Goal: Task Accomplishment & Management: Use online tool/utility

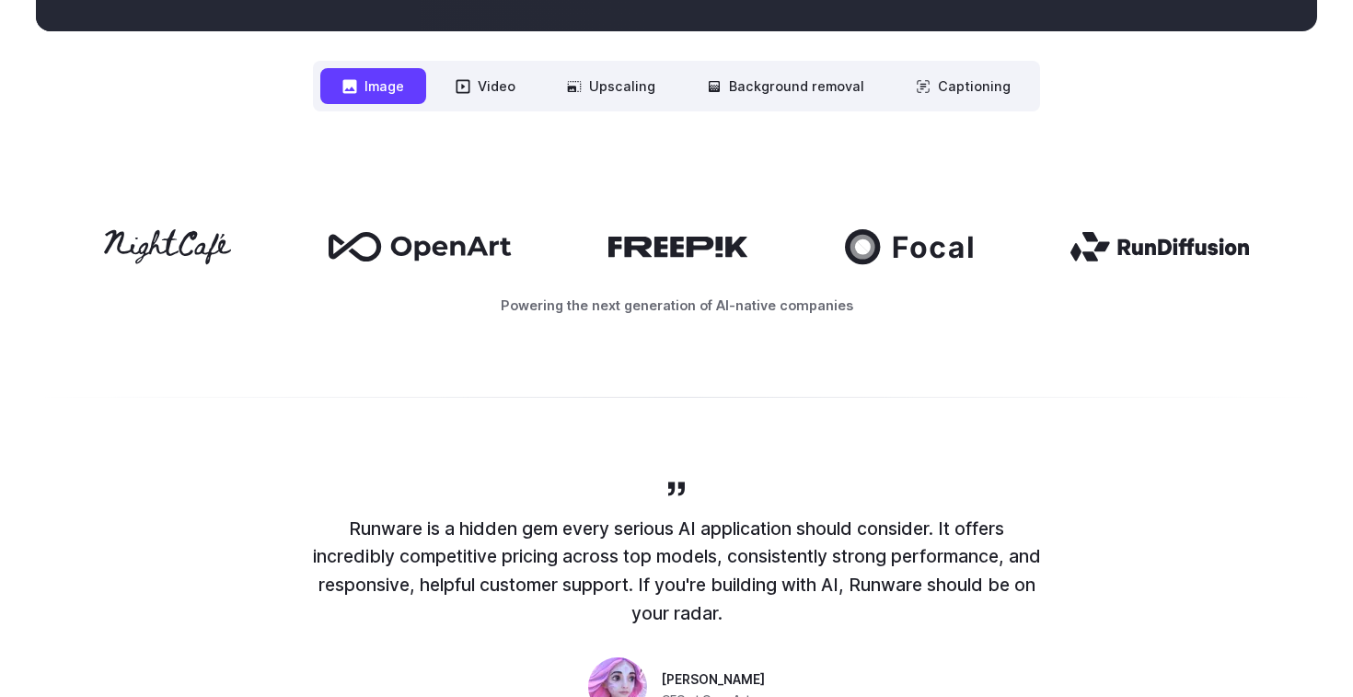
scroll to position [863, 0]
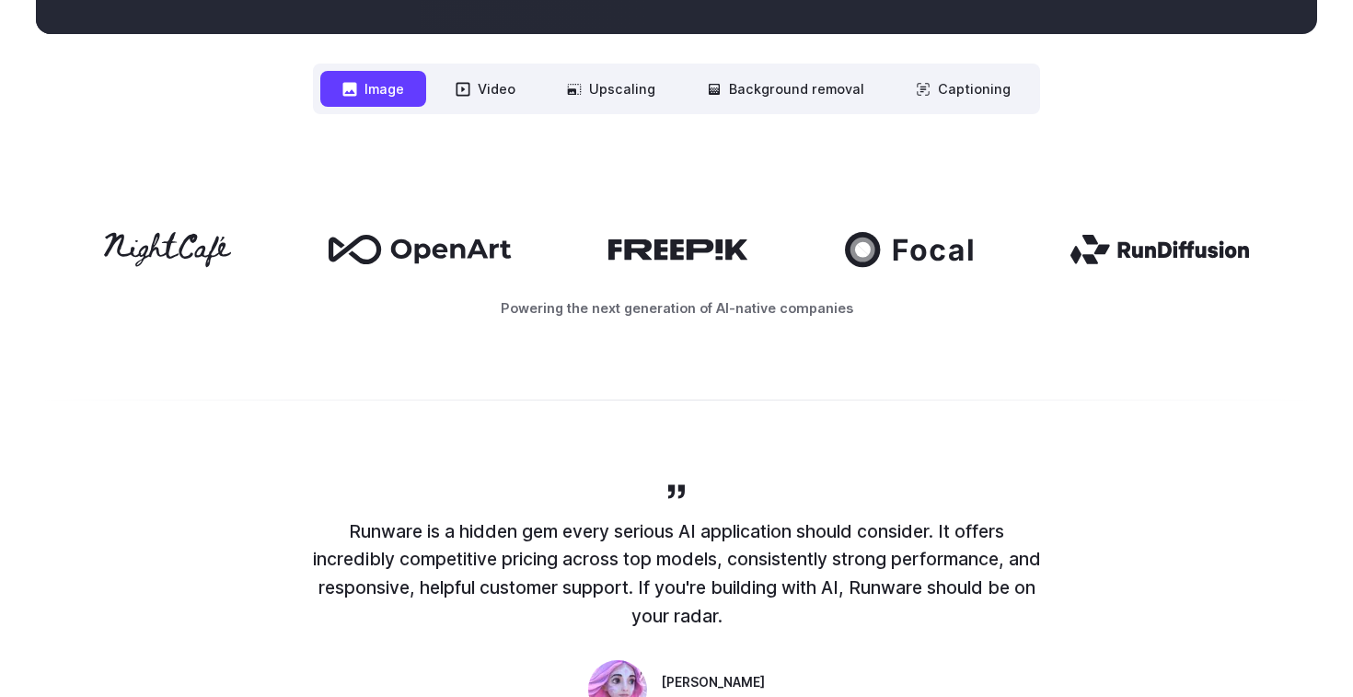
click at [770, 338] on div "Powering the next generation of AI-native companies" at bounding box center [676, 274] width 1353 height 203
click at [588, 100] on button "Upscaling" at bounding box center [611, 89] width 133 height 36
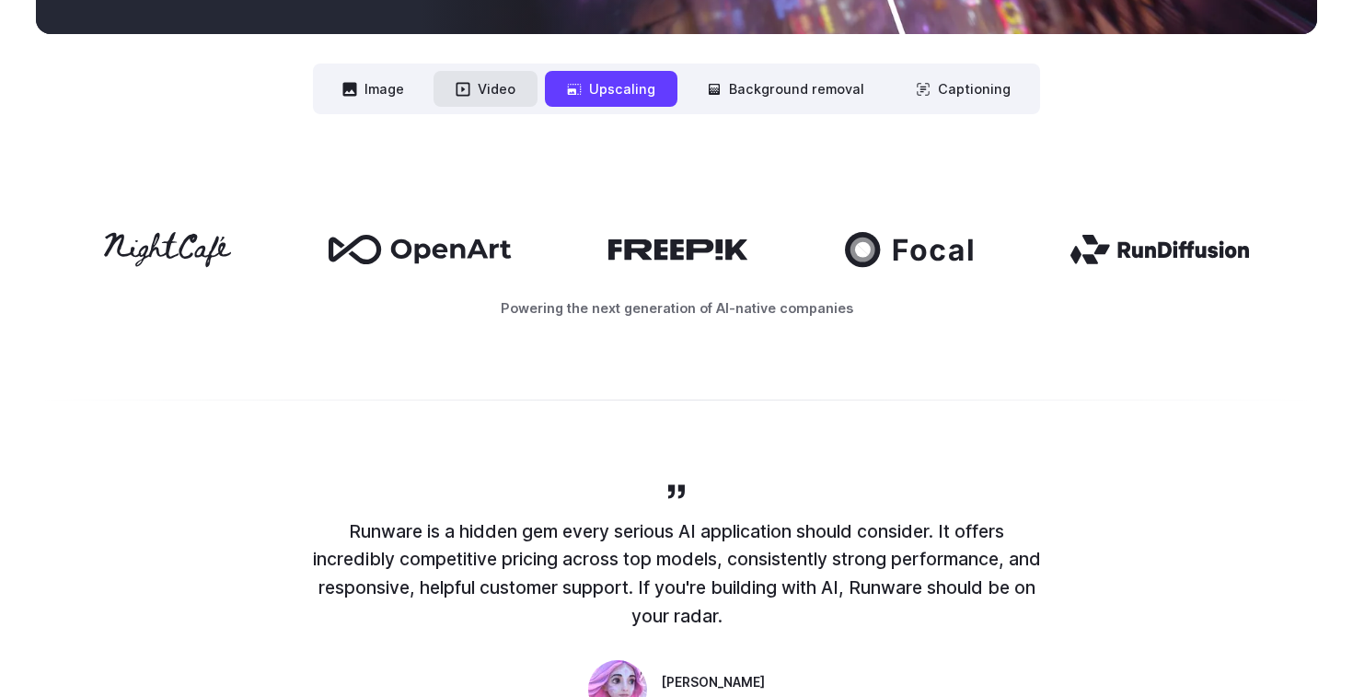
click at [509, 82] on button "Video" at bounding box center [486, 89] width 104 height 36
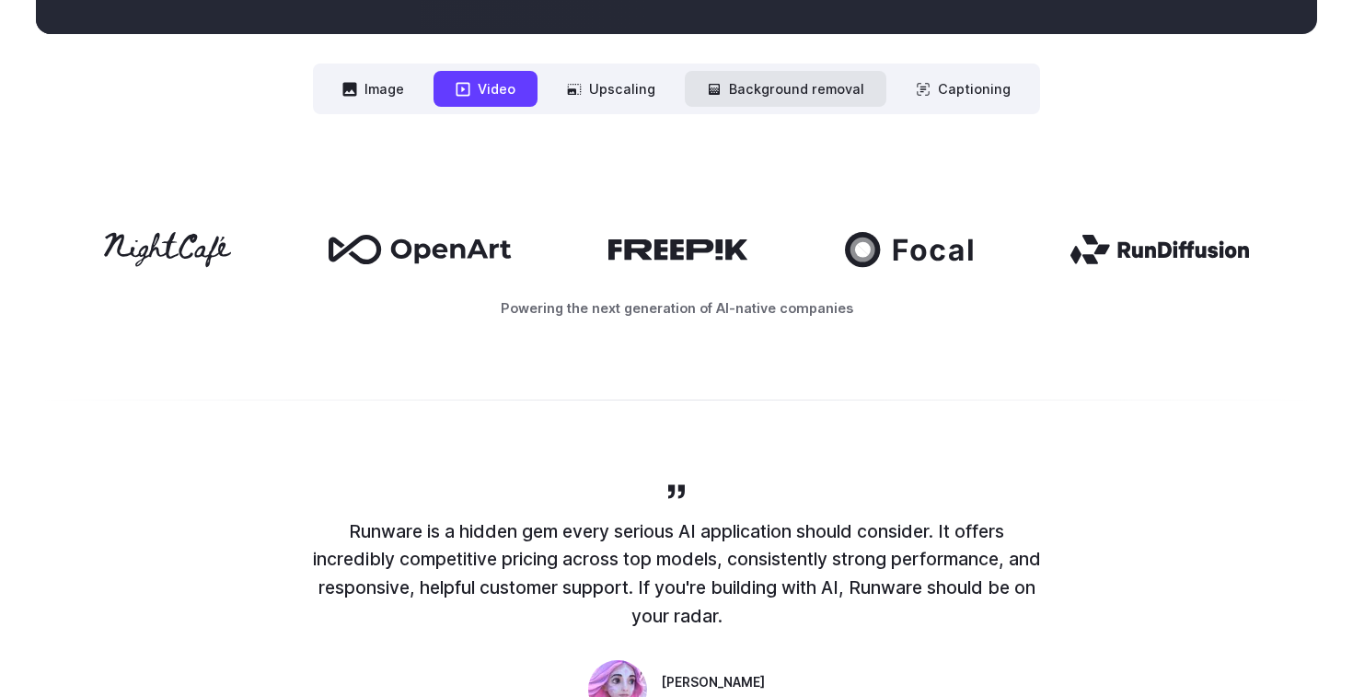
click at [748, 81] on button "Background removal" at bounding box center [786, 89] width 202 height 36
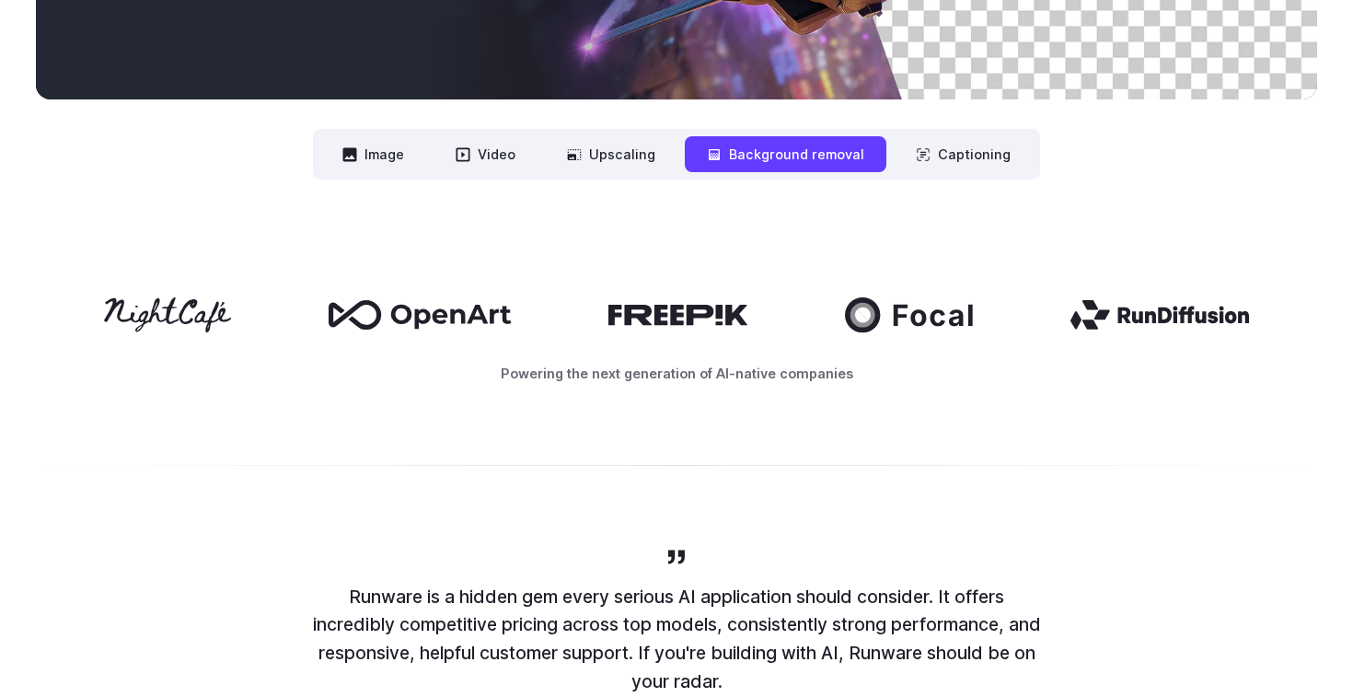
scroll to position [0, 0]
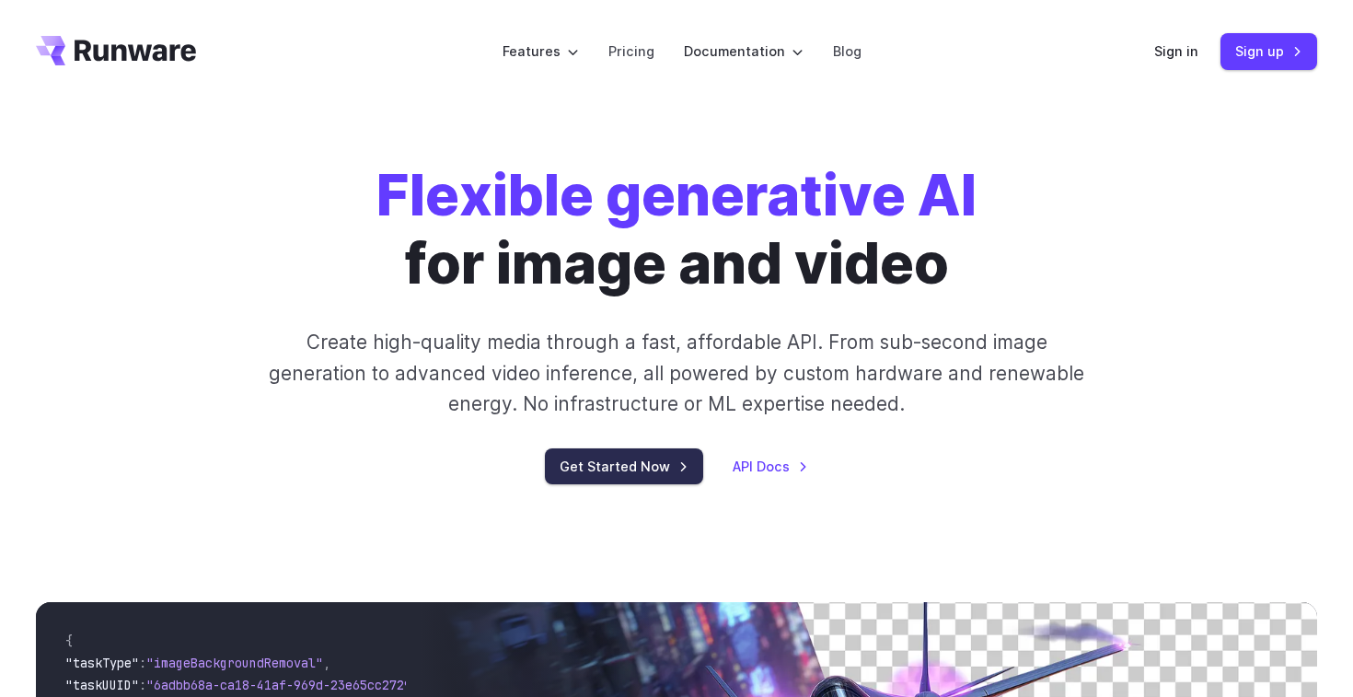
click at [659, 466] on link "Get Started Now" at bounding box center [624, 466] width 158 height 36
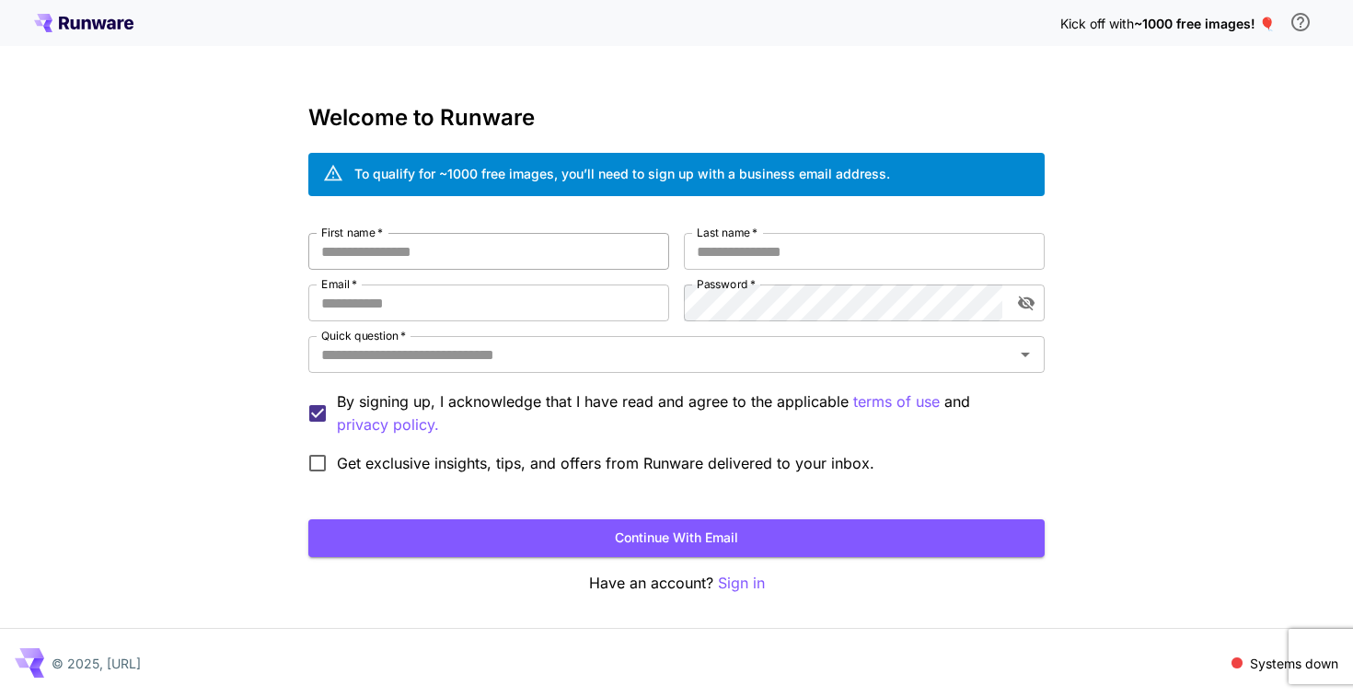
click at [377, 256] on input "First name   *" at bounding box center [488, 251] width 361 height 37
type input "******"
type input "*****"
click at [378, 306] on input "Email   *" at bounding box center [488, 302] width 361 height 37
type input "**********"
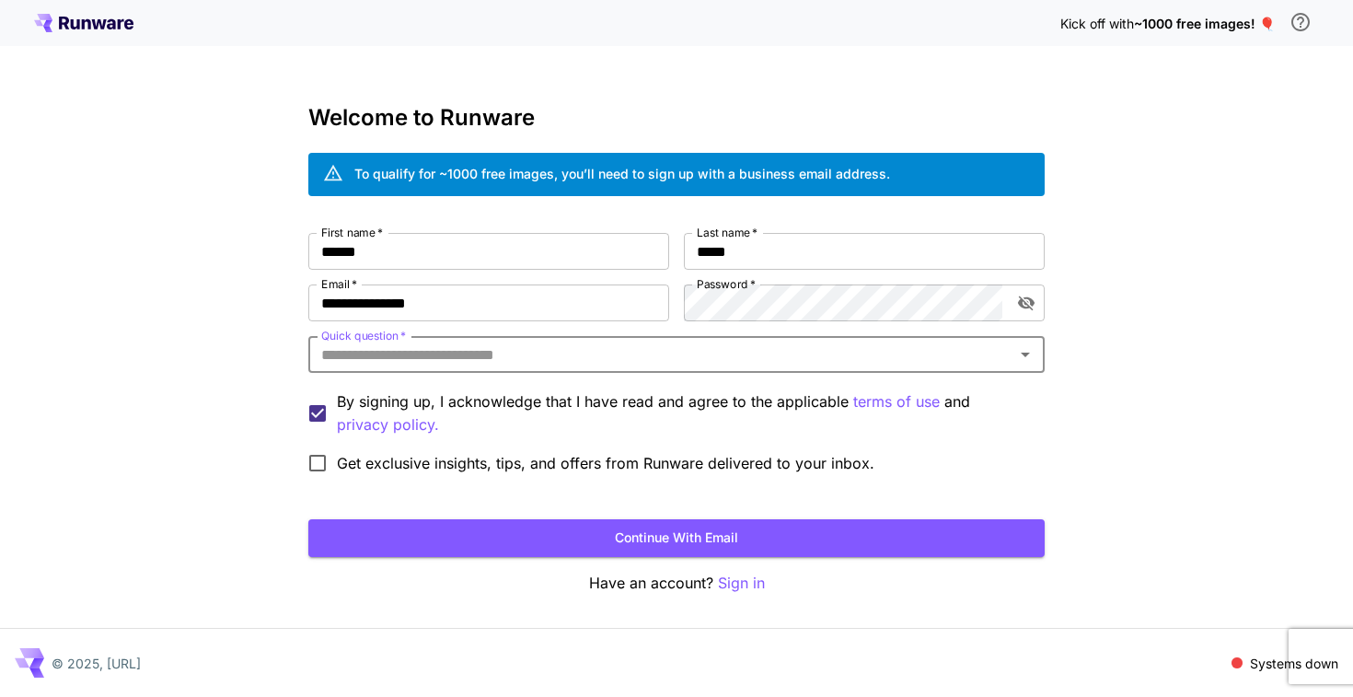
click at [577, 365] on input "Quick question   *" at bounding box center [661, 355] width 695 height 26
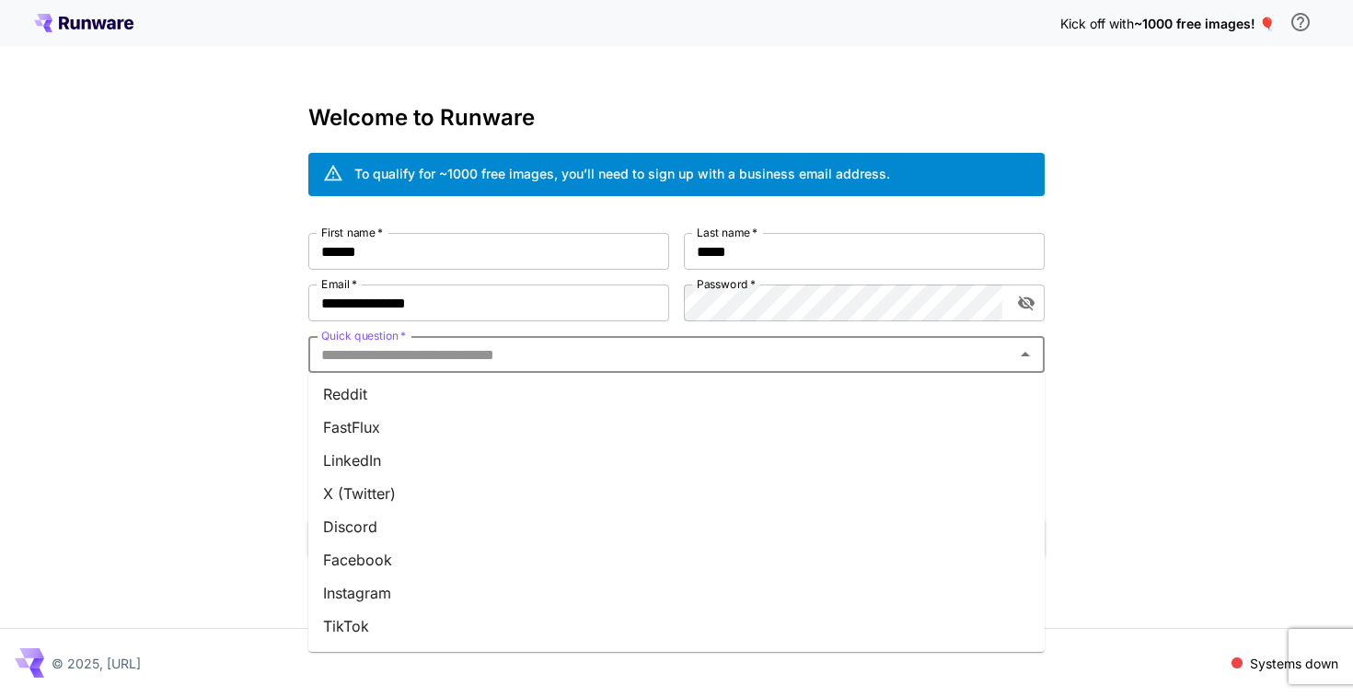
scroll to position [233, 0]
click at [445, 551] on li "At an event" at bounding box center [676, 561] width 736 height 33
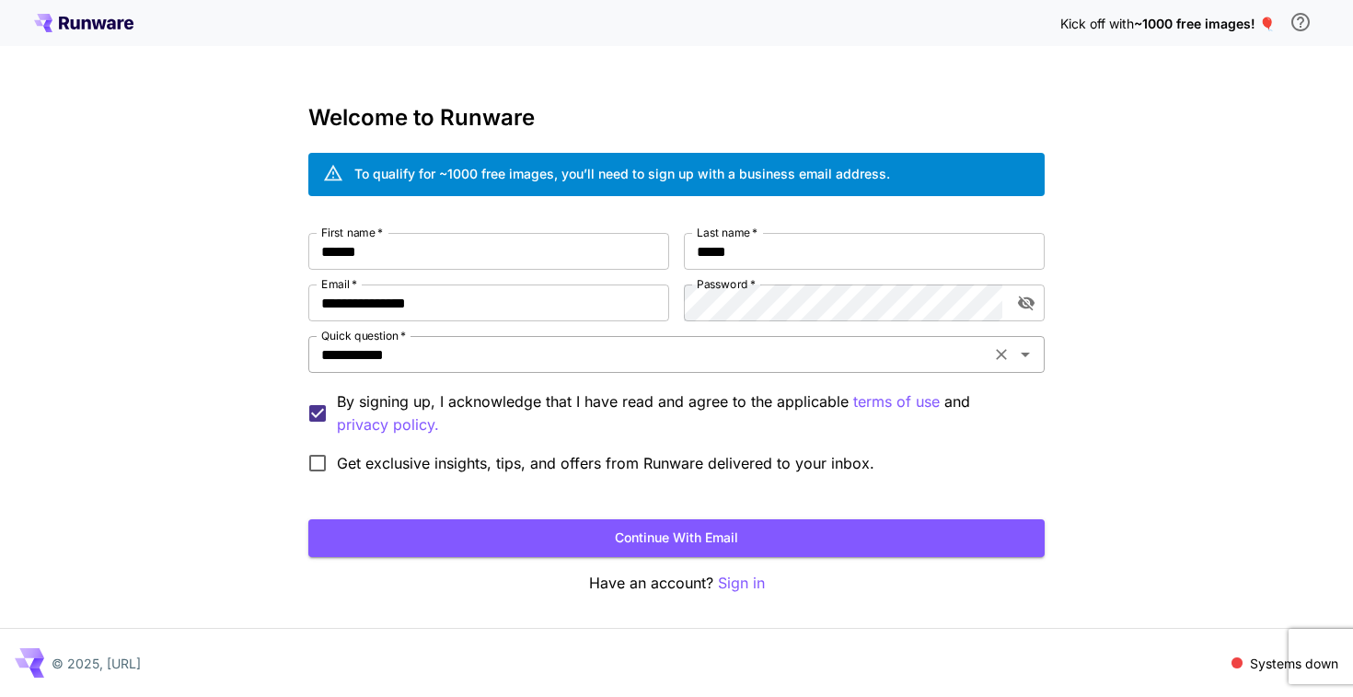
click at [466, 338] on div "**********" at bounding box center [676, 354] width 736 height 37
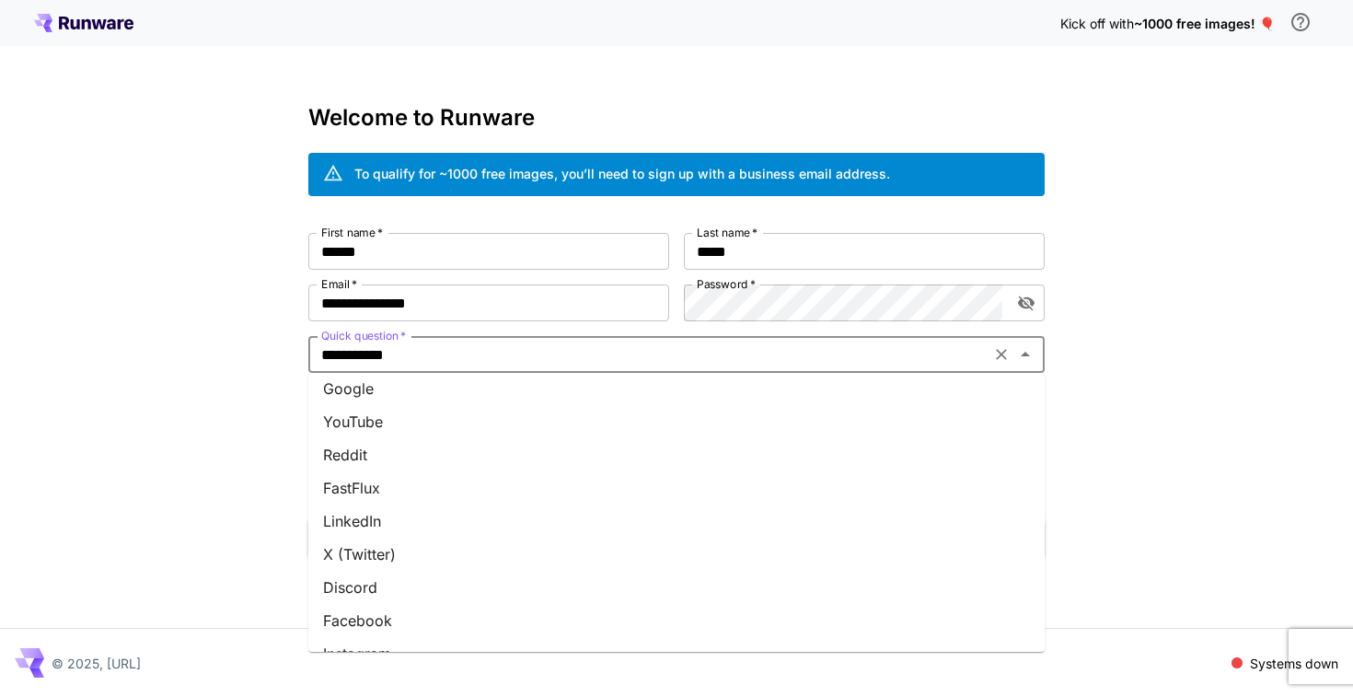
scroll to position [9, 0]
click at [419, 522] on li "LinkedIn" at bounding box center [676, 520] width 736 height 33
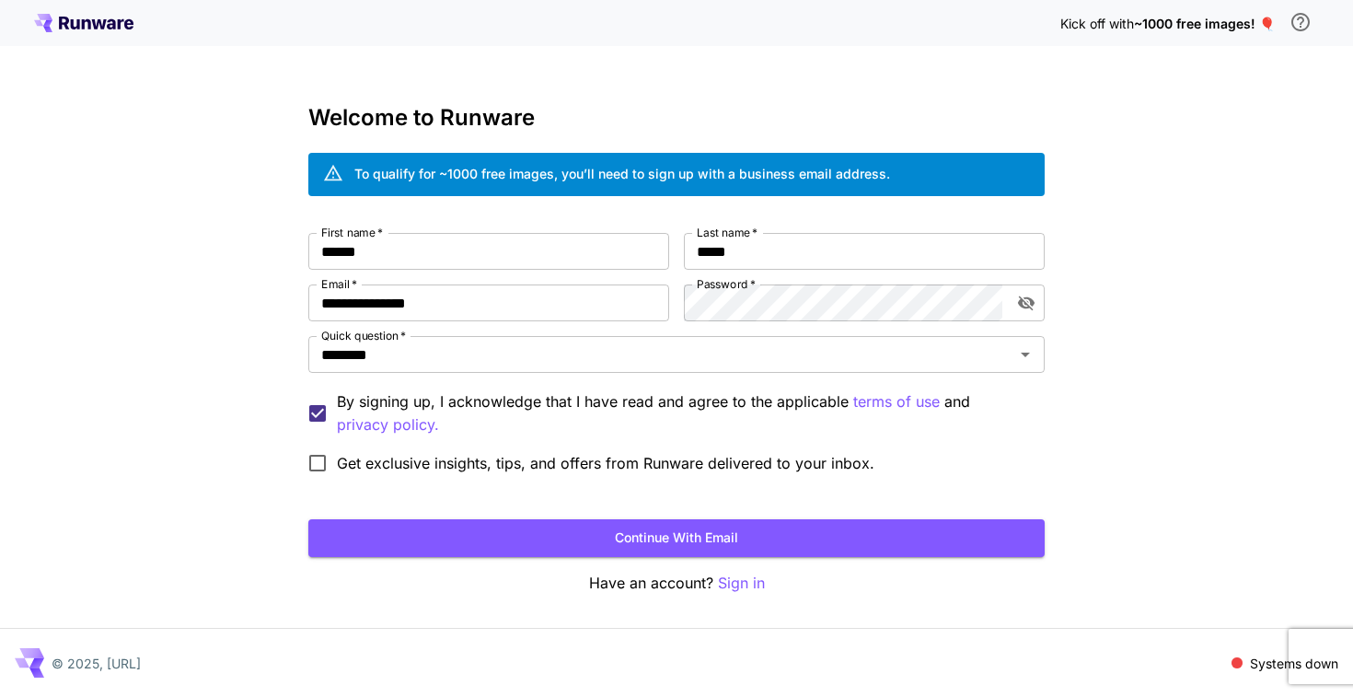
click at [445, 399] on p "By signing up, I acknowledge that I have read and agree to the applicable terms…" at bounding box center [683, 413] width 693 height 46
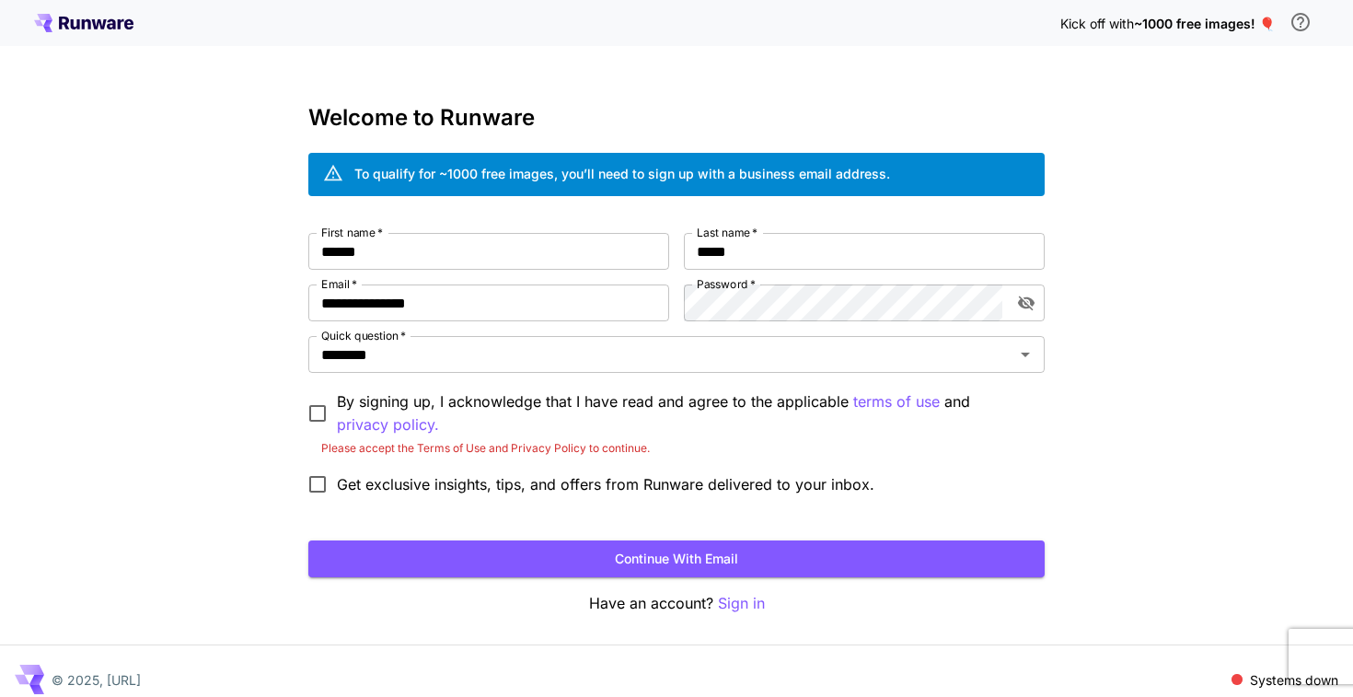
click at [462, 401] on p "By signing up, I acknowledge that I have read and agree to the applicable terms…" at bounding box center [683, 413] width 693 height 46
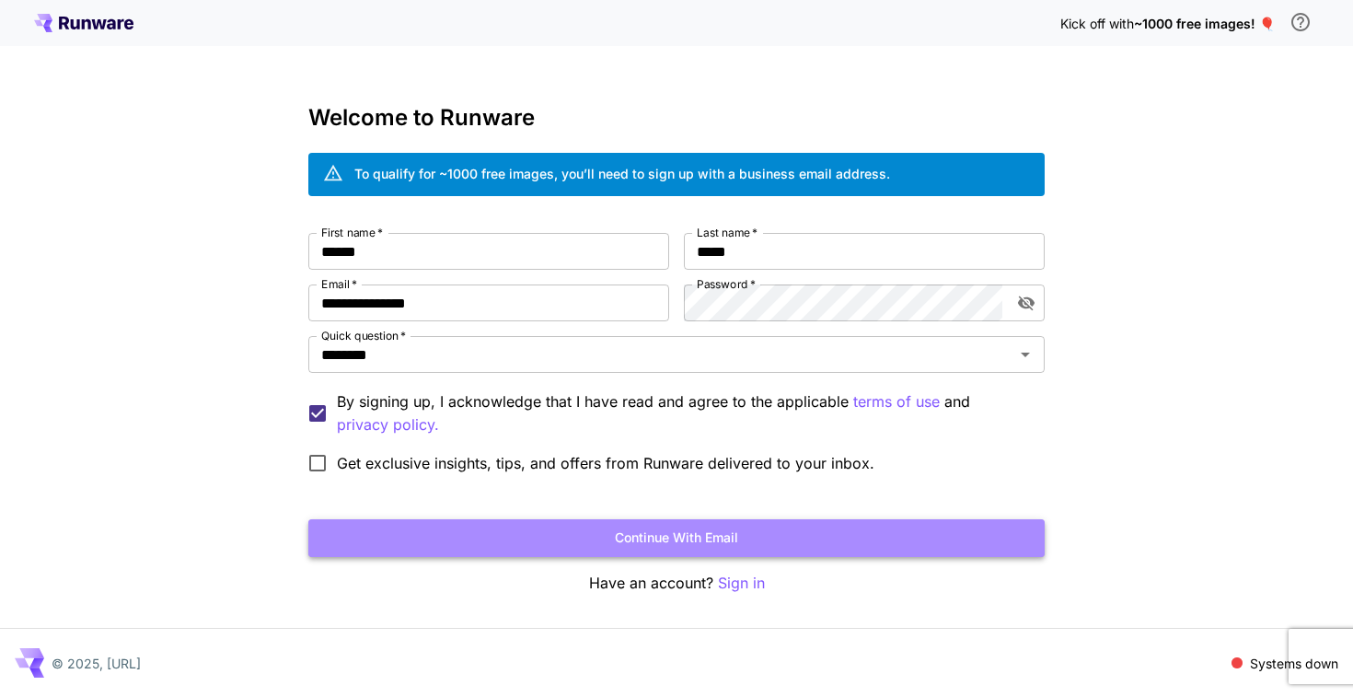
click at [507, 544] on button "Continue with email" at bounding box center [676, 538] width 736 height 38
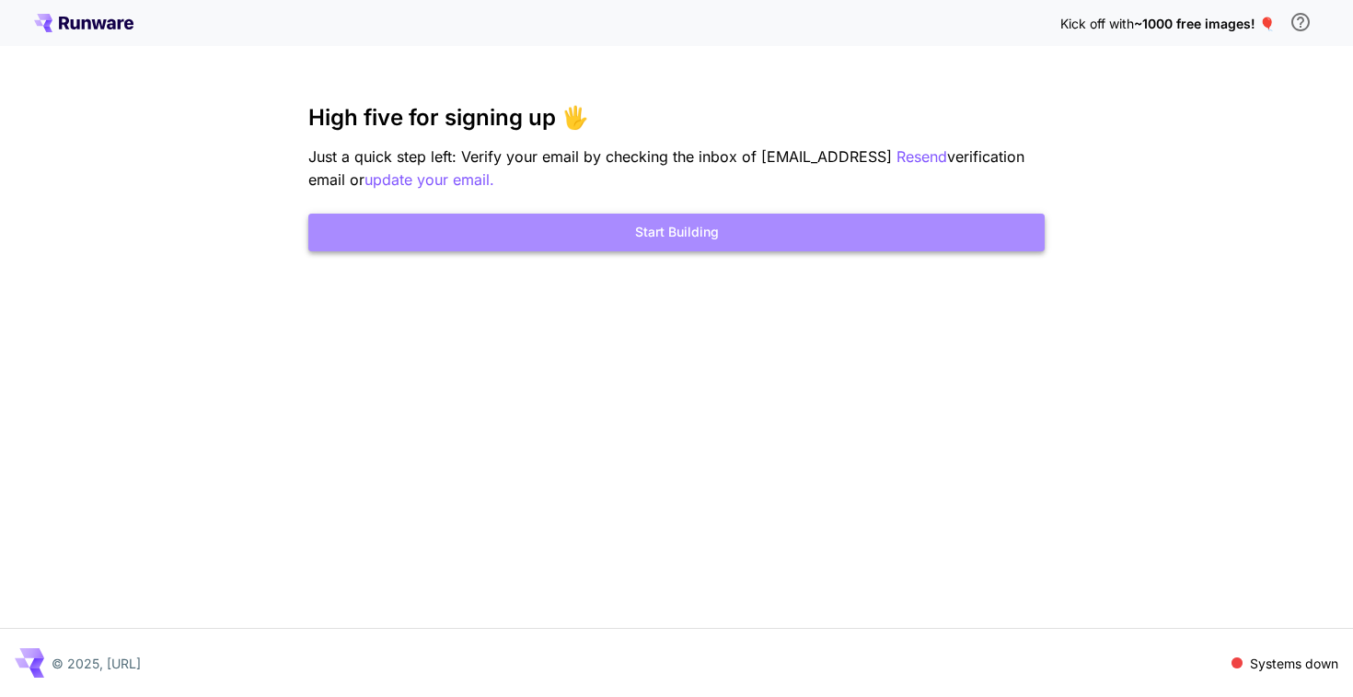
click at [744, 221] on button "Start Building" at bounding box center [676, 233] width 736 height 38
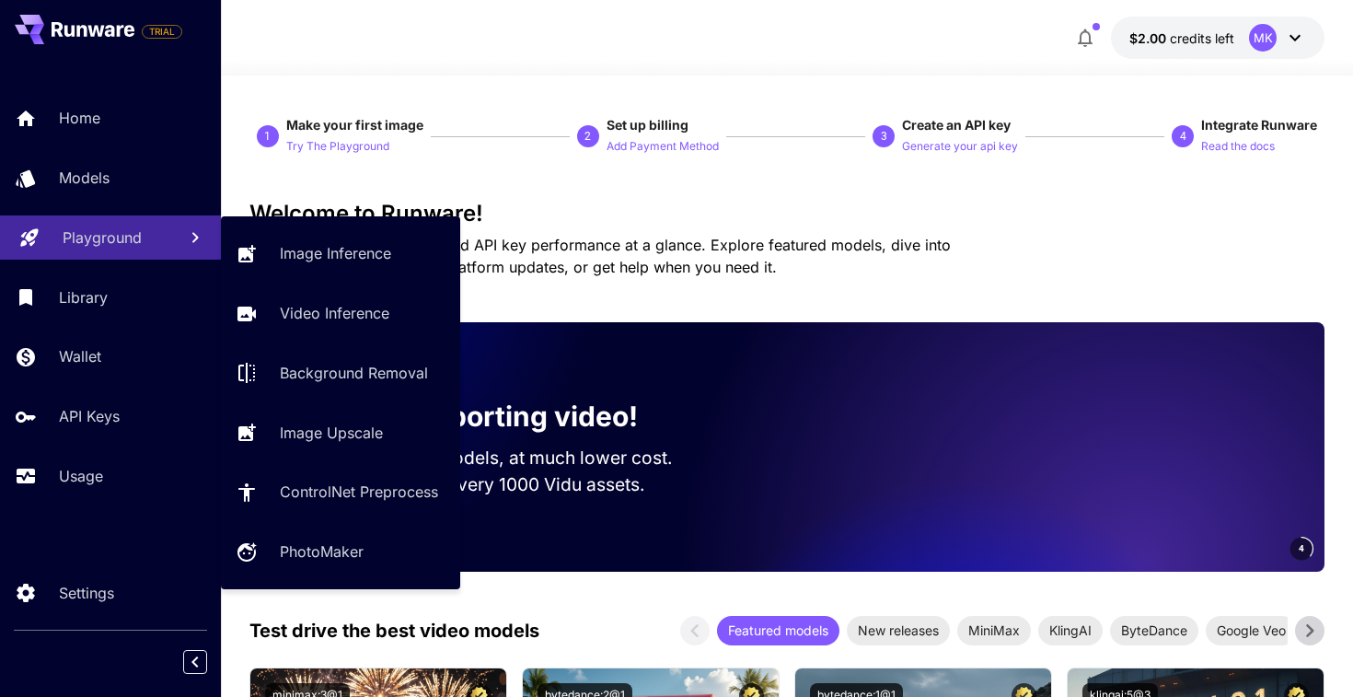
click at [138, 257] on link "Playground" at bounding box center [110, 237] width 221 height 45
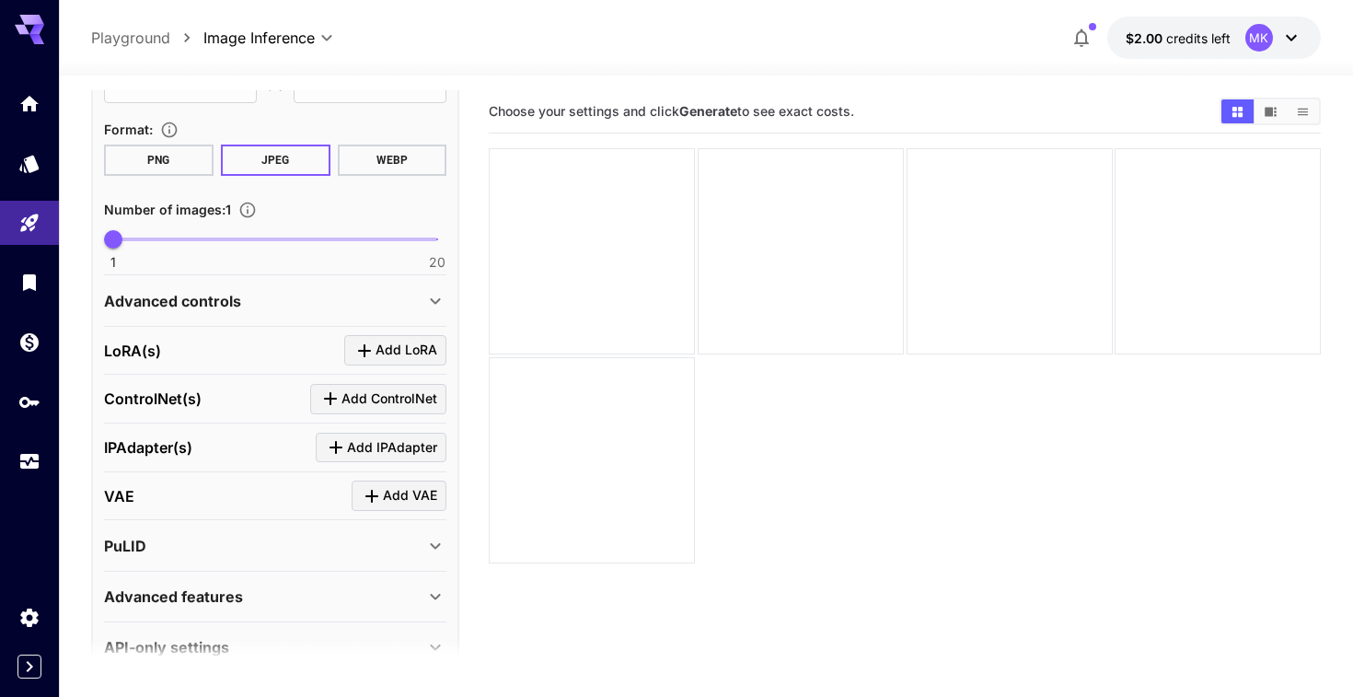
scroll to position [531, 0]
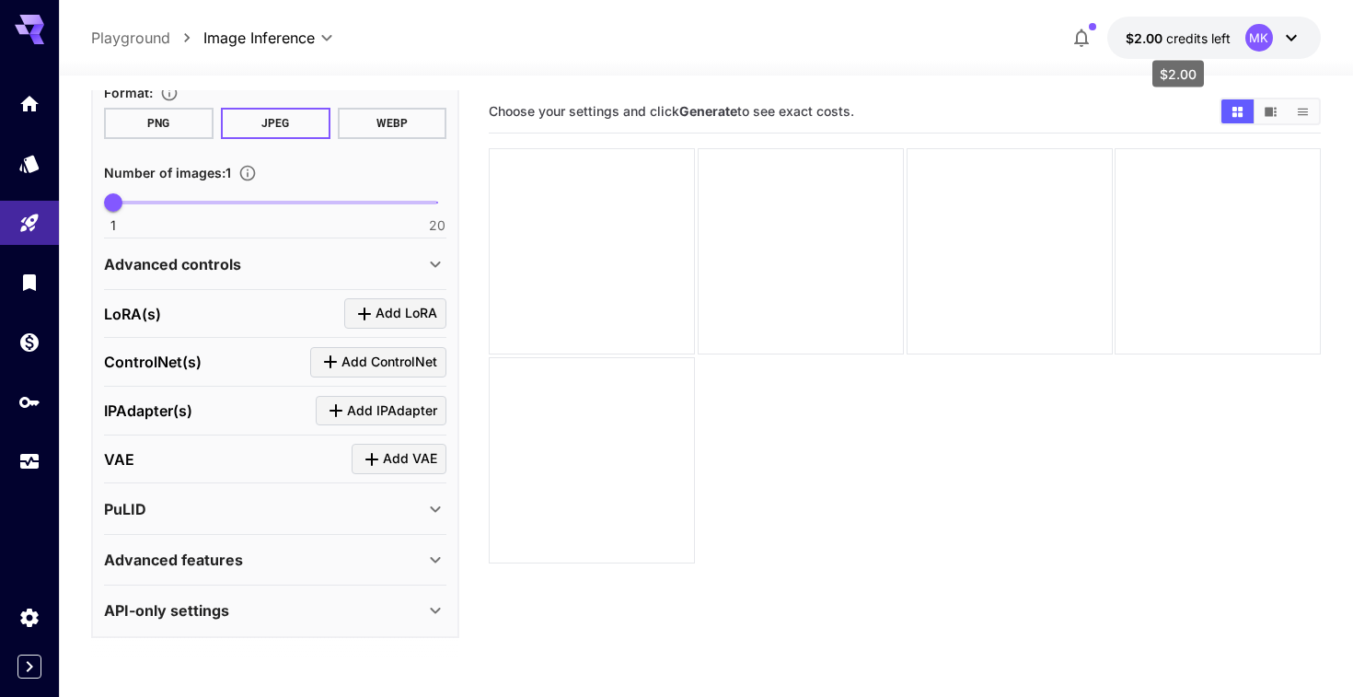
click at [1200, 29] on p "$2.00 credits left" at bounding box center [1178, 38] width 105 height 19
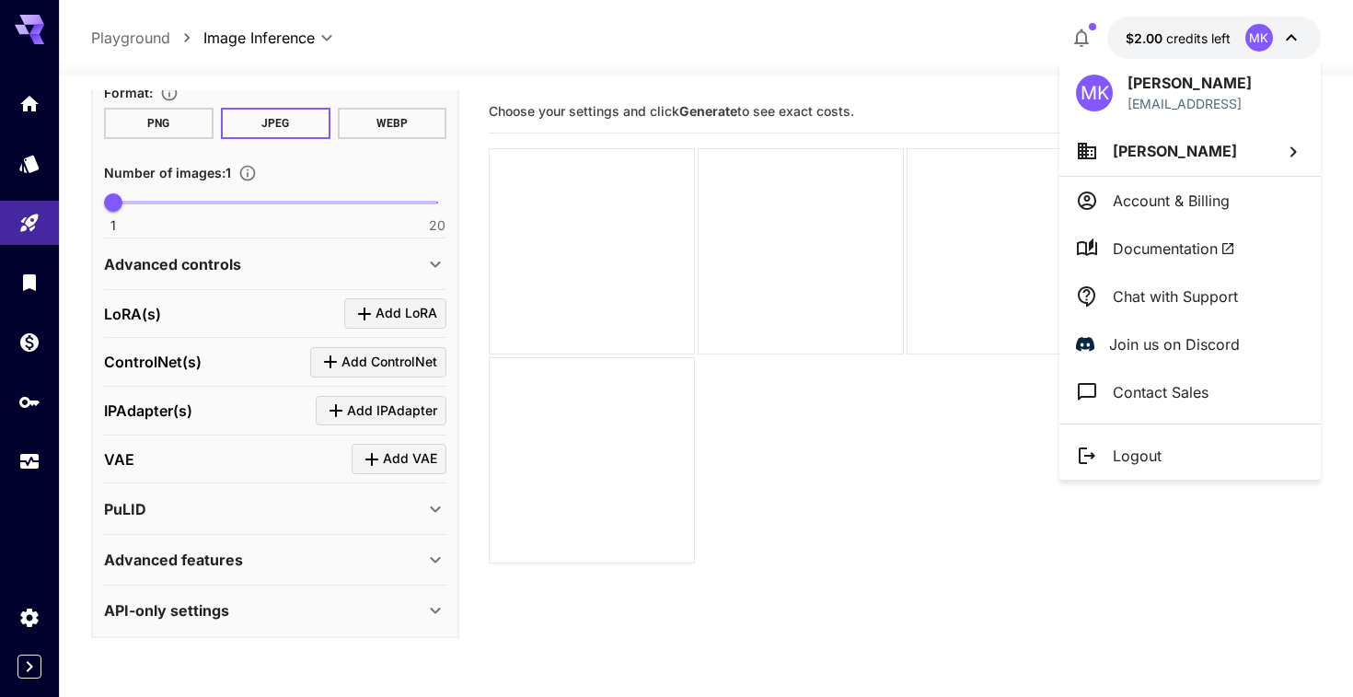
click at [562, 100] on div at bounding box center [676, 348] width 1353 height 697
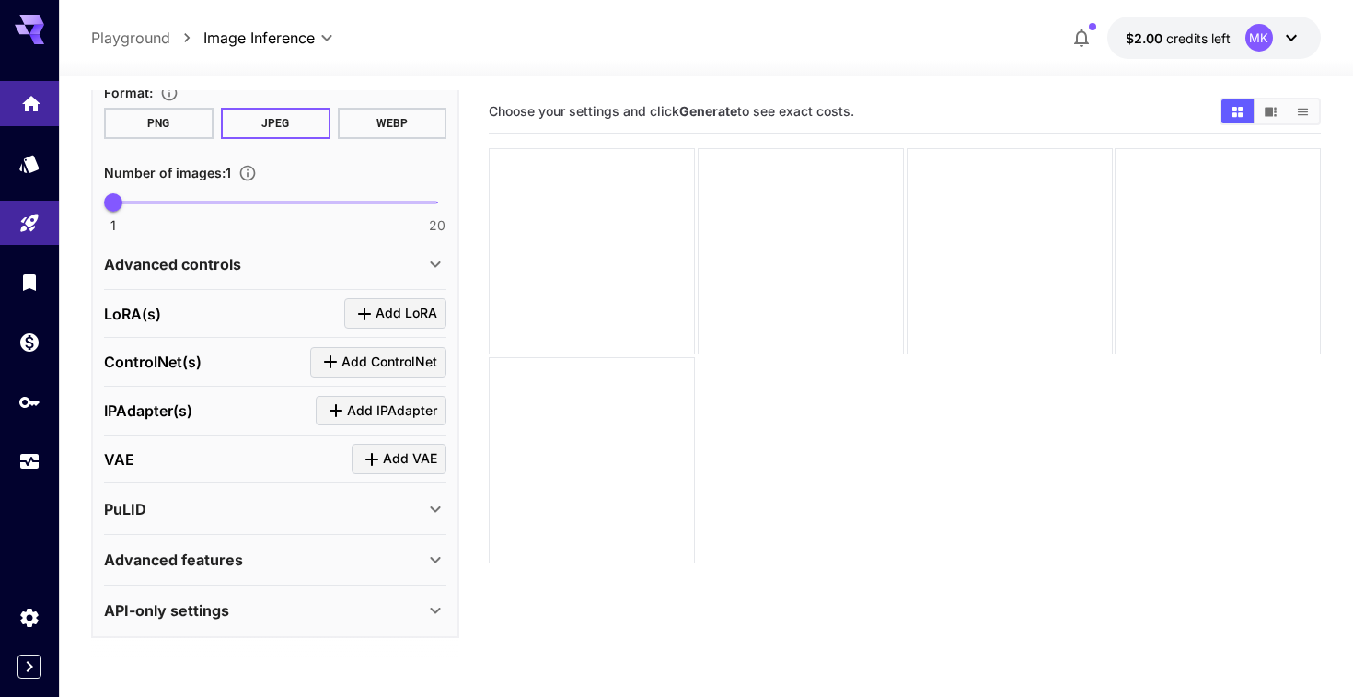
click at [25, 88] on icon "Home" at bounding box center [31, 98] width 22 height 22
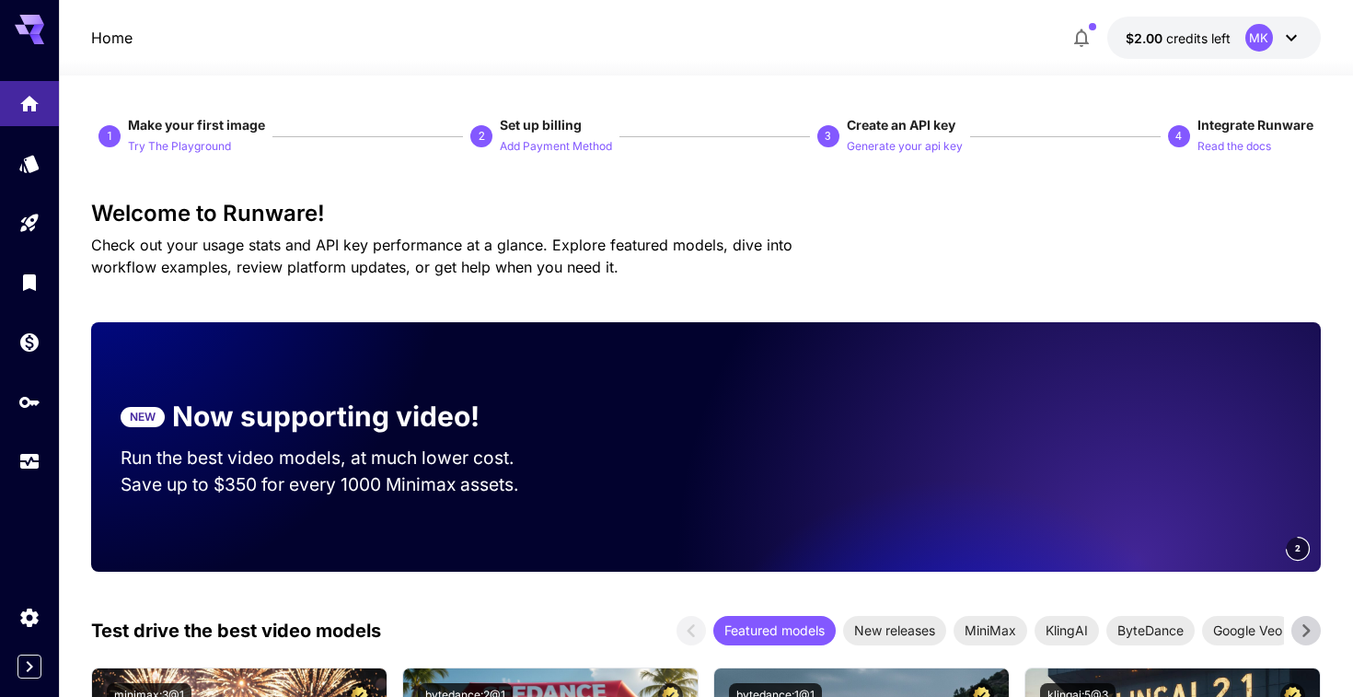
click at [35, 684] on div at bounding box center [29, 348] width 59 height 697
click at [28, 667] on icon "Expand sidebar" at bounding box center [29, 666] width 22 height 22
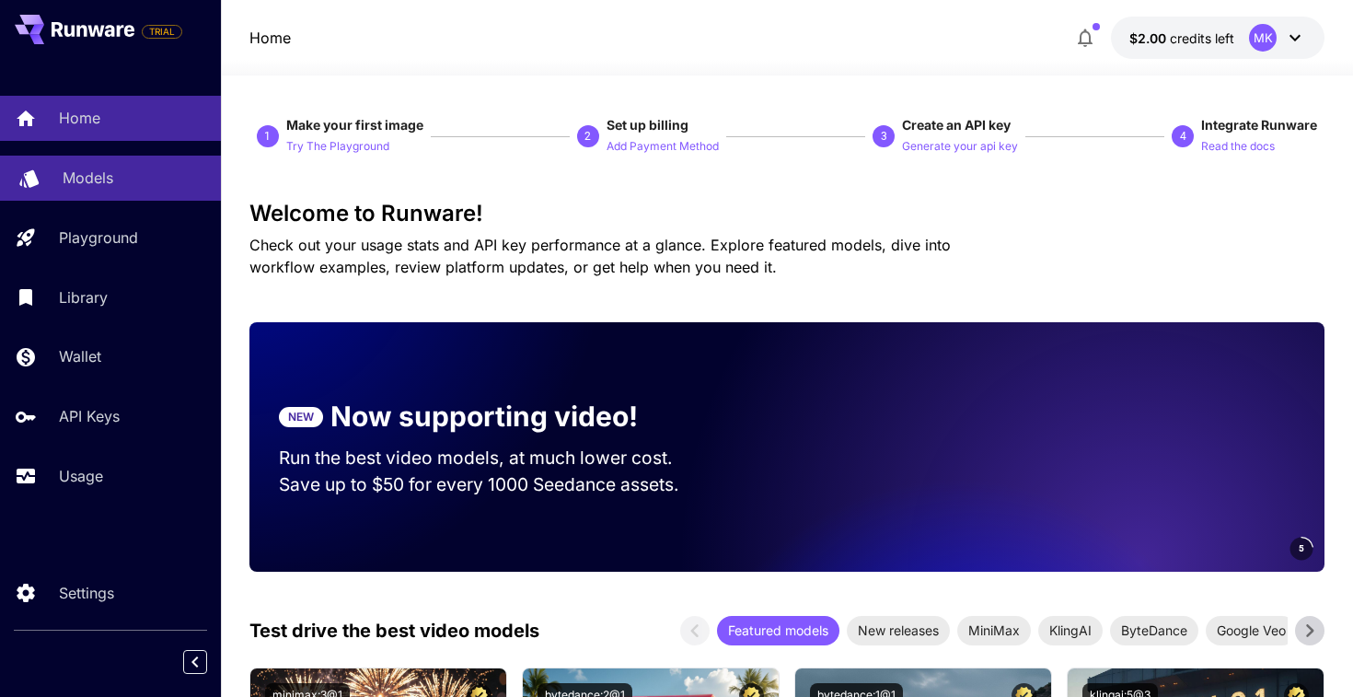
click at [126, 182] on div "Models" at bounding box center [135, 178] width 144 height 22
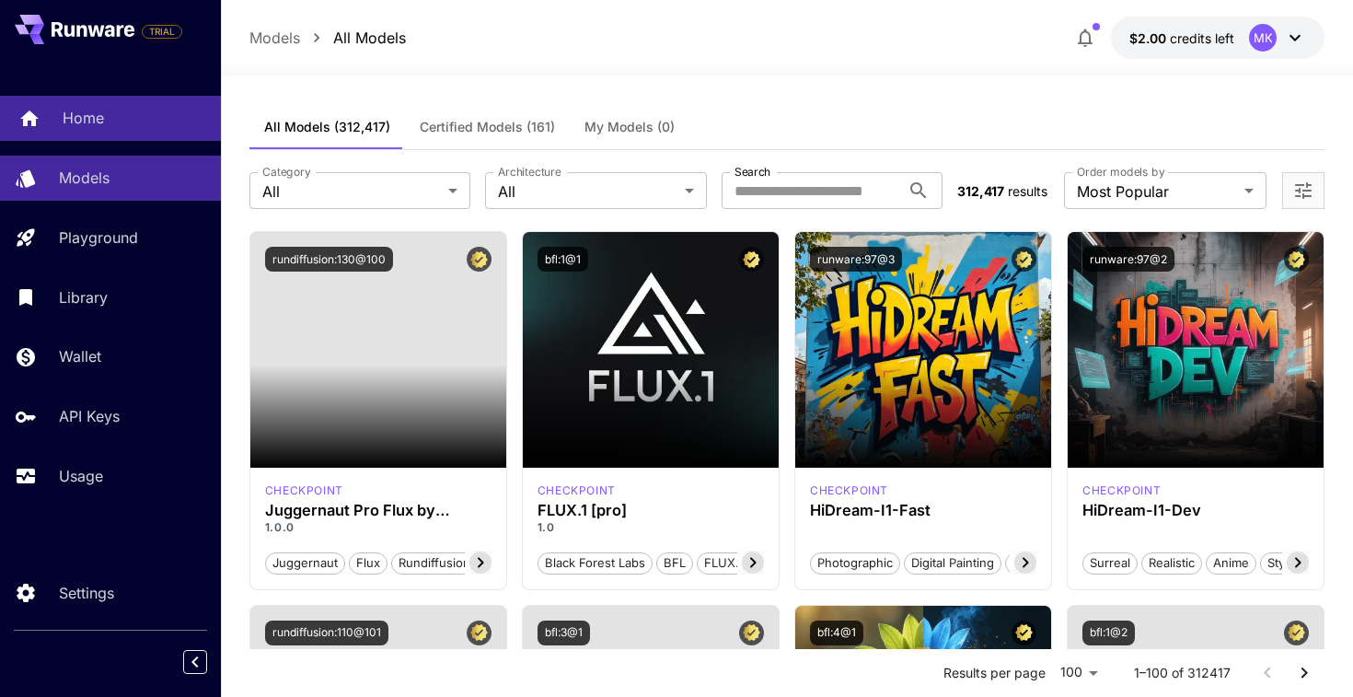
click at [131, 113] on div "Home" at bounding box center [135, 118] width 144 height 22
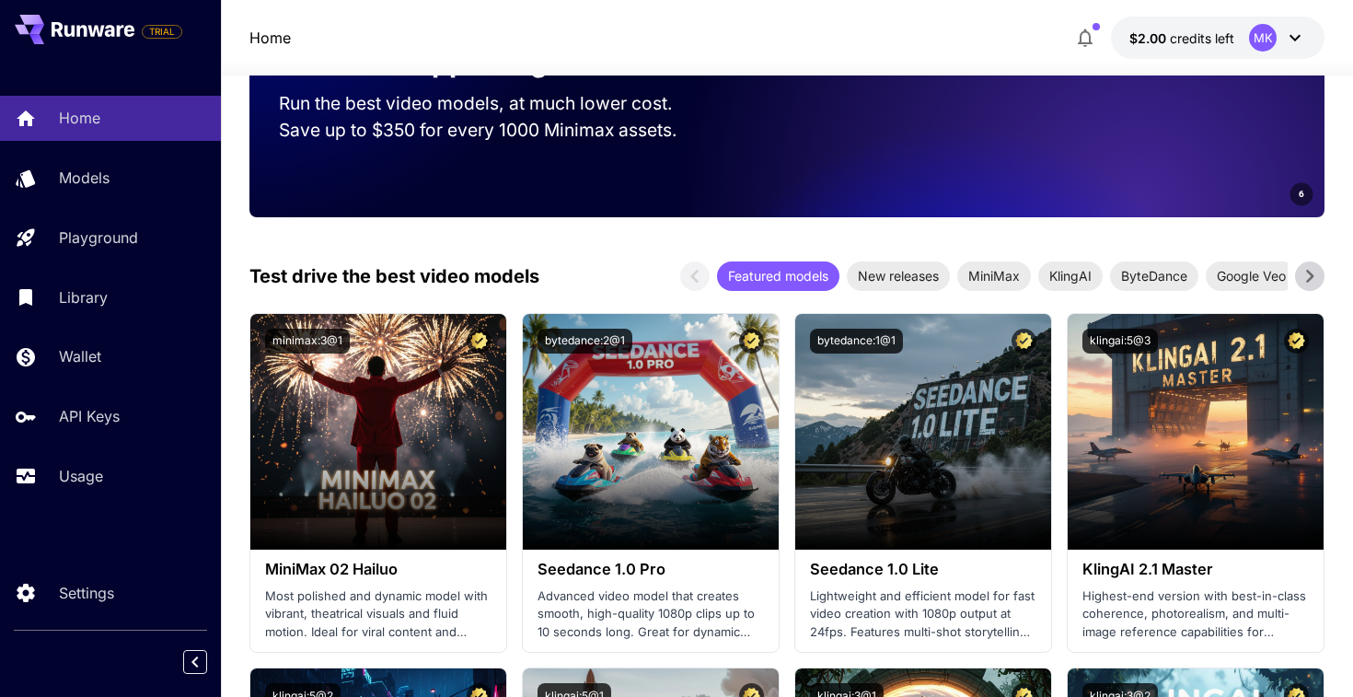
scroll to position [356, 0]
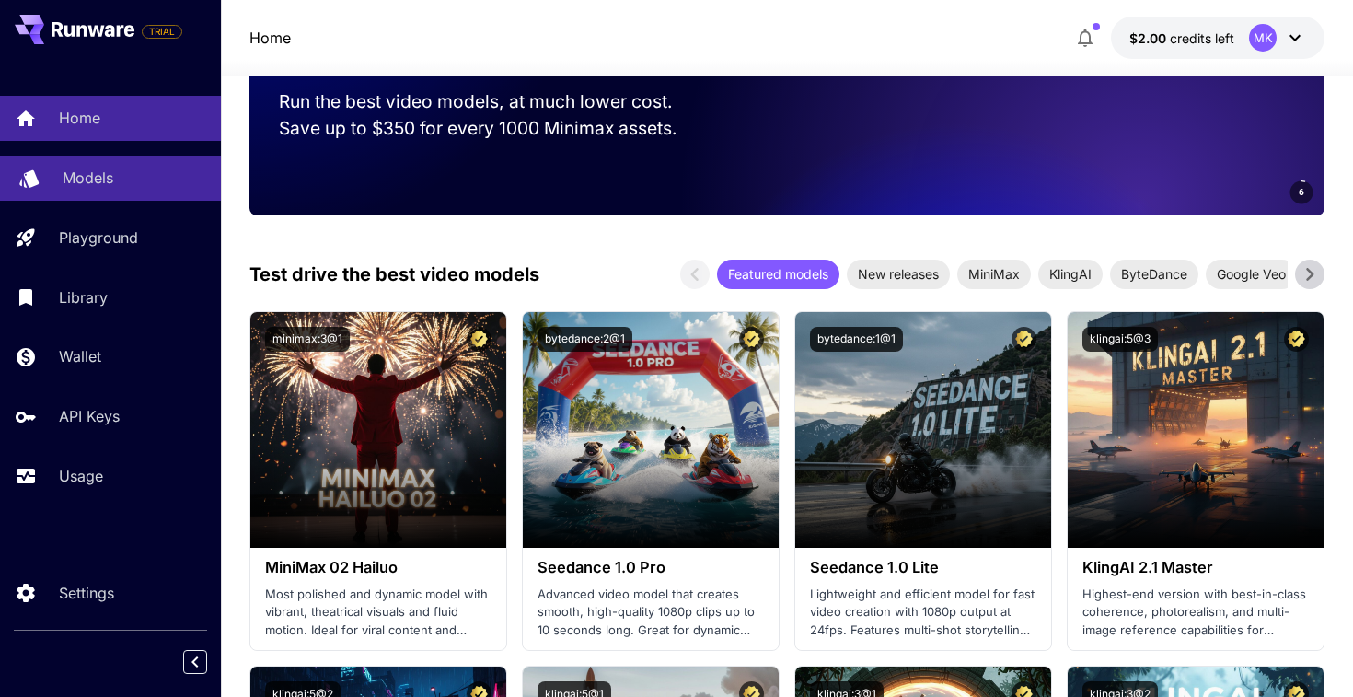
click at [186, 200] on link "Models" at bounding box center [110, 178] width 221 height 45
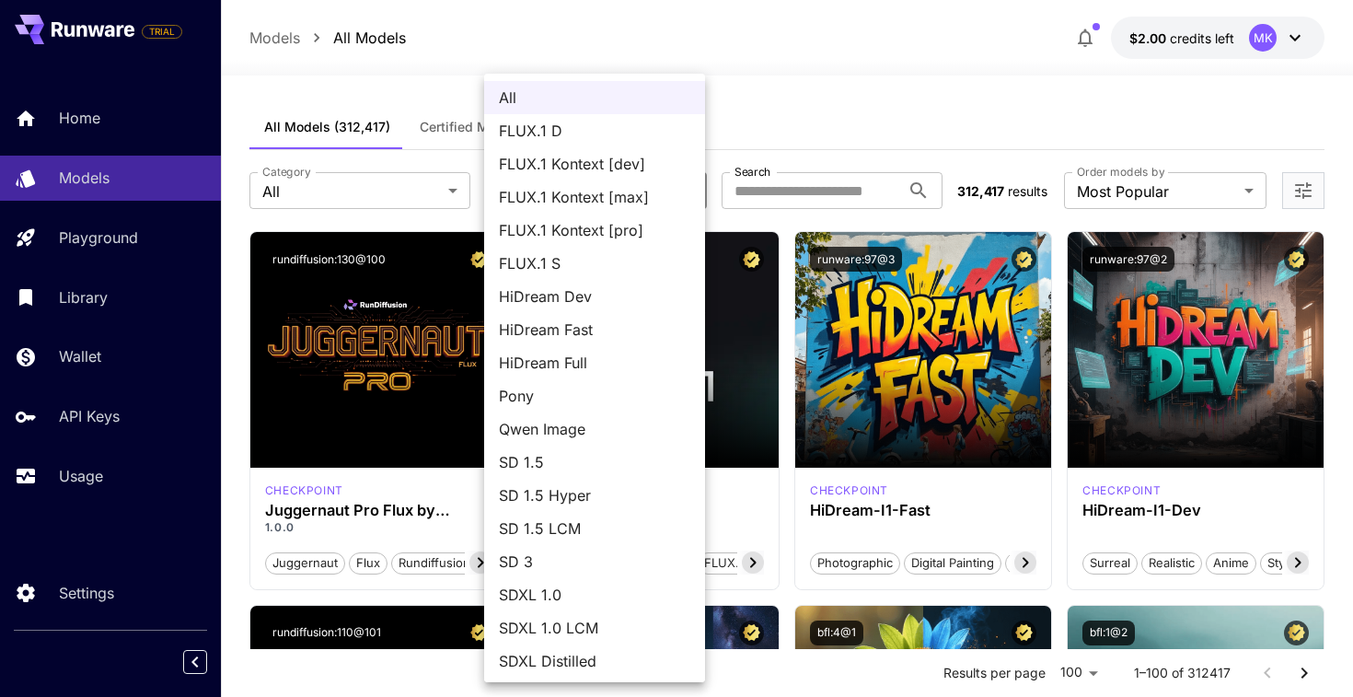
click at [415, 187] on div at bounding box center [676, 348] width 1353 height 697
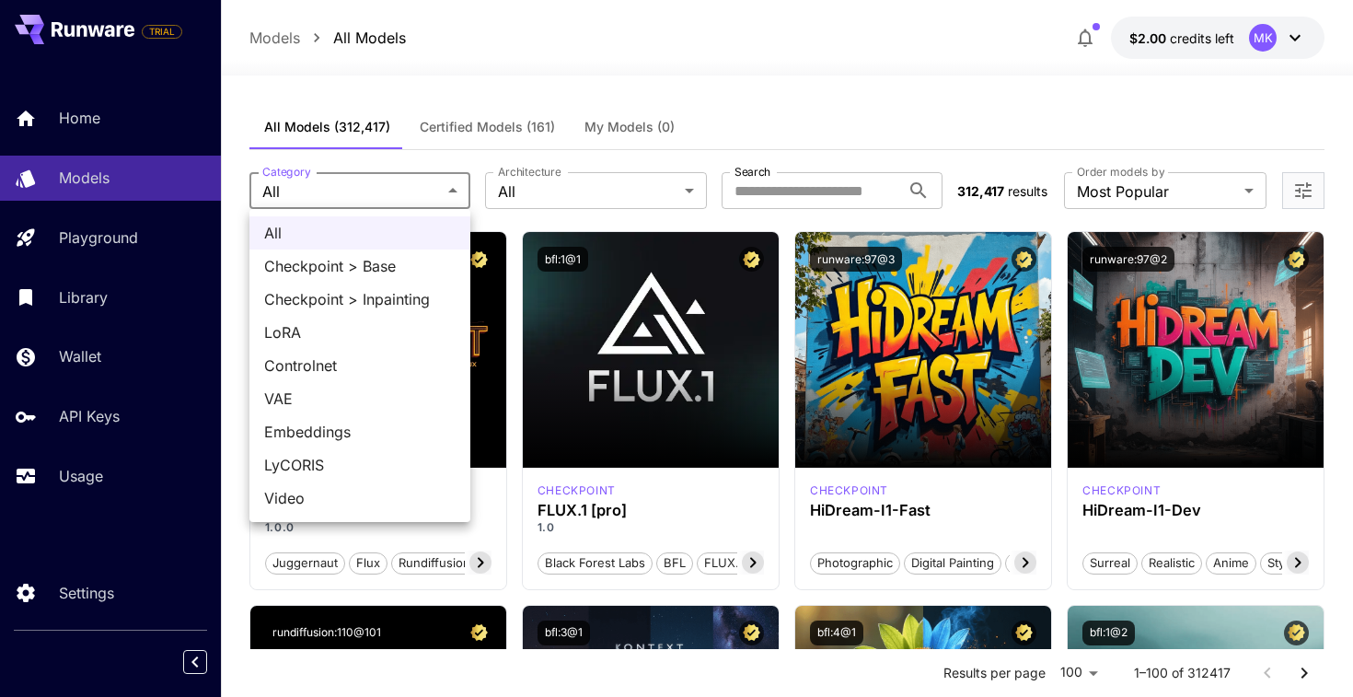
click at [667, 124] on div at bounding box center [676, 348] width 1353 height 697
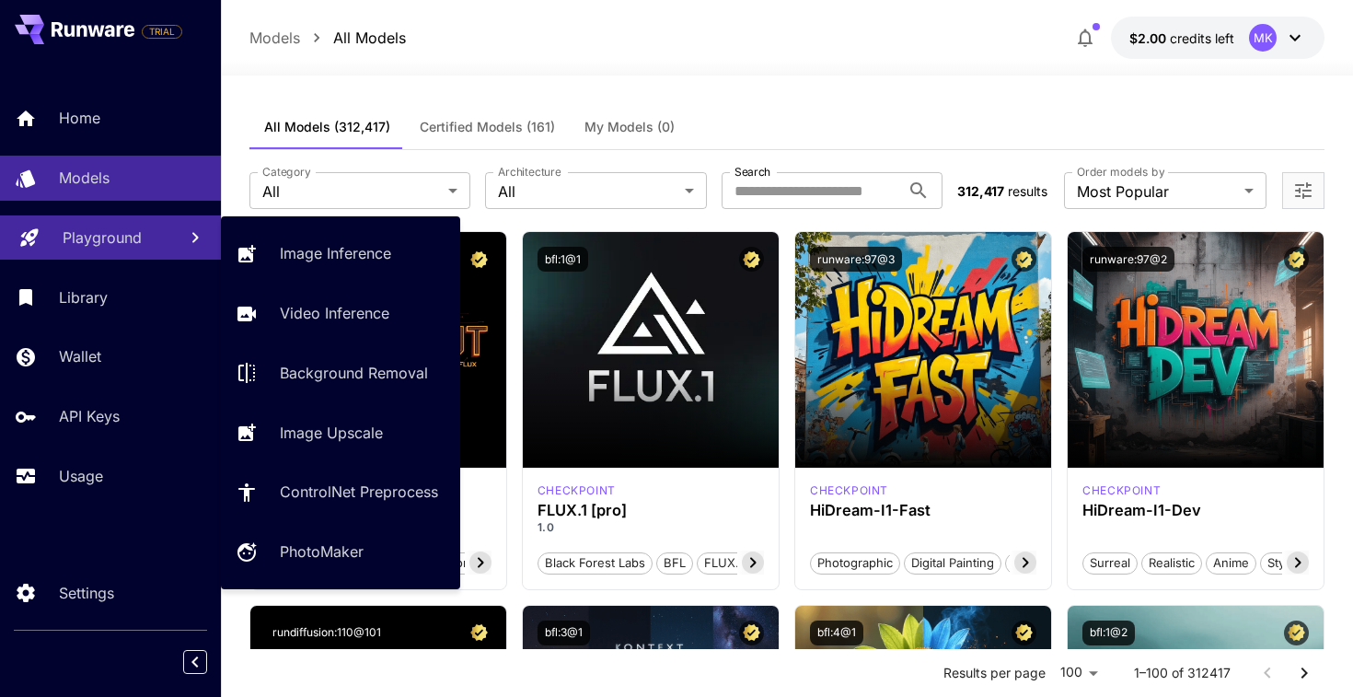
click at [176, 236] on link "Playground" at bounding box center [110, 237] width 221 height 45
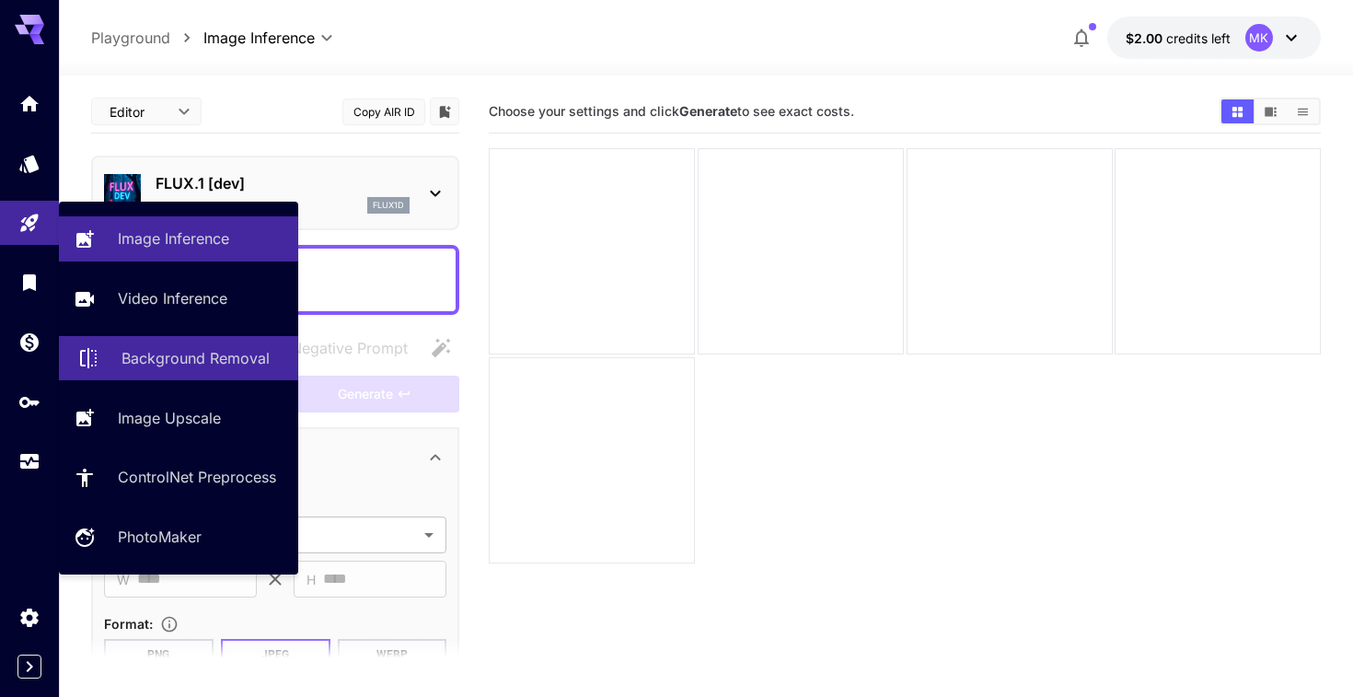
click at [212, 380] on link "Background Removal" at bounding box center [178, 358] width 239 height 45
type input "**********"
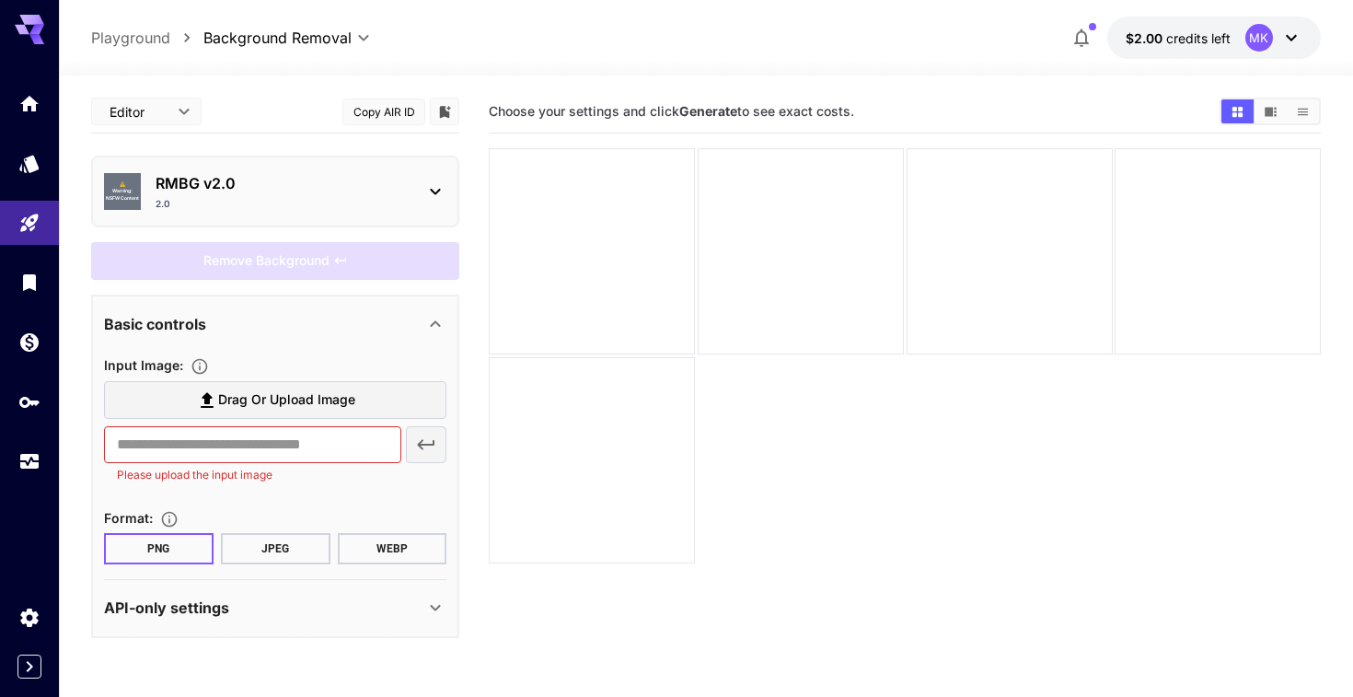
click at [309, 102] on div "Editor **** ​ Copy AIR ID" at bounding box center [275, 111] width 368 height 43
click at [310, 175] on p "RMBG v2.0" at bounding box center [283, 183] width 254 height 22
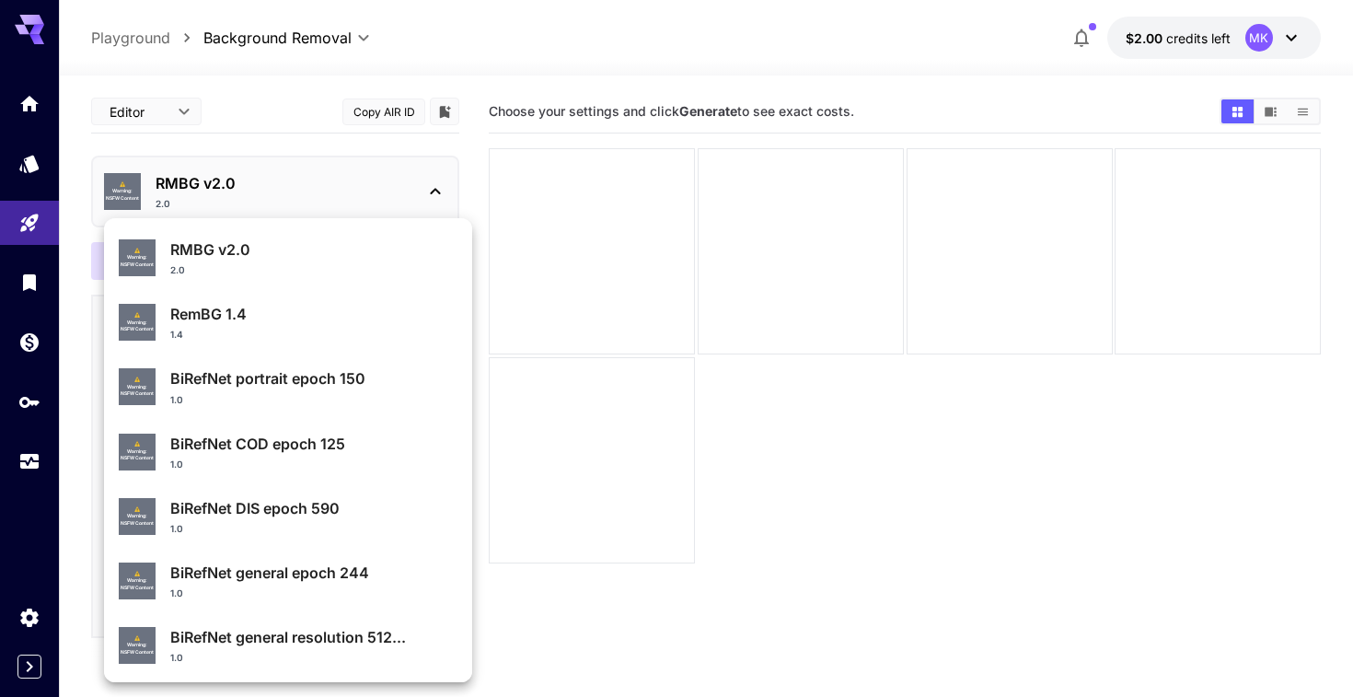
click at [597, 455] on div at bounding box center [676, 348] width 1353 height 697
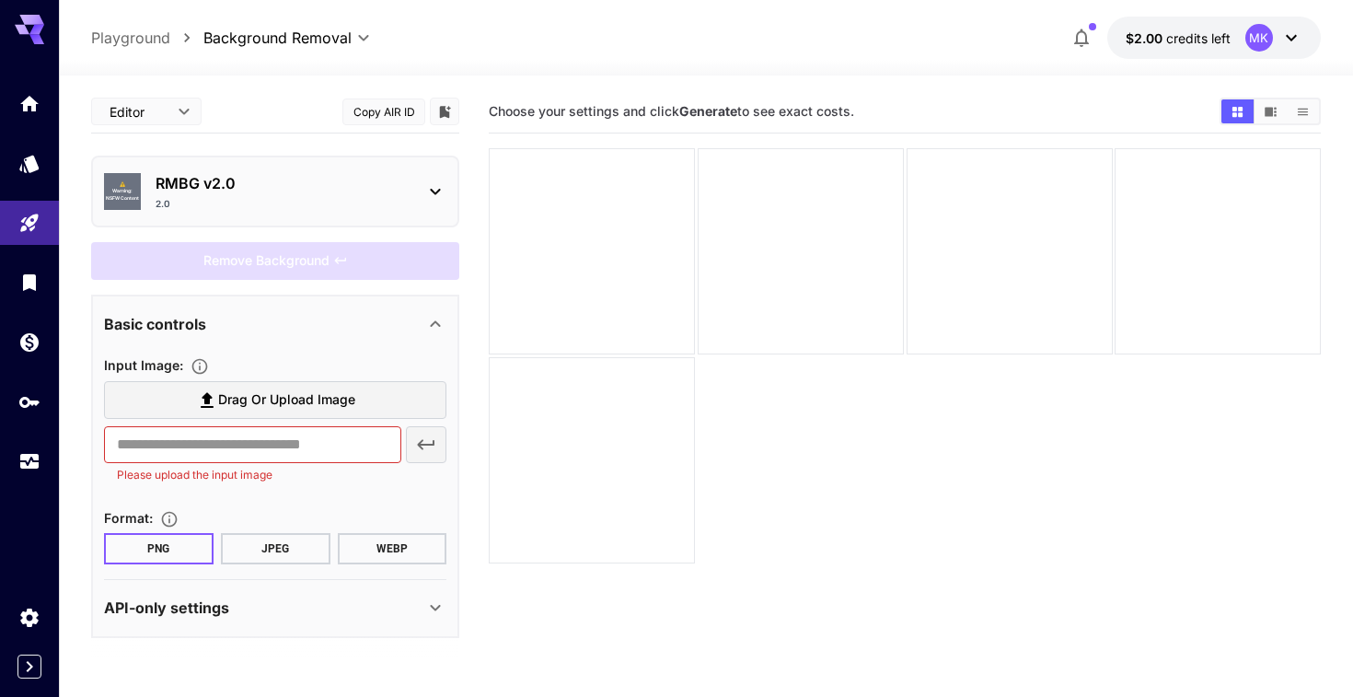
click at [316, 390] on span "Drag or upload image" at bounding box center [286, 400] width 137 height 23
click at [0, 0] on input "Drag or upload image" at bounding box center [0, 0] width 0 height 0
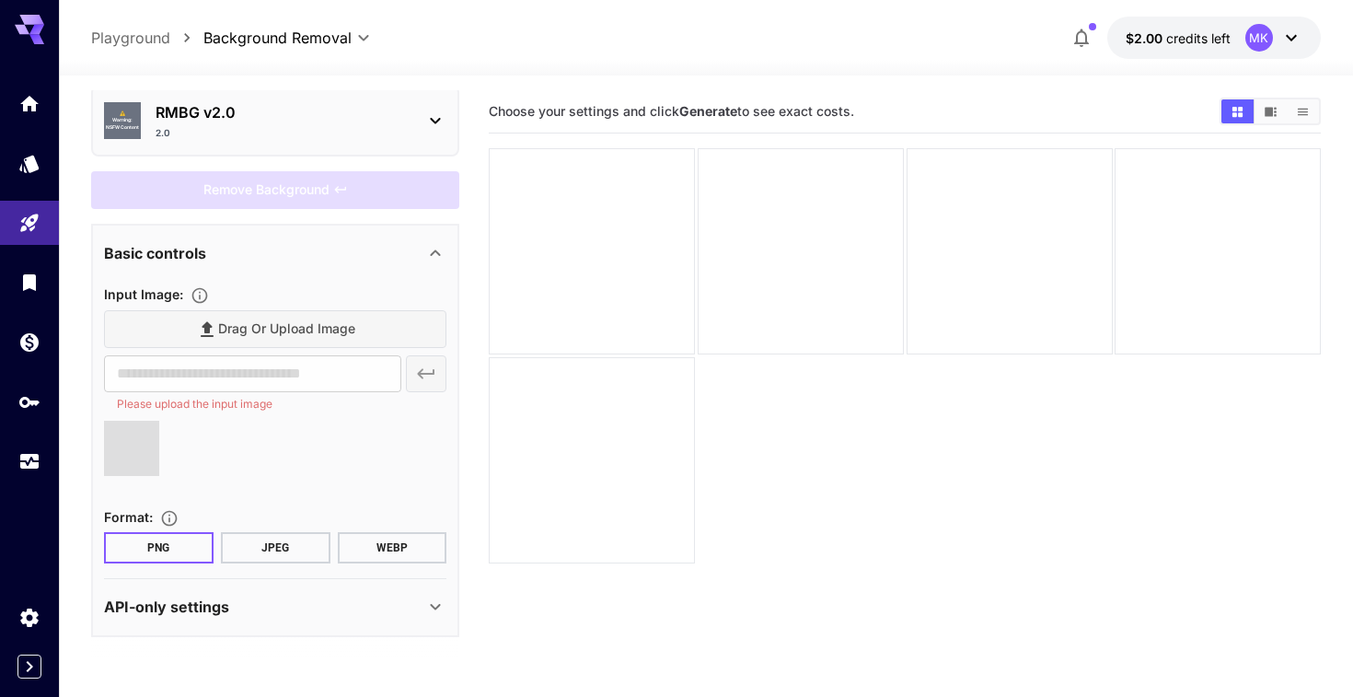
type input "**********"
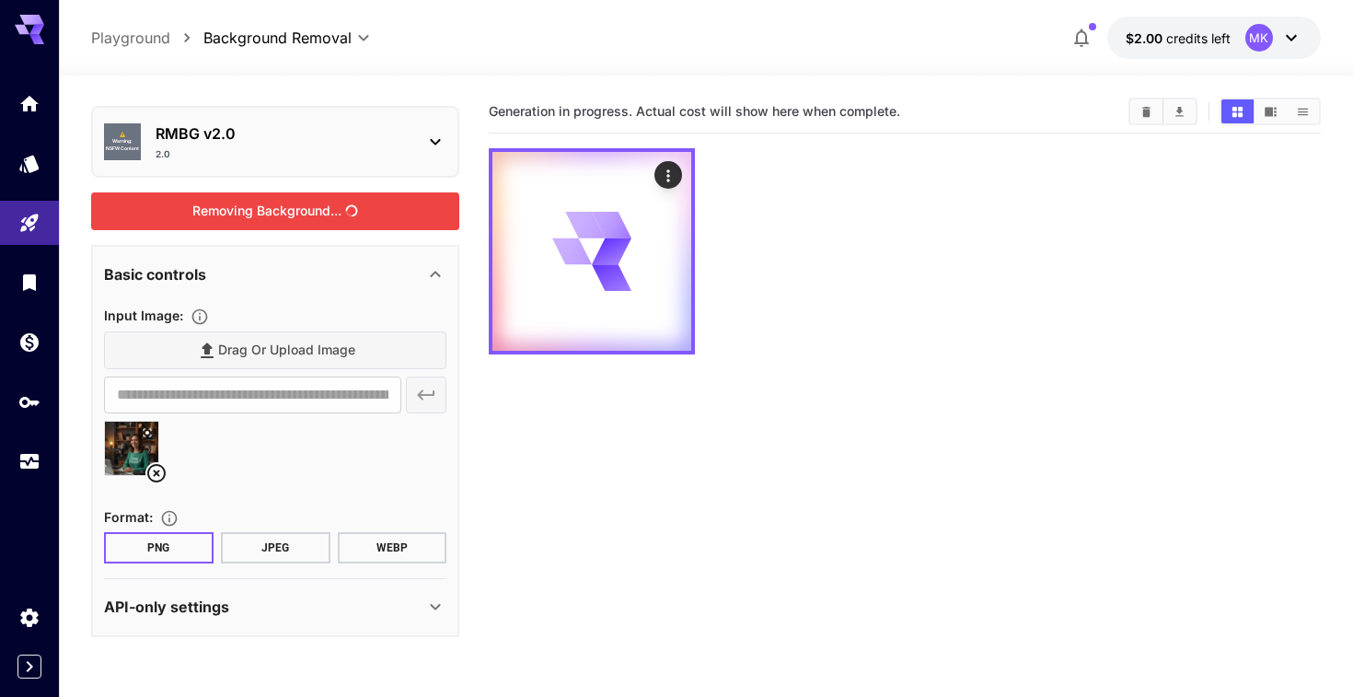
click at [355, 203] on div "Removing Background..." at bounding box center [275, 211] width 368 height 38
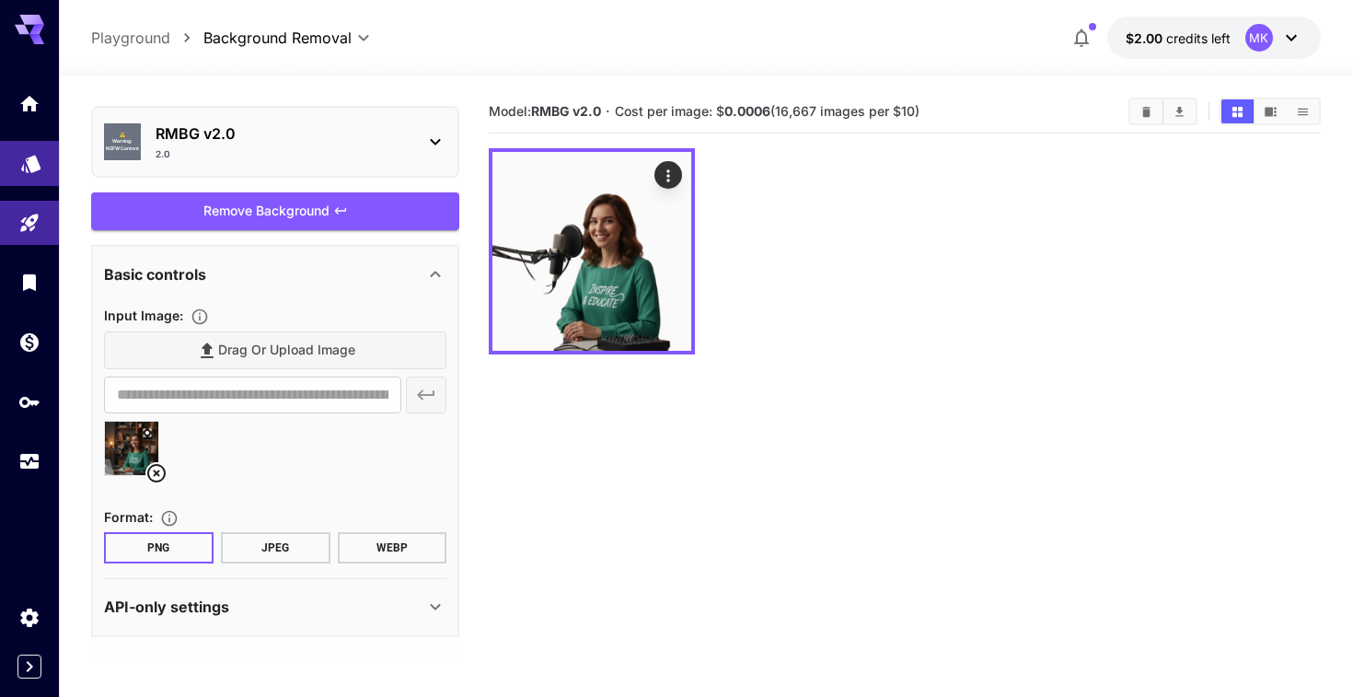
click at [31, 156] on icon "Models" at bounding box center [30, 157] width 19 height 17
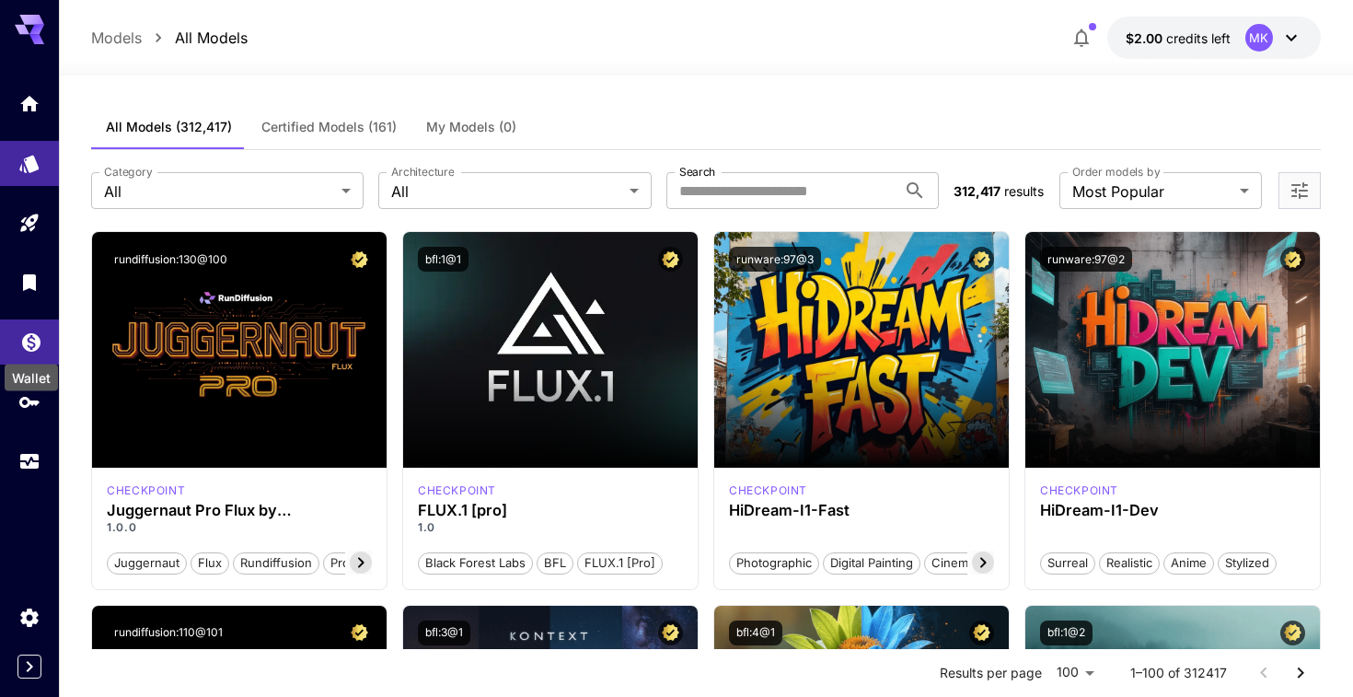
click at [30, 346] on icon "Wallet" at bounding box center [31, 337] width 22 height 22
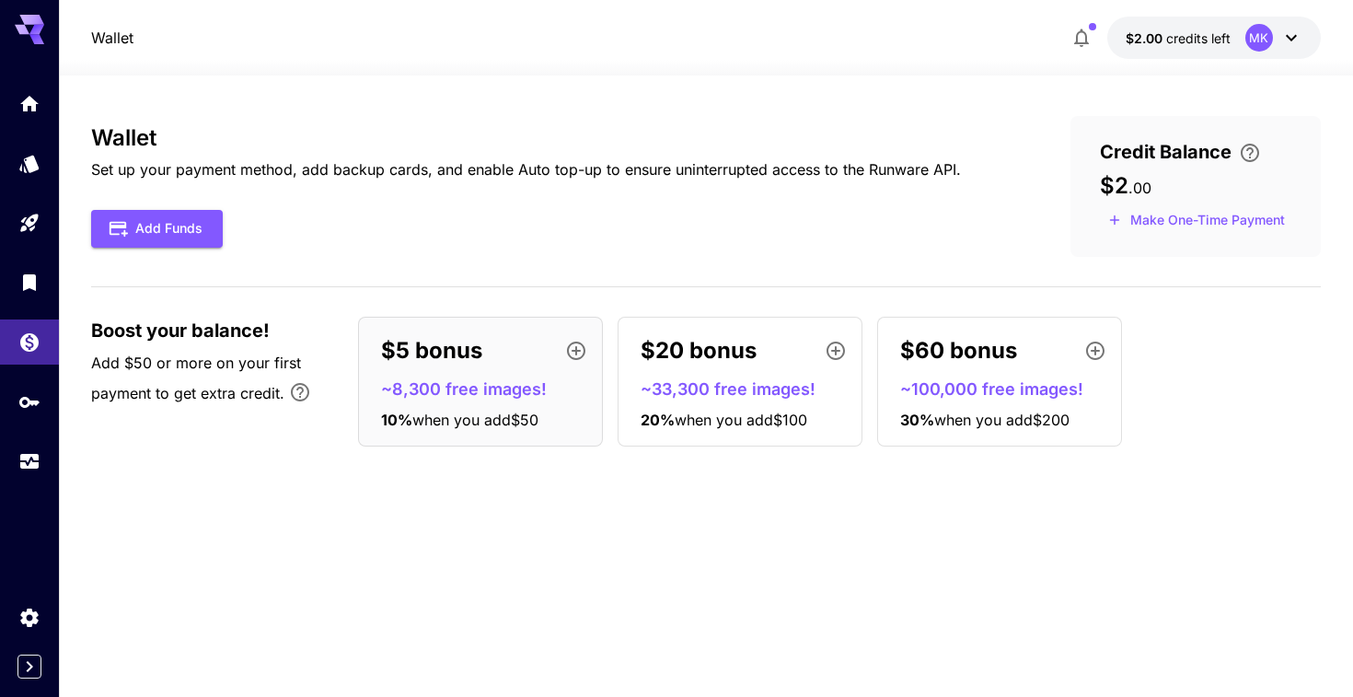
click at [462, 378] on p "~8,300 free images!" at bounding box center [488, 389] width 214 height 25
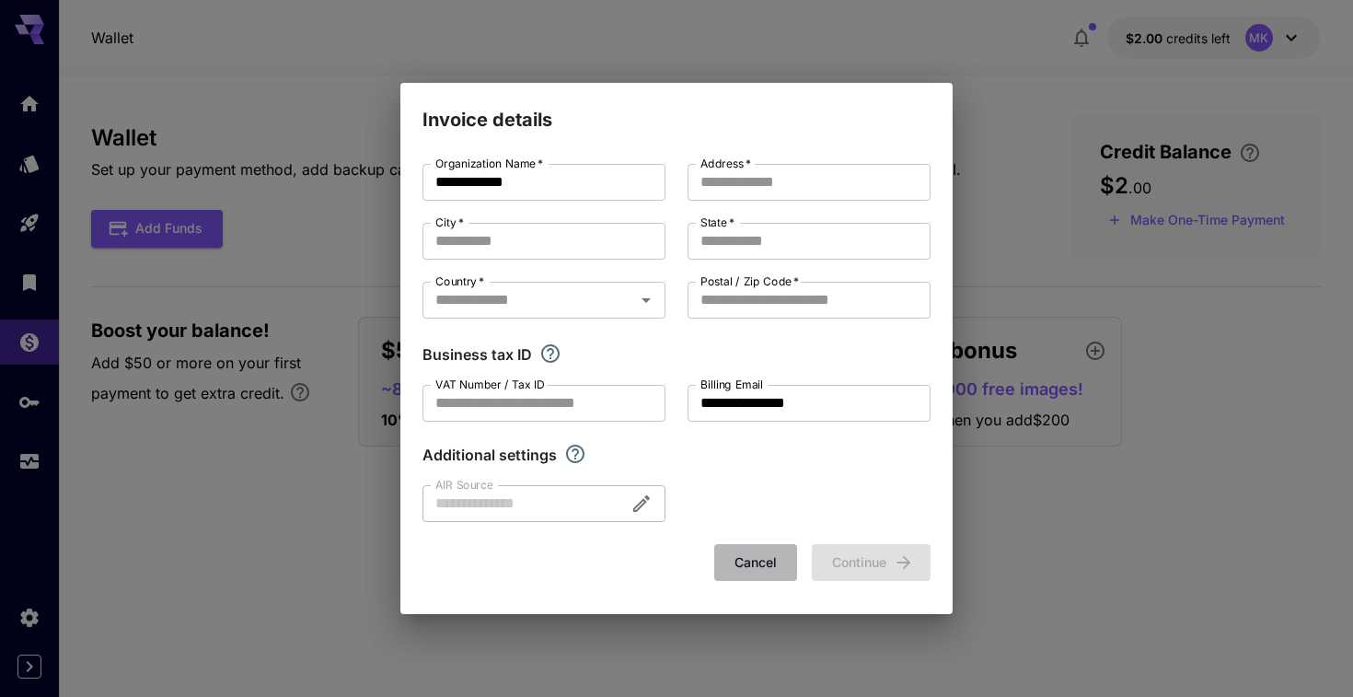
click at [744, 558] on button "Cancel" at bounding box center [755, 563] width 83 height 38
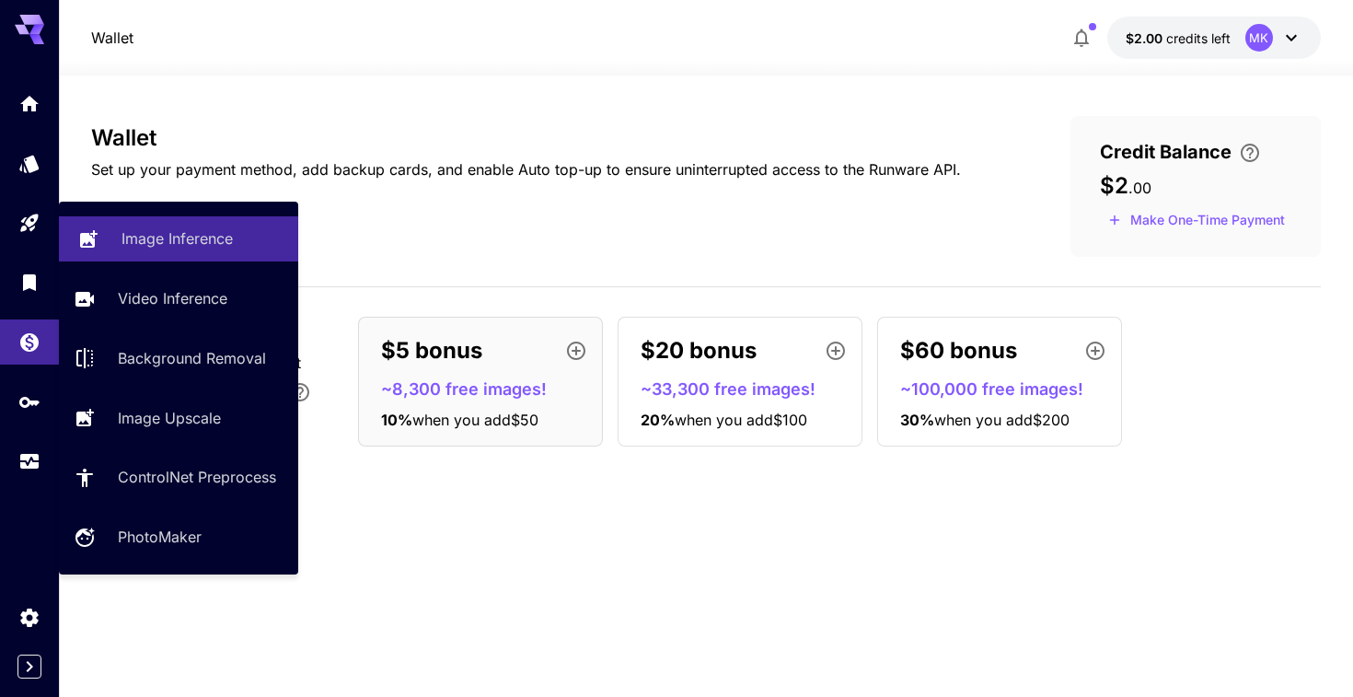
click at [204, 244] on p "Image Inference" at bounding box center [177, 238] width 111 height 22
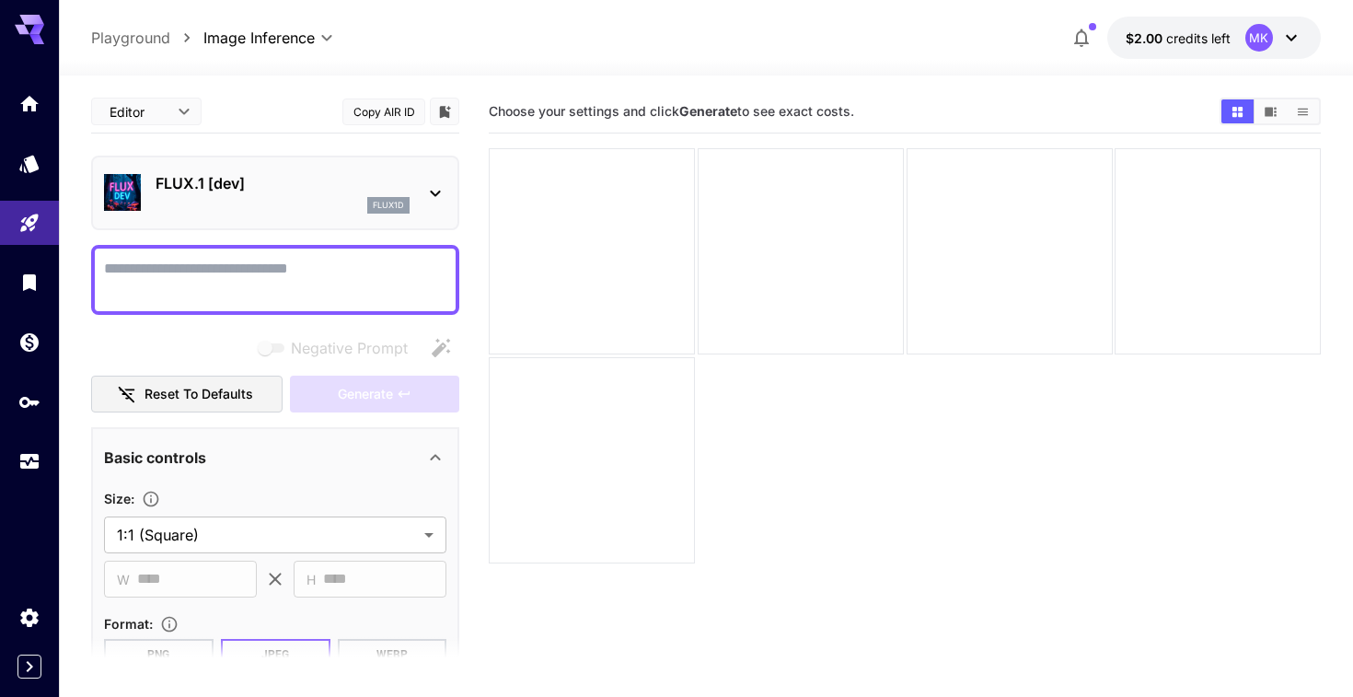
click at [215, 204] on div "flux1d" at bounding box center [283, 205] width 254 height 17
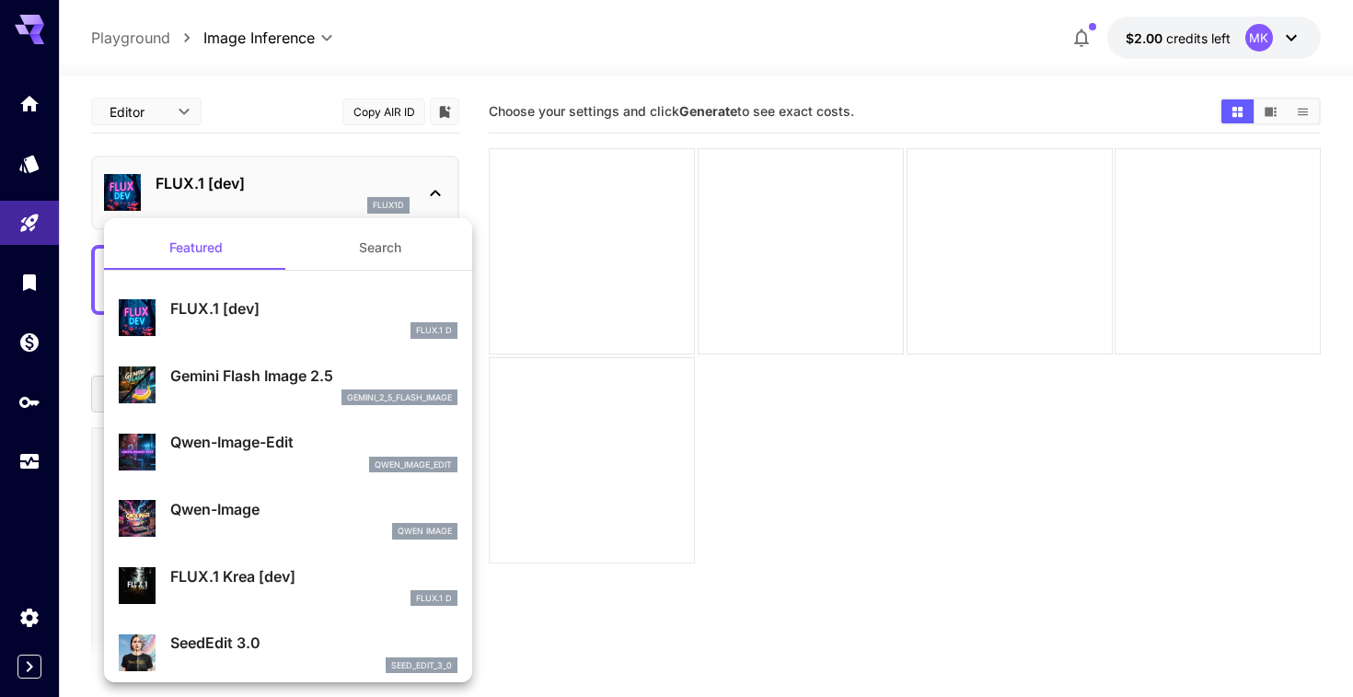
click at [221, 184] on div at bounding box center [676, 348] width 1353 height 697
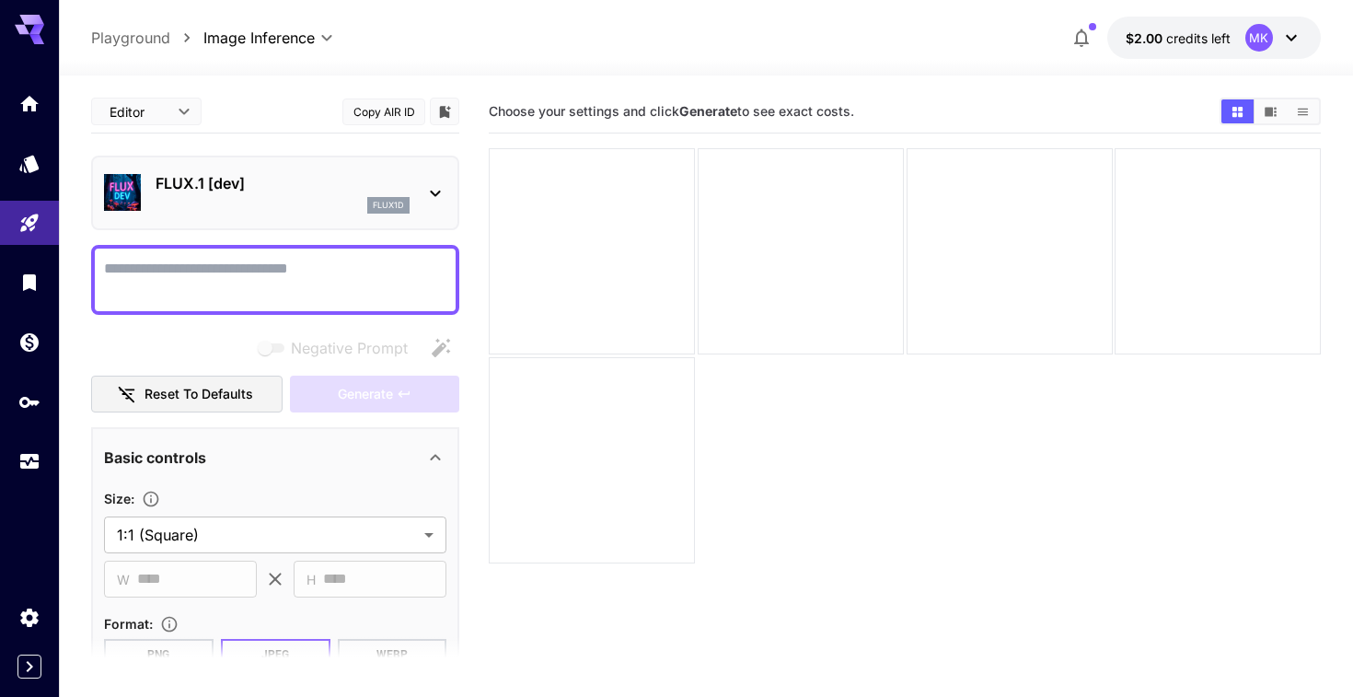
click at [250, 184] on p "FLUX.1 [dev]" at bounding box center [283, 183] width 254 height 22
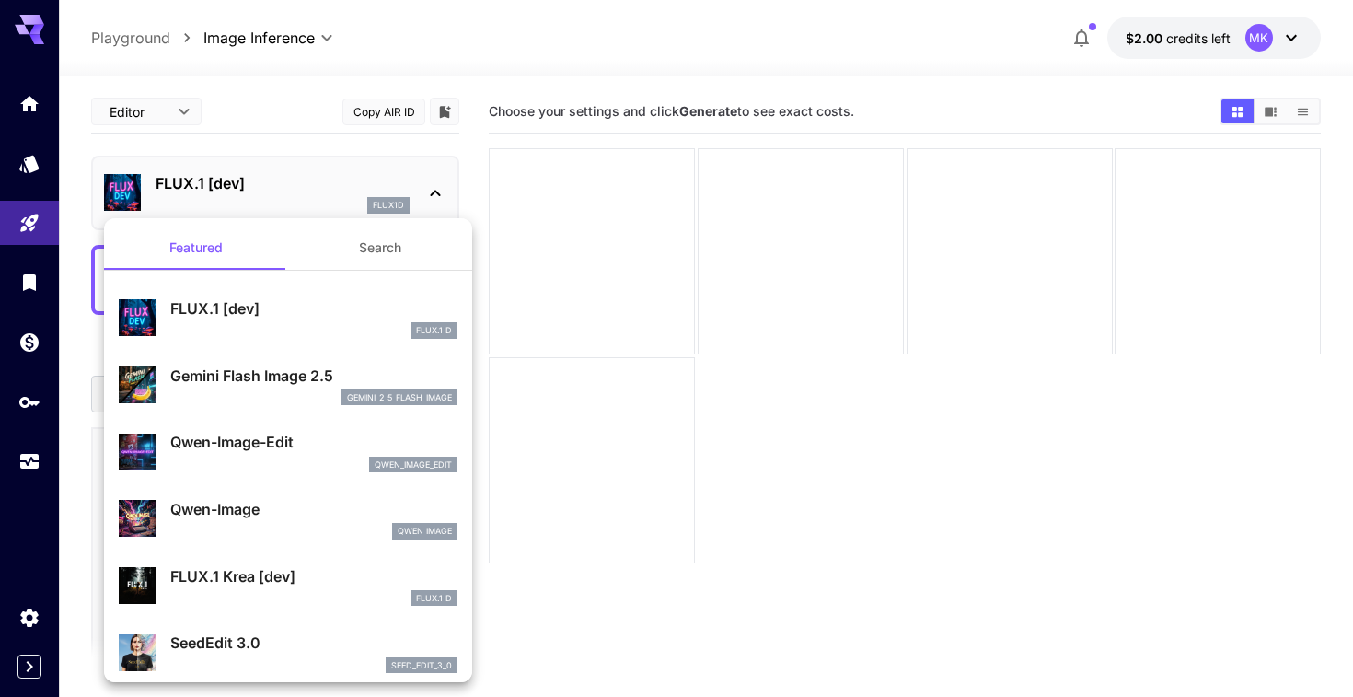
click at [19, 231] on div at bounding box center [676, 348] width 1353 height 697
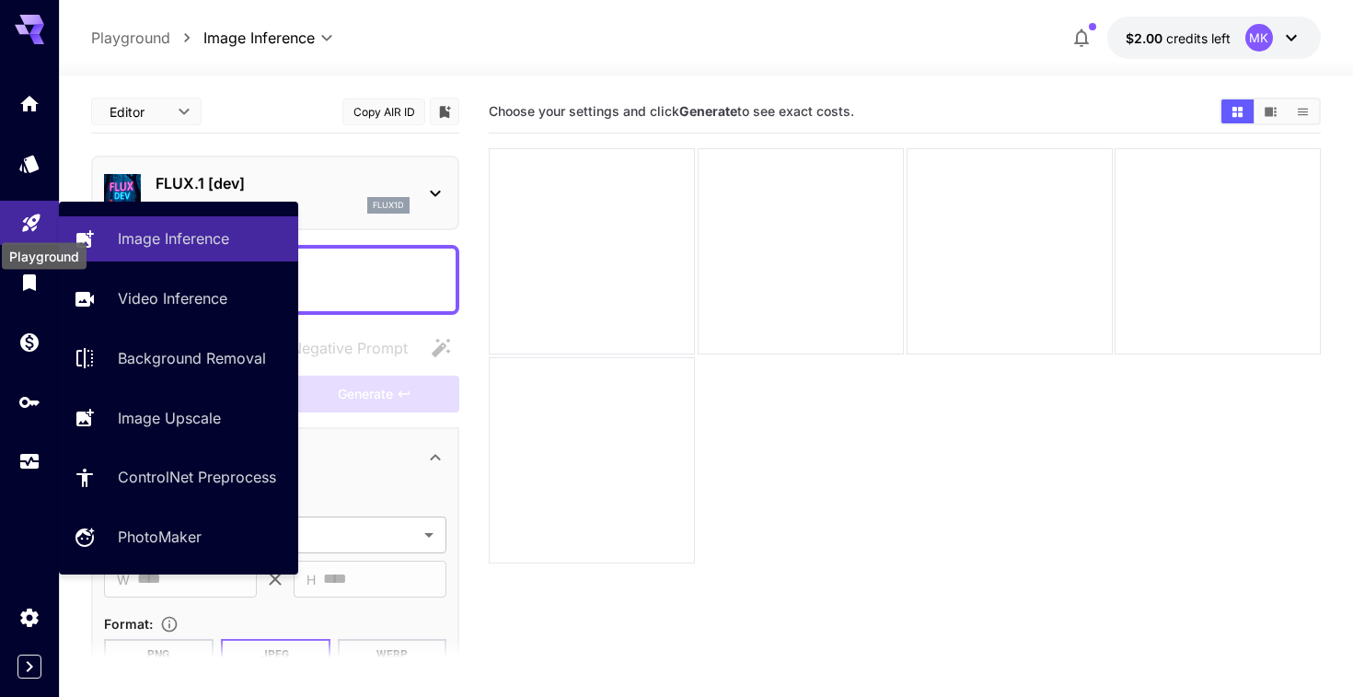
click at [36, 226] on icon "Playground" at bounding box center [31, 217] width 22 height 22
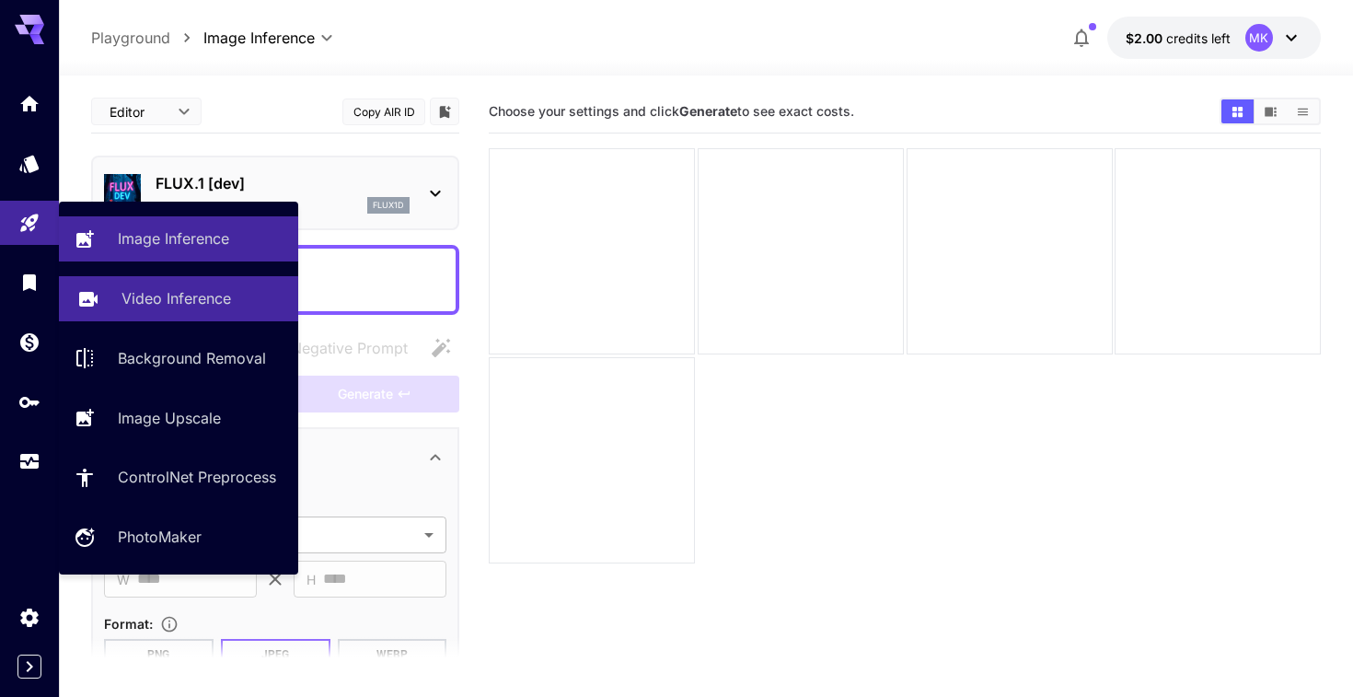
click at [104, 302] on link "Video Inference" at bounding box center [178, 298] width 239 height 45
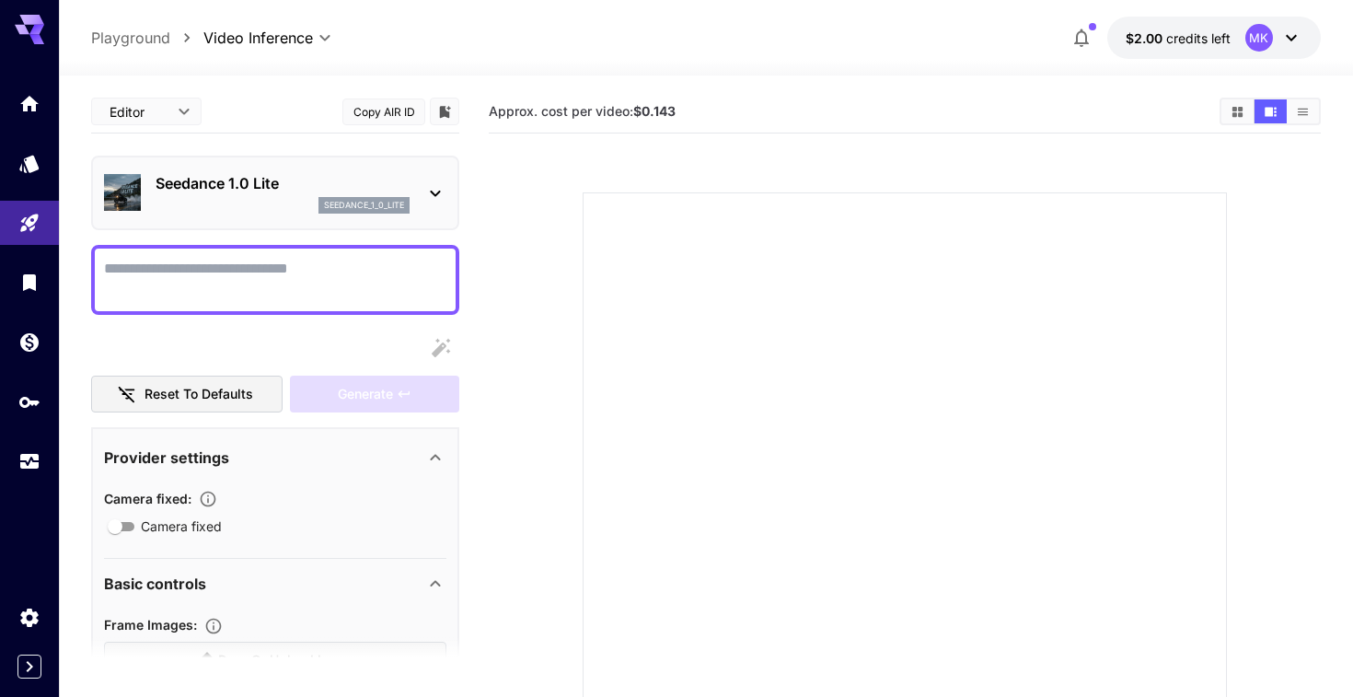
click at [191, 206] on div "seedance_1_0_lite" at bounding box center [283, 205] width 254 height 17
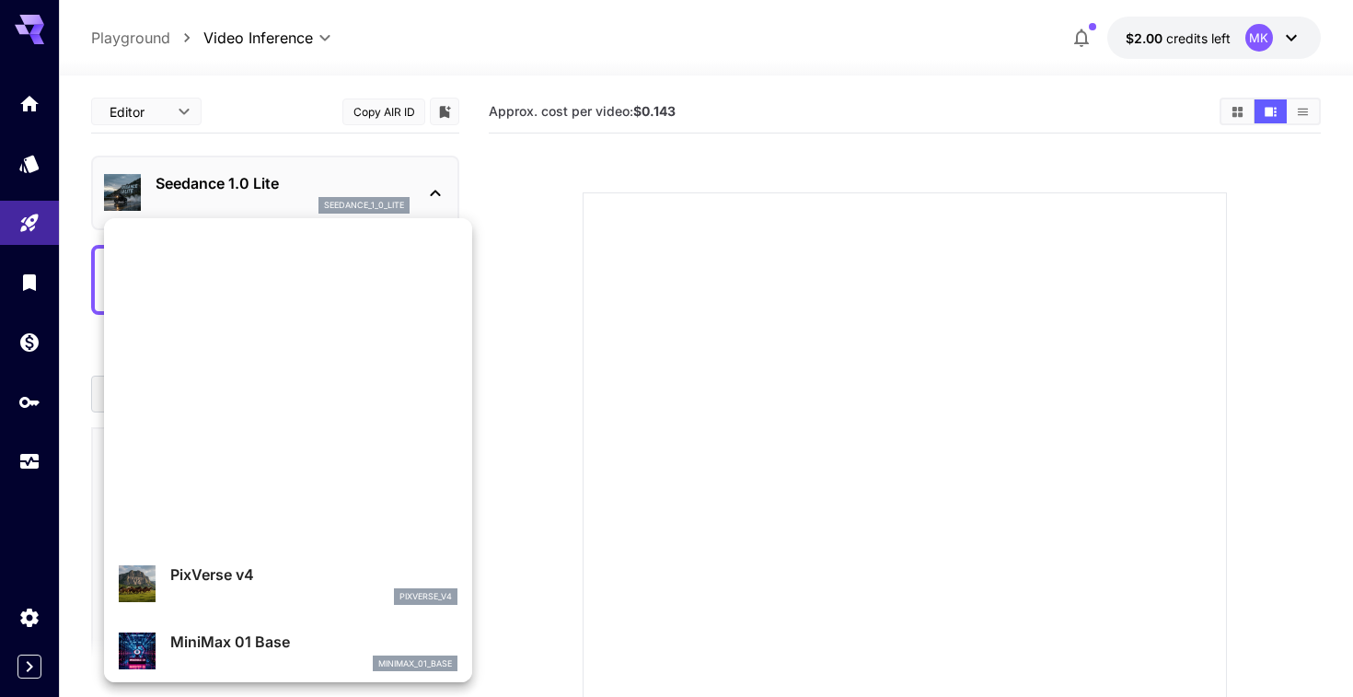
scroll to position [1355, 0]
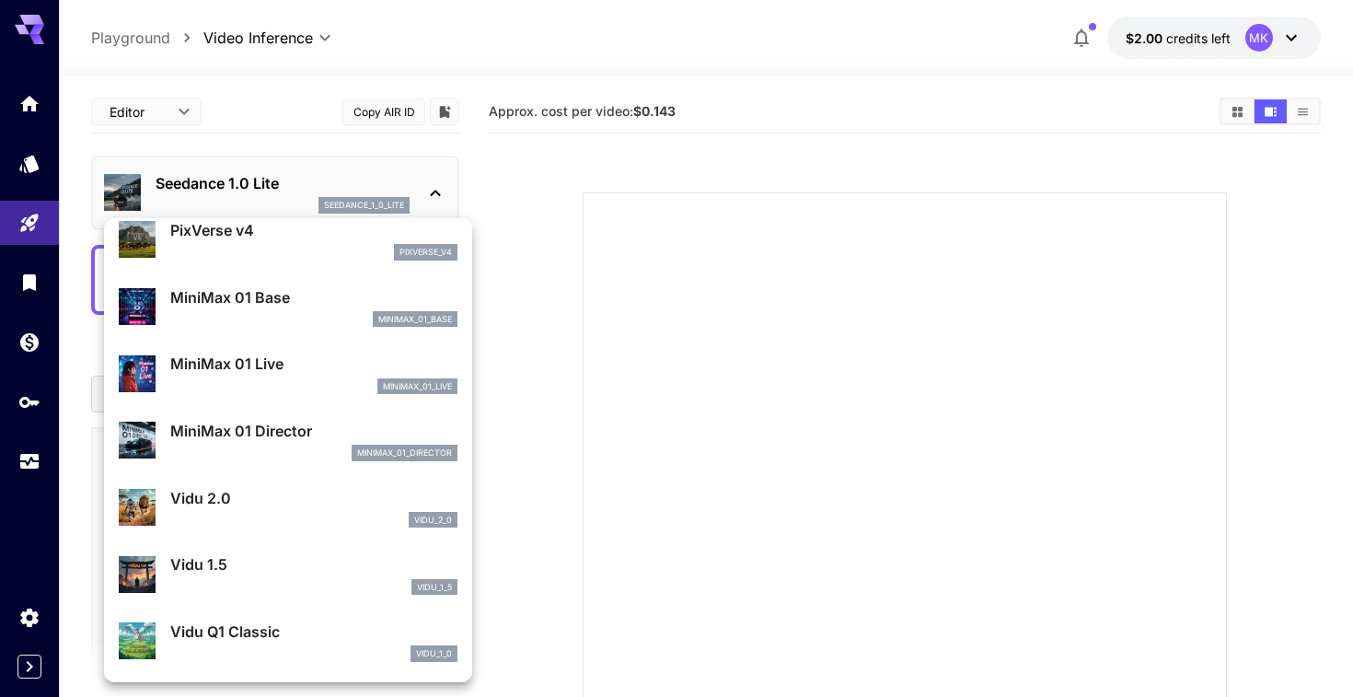
click at [32, 224] on div at bounding box center [676, 348] width 1353 height 697
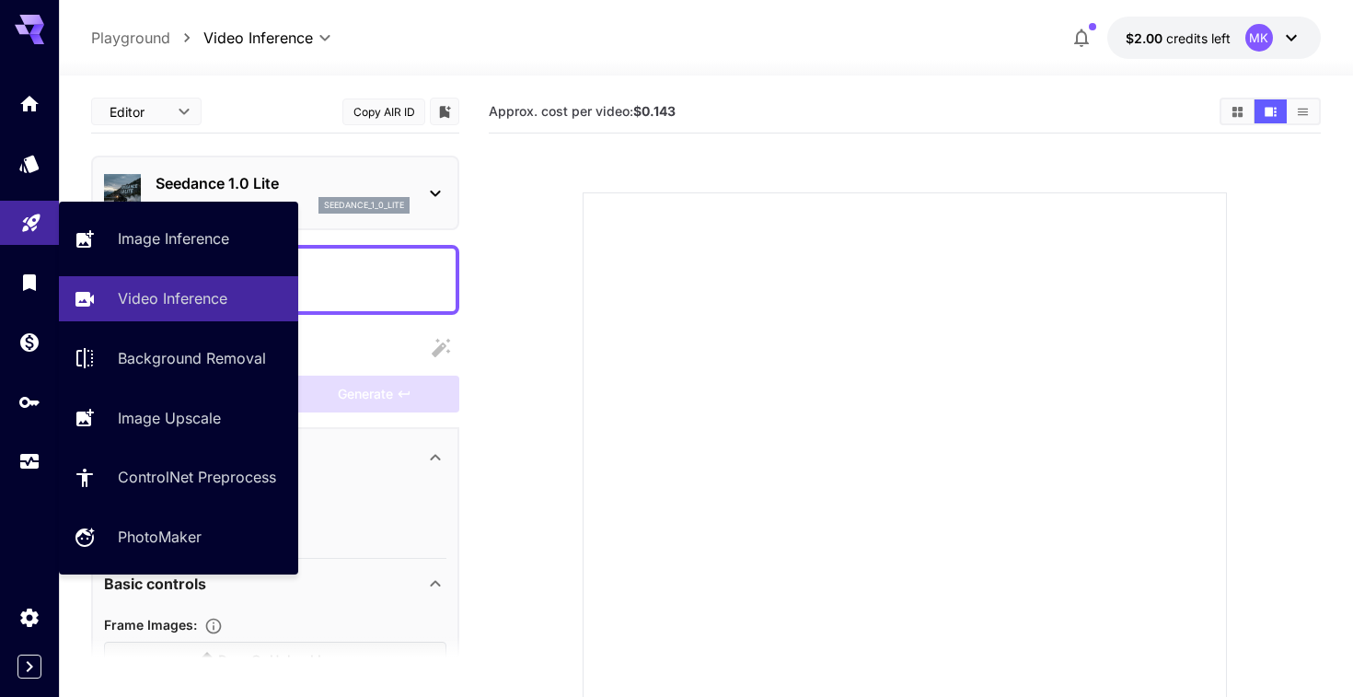
click at [38, 226] on icon "Playground" at bounding box center [31, 217] width 22 height 22
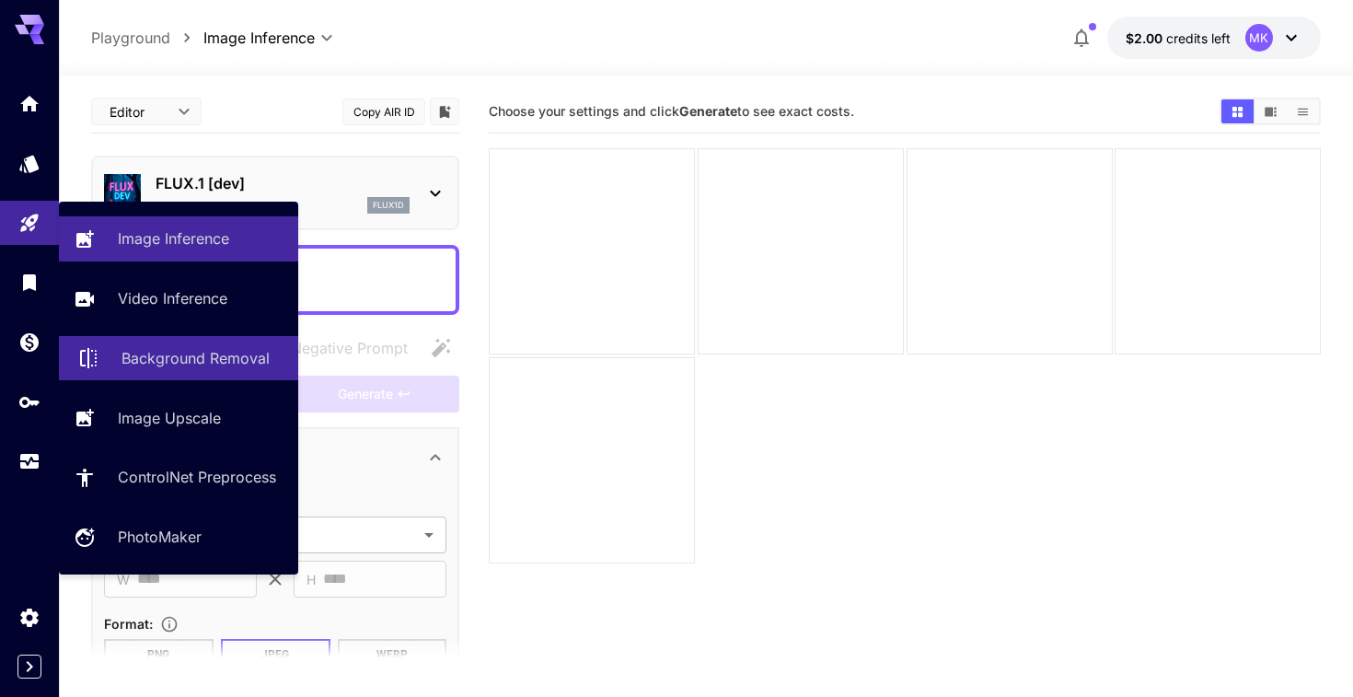
click at [114, 367] on link "Background Removal" at bounding box center [178, 358] width 239 height 45
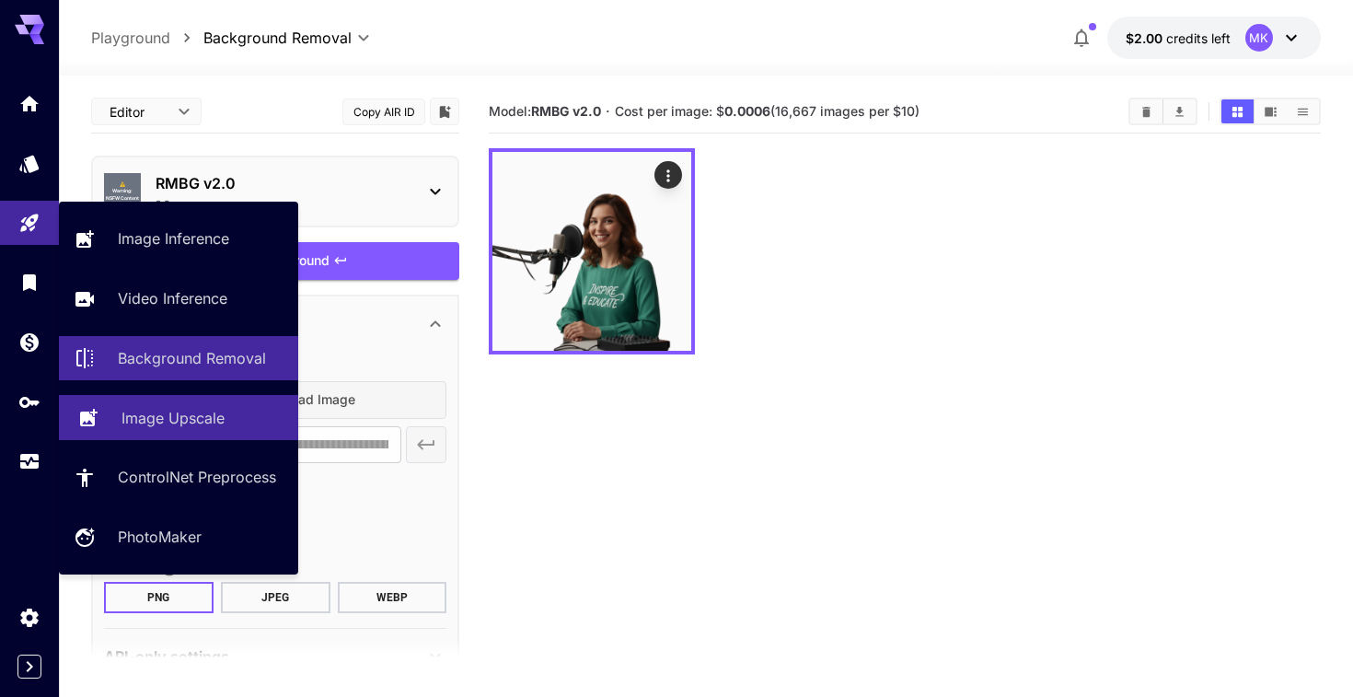
click at [129, 435] on link "Image Upscale" at bounding box center [178, 417] width 239 height 45
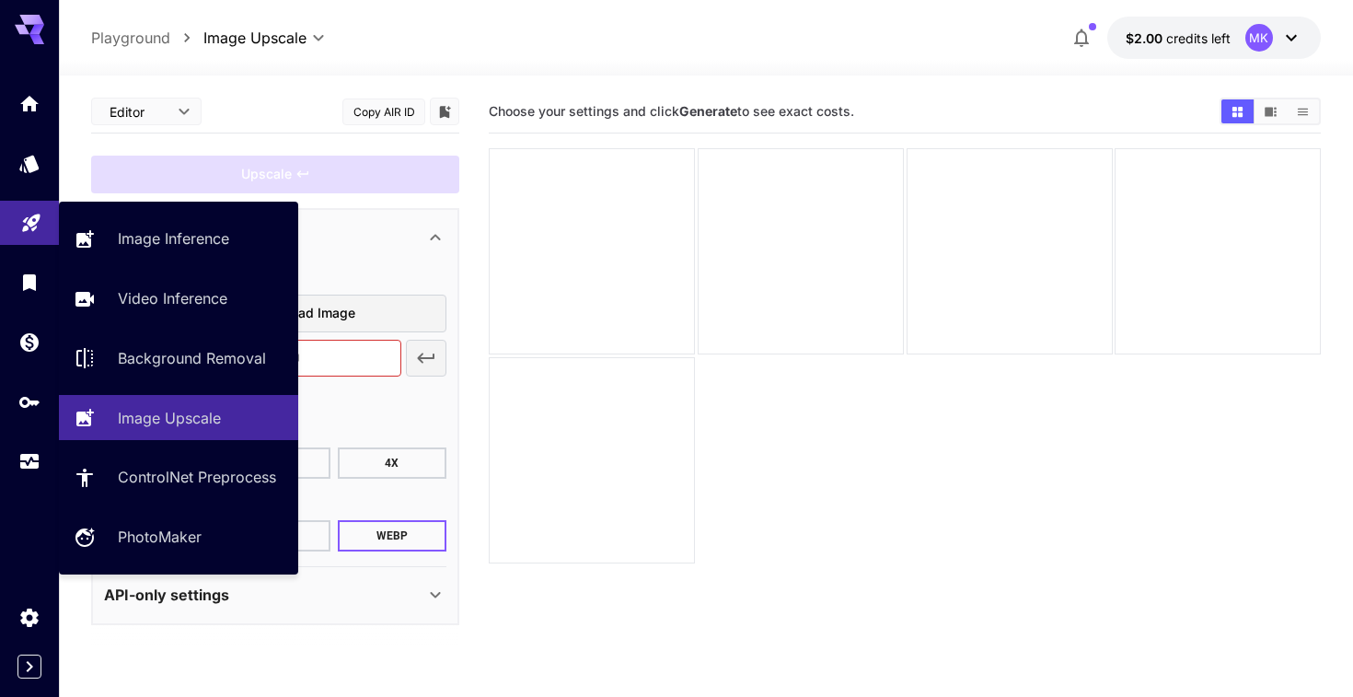
click at [39, 246] on link at bounding box center [29, 223] width 59 height 45
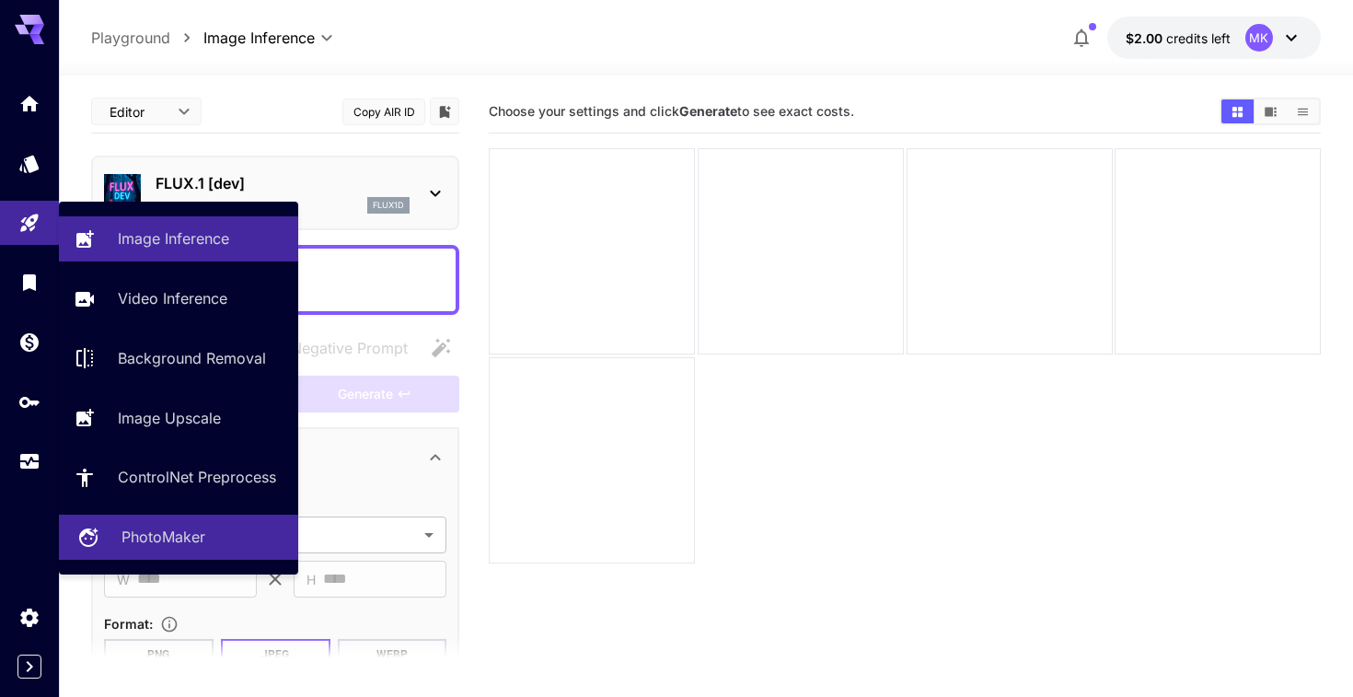
click at [152, 526] on link "PhotoMaker" at bounding box center [178, 537] width 239 height 45
type input "**********"
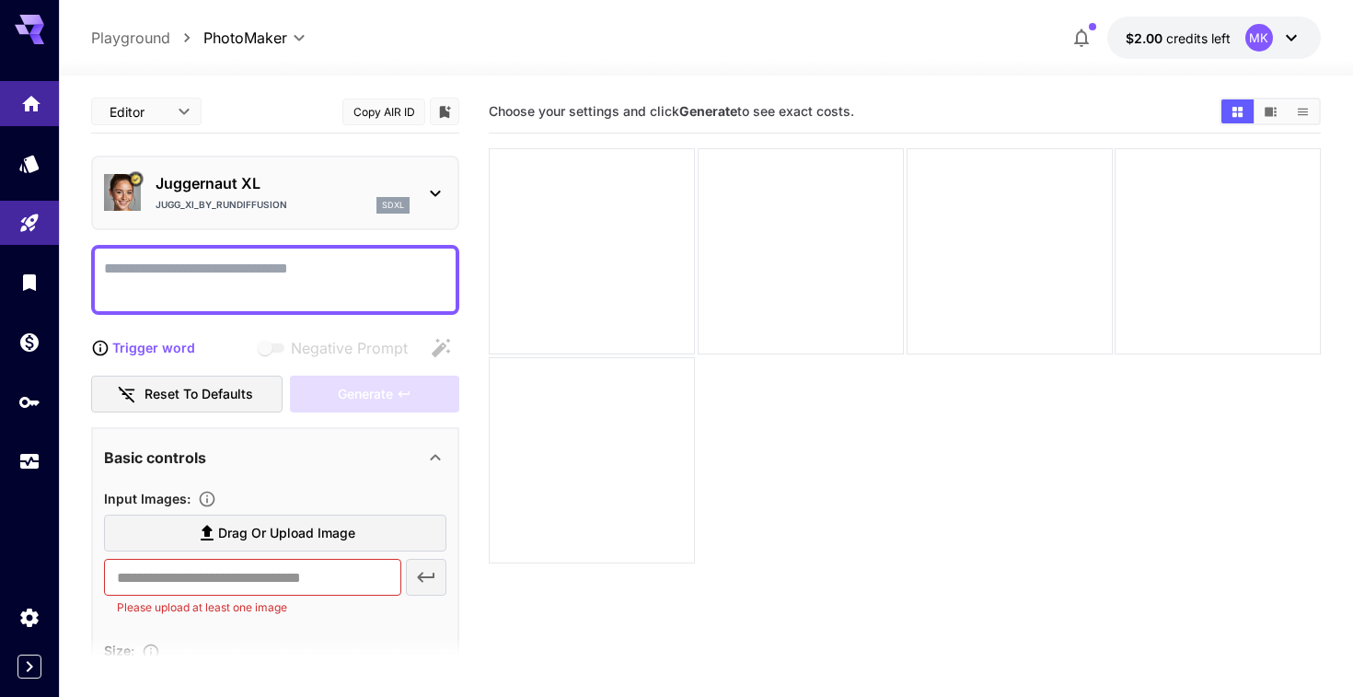
click at [25, 106] on icon "Home" at bounding box center [31, 98] width 22 height 22
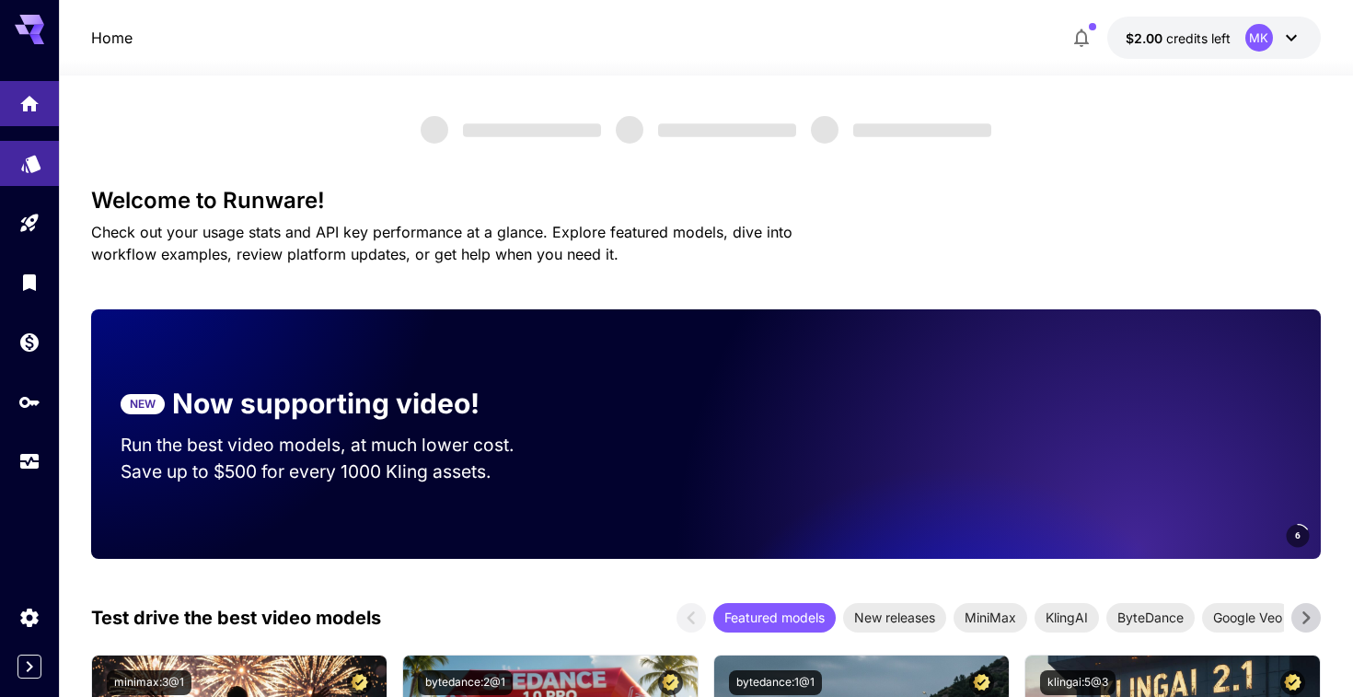
click at [37, 180] on link at bounding box center [29, 163] width 59 height 45
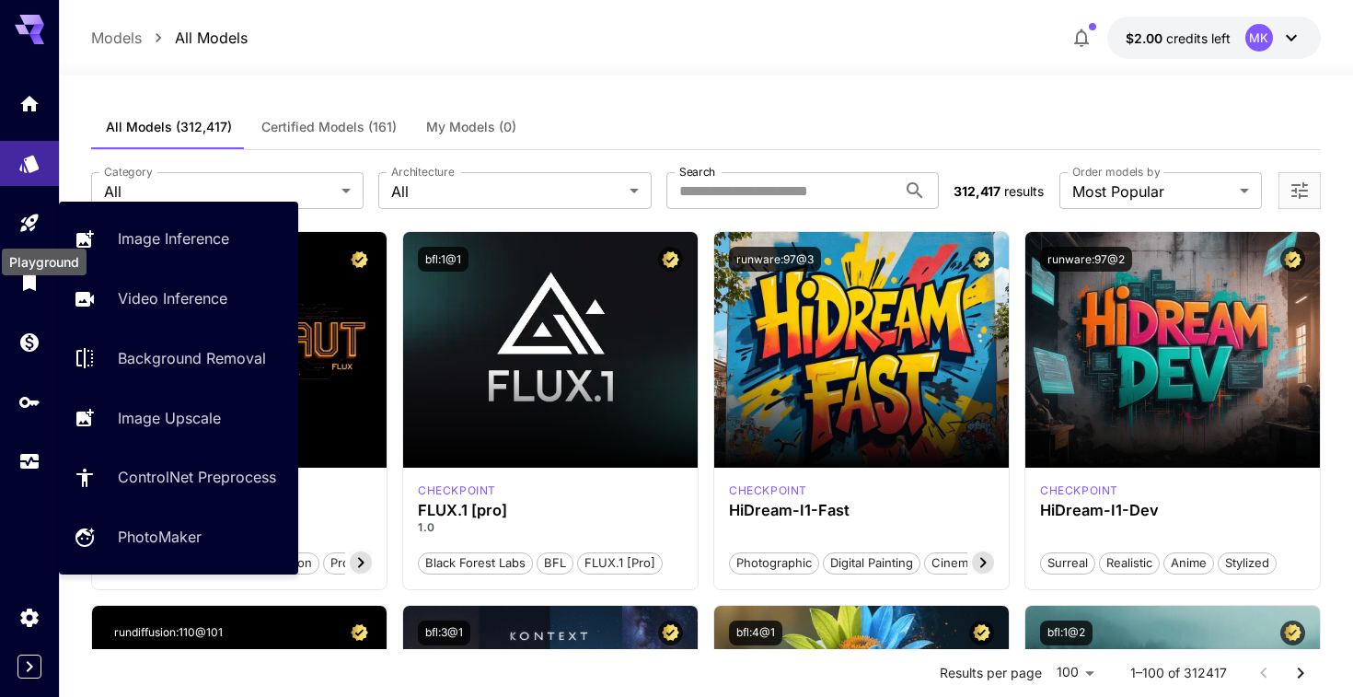
click at [33, 241] on div "Playground" at bounding box center [44, 256] width 88 height 41
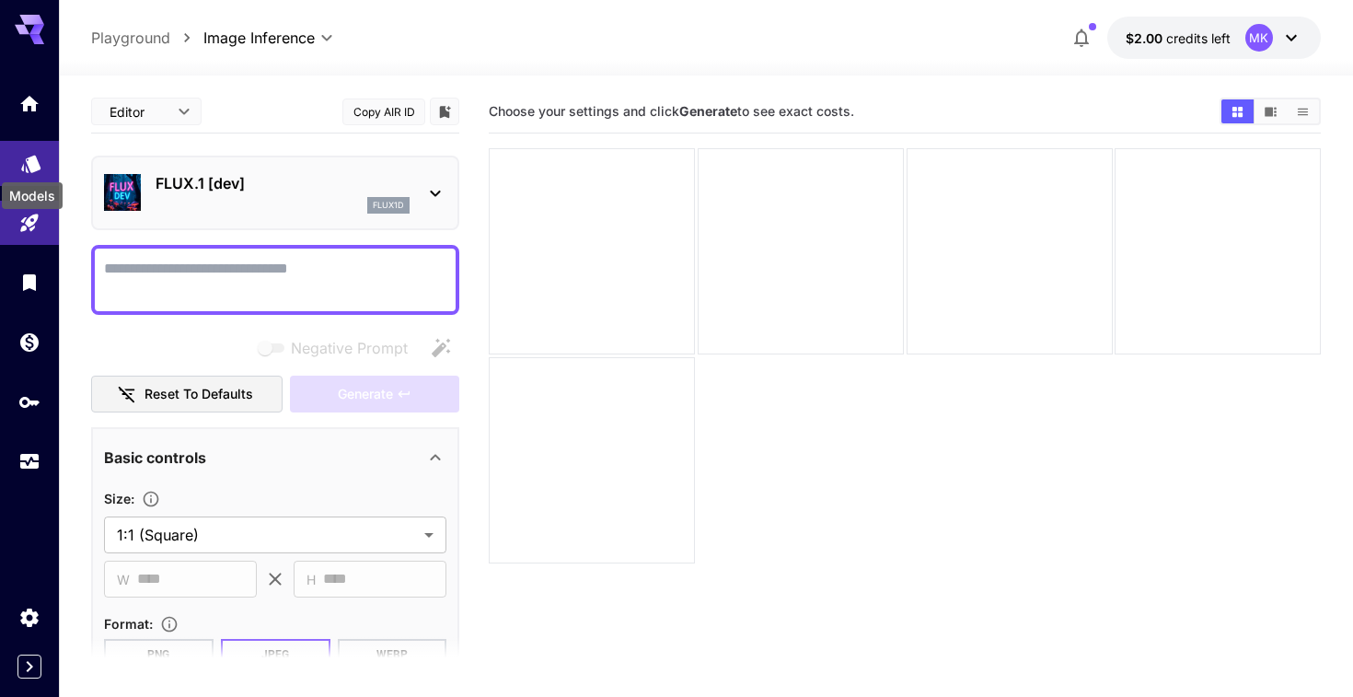
click at [31, 156] on icon "Models" at bounding box center [30, 157] width 19 height 17
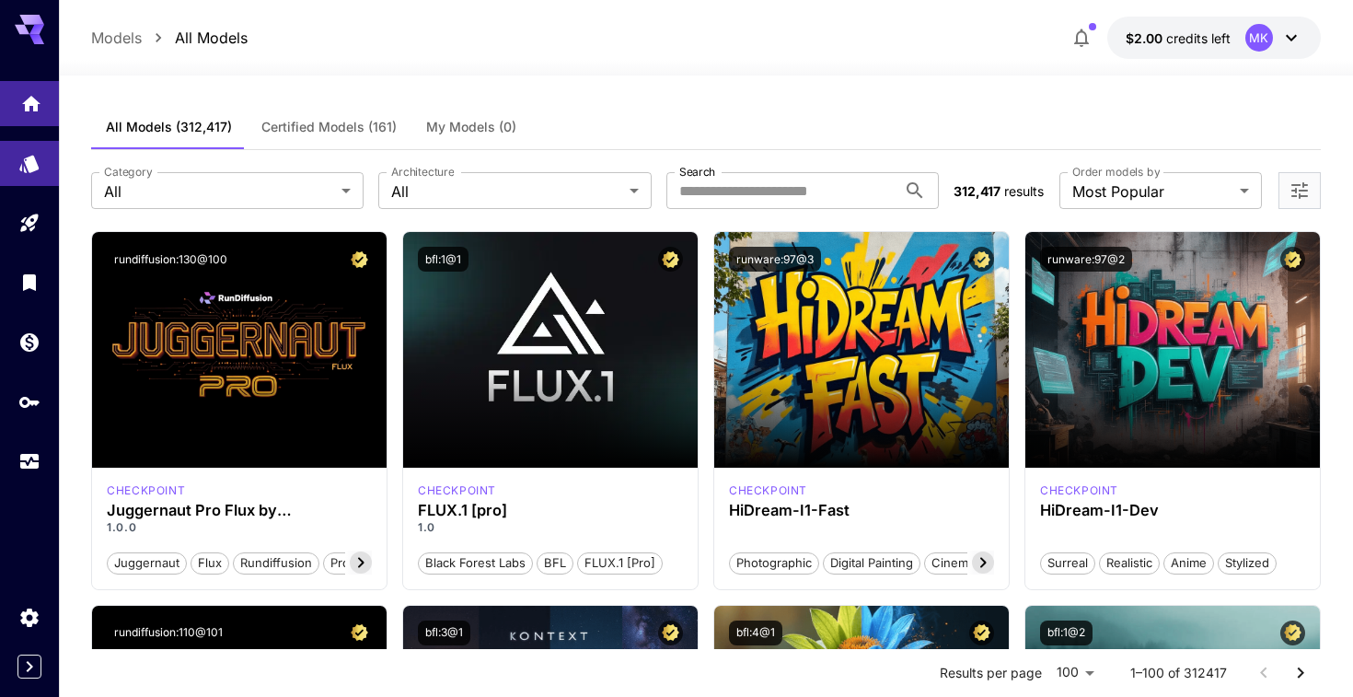
click at [31, 115] on link at bounding box center [29, 103] width 59 height 45
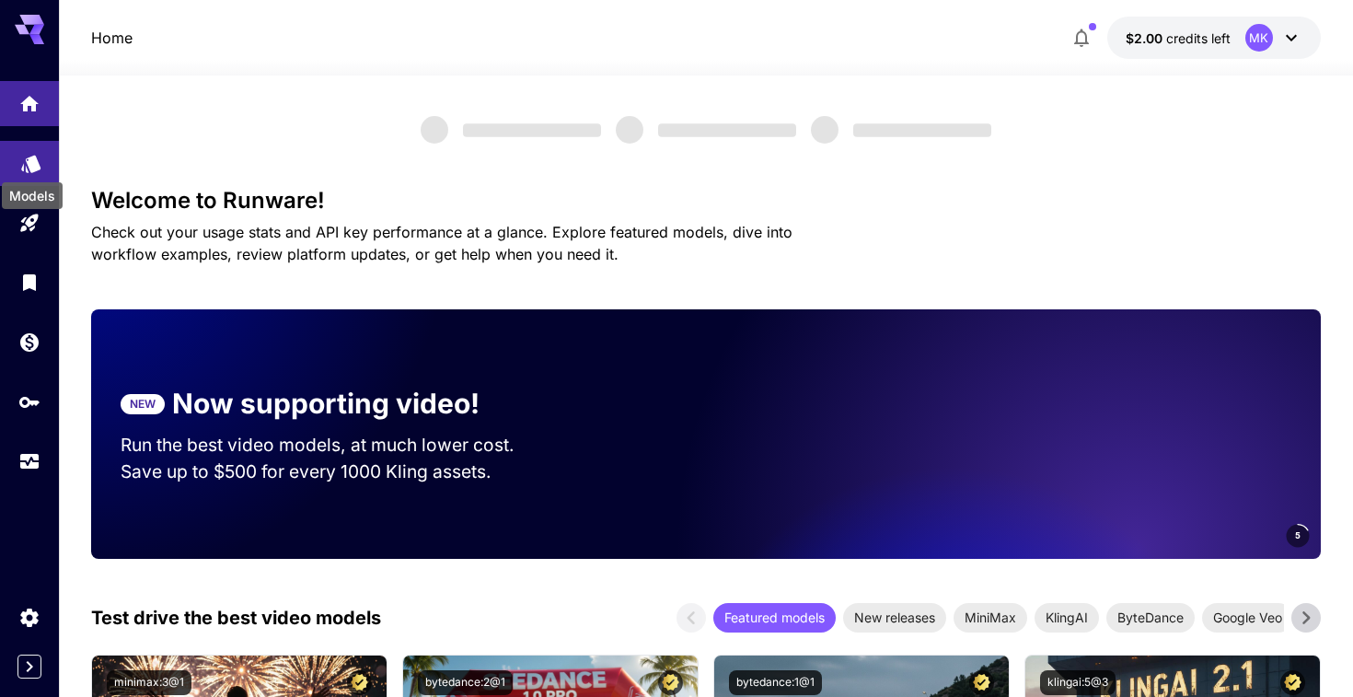
click at [32, 166] on icon "Models" at bounding box center [30, 157] width 19 height 17
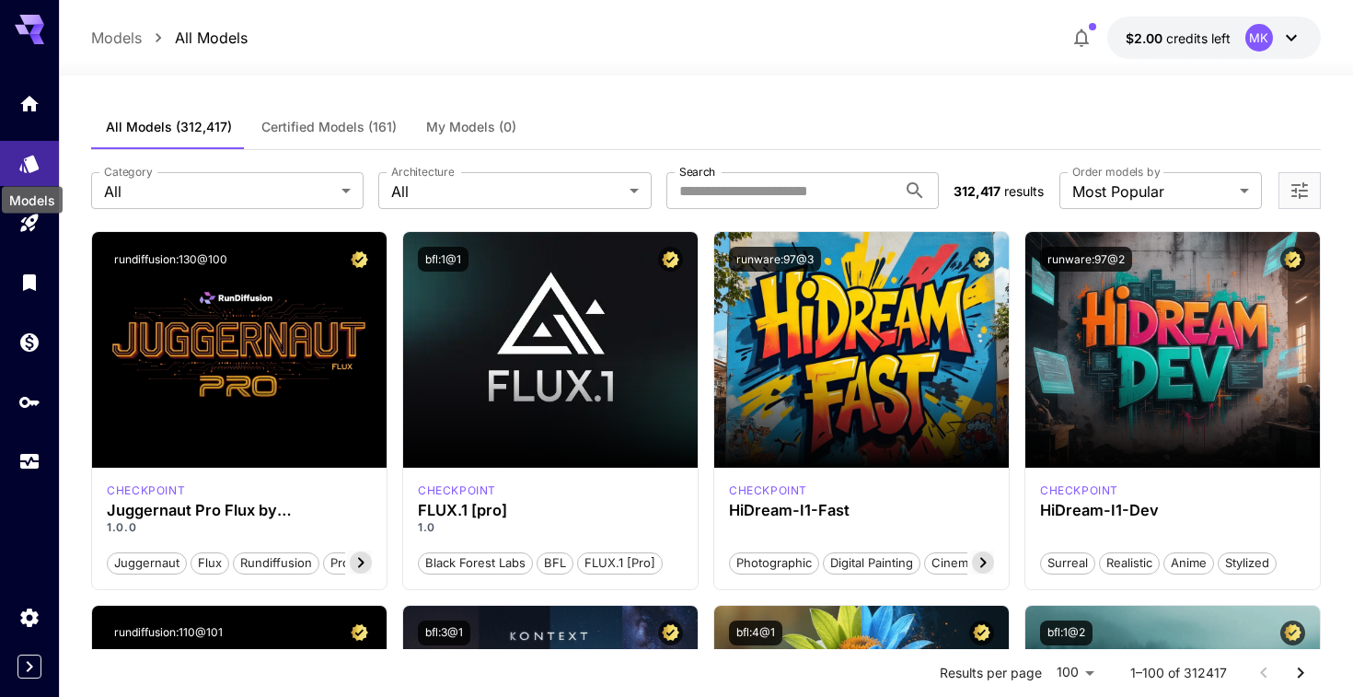
click at [30, 211] on div "Models" at bounding box center [32, 200] width 61 height 27
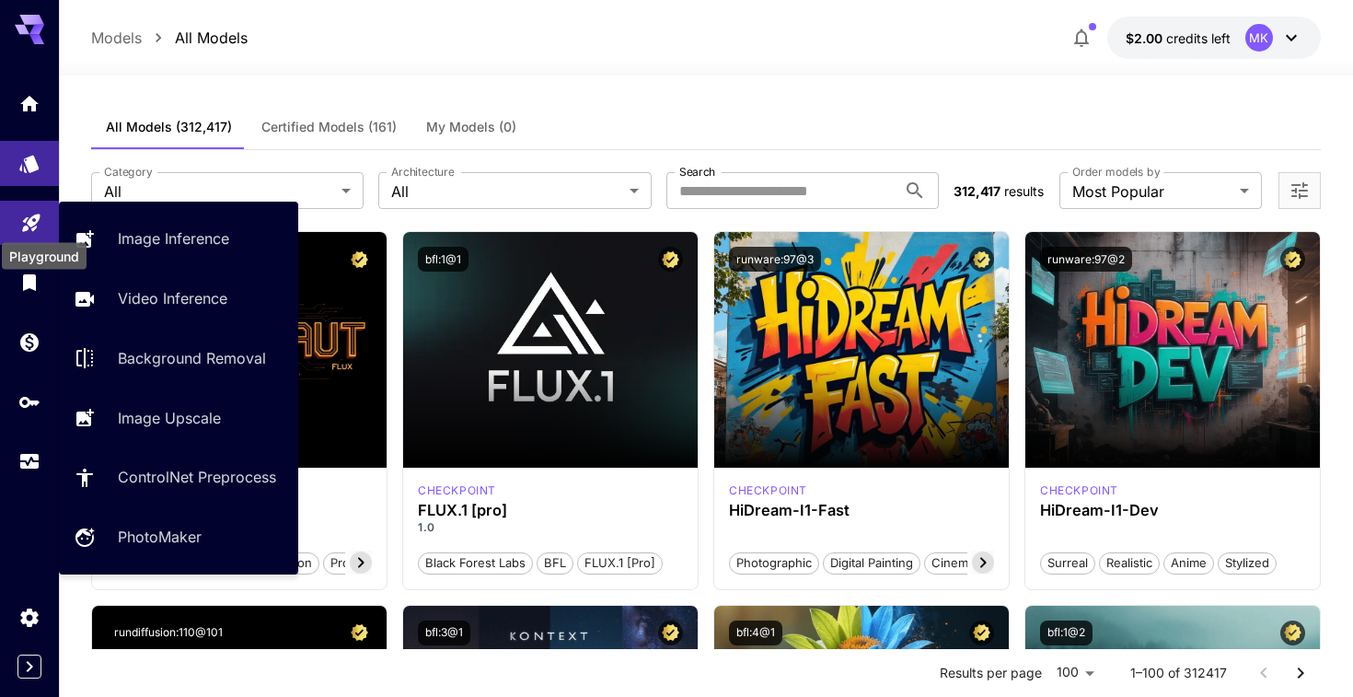
click at [32, 222] on icon "Playground" at bounding box center [31, 217] width 22 height 22
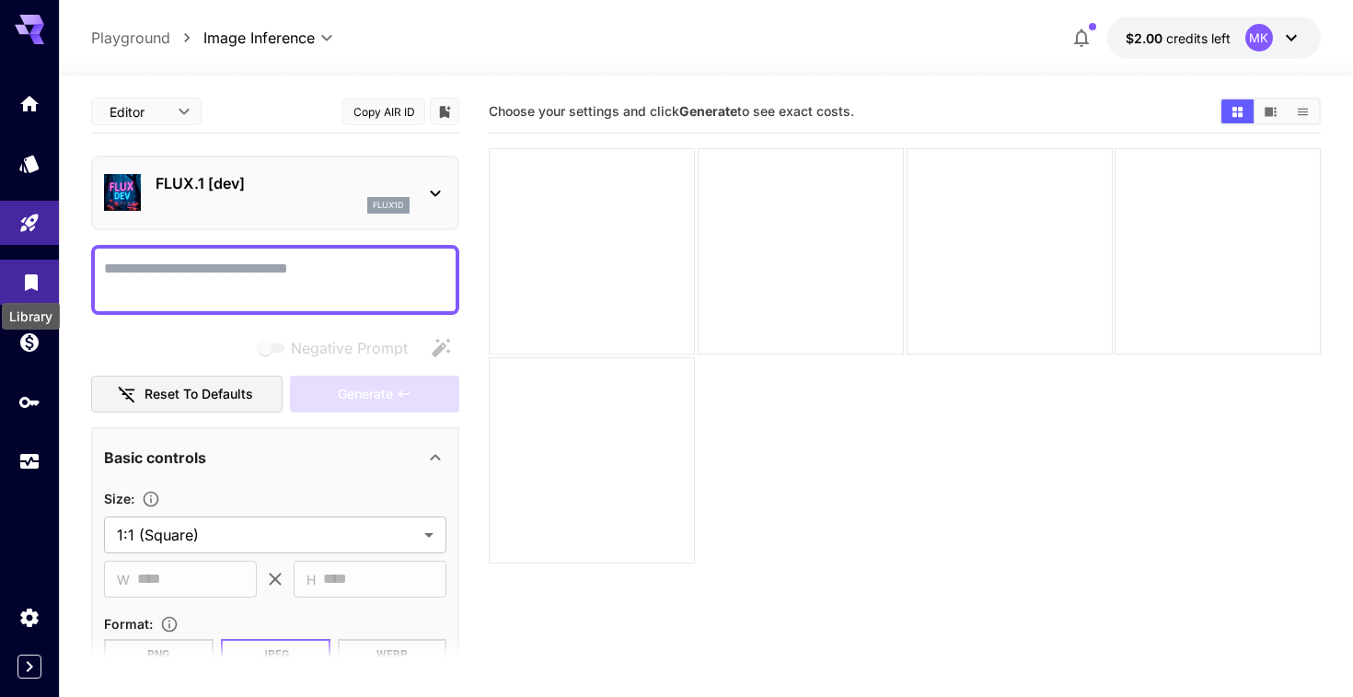
click at [26, 291] on div "Library" at bounding box center [31, 310] width 62 height 41
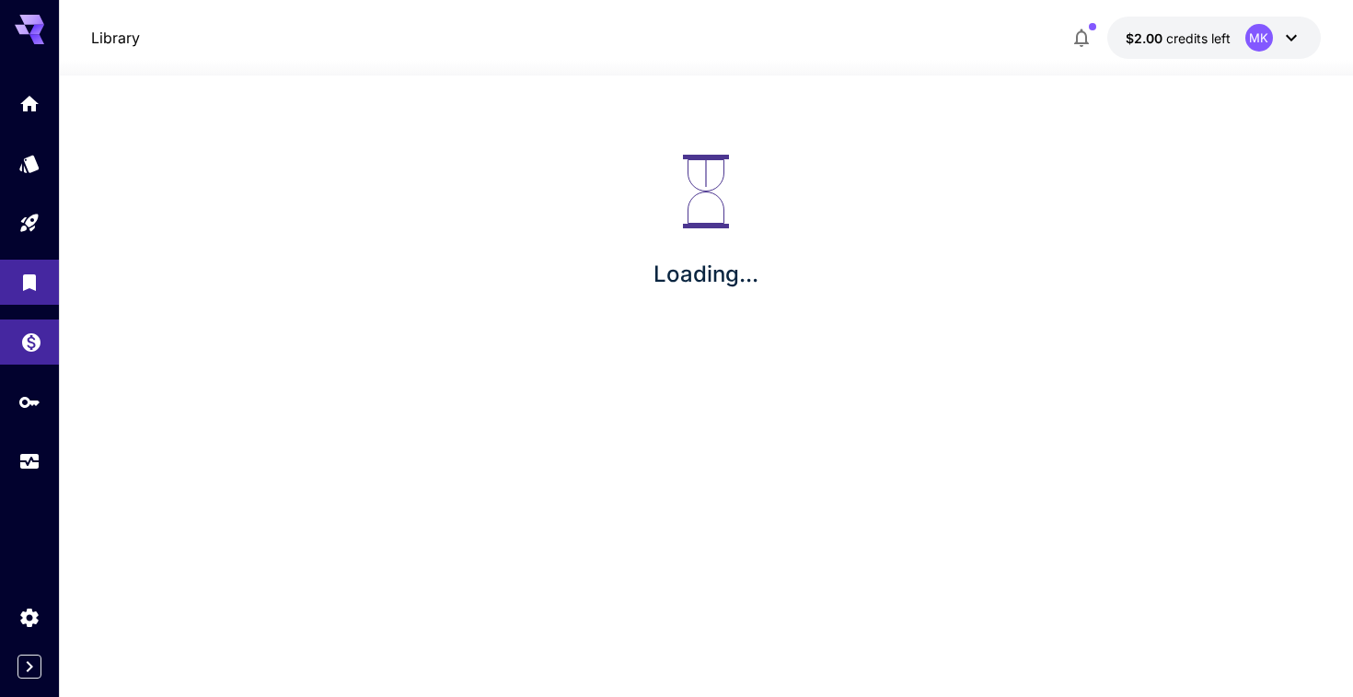
click at [26, 328] on icon "Wallet" at bounding box center [31, 337] width 22 height 22
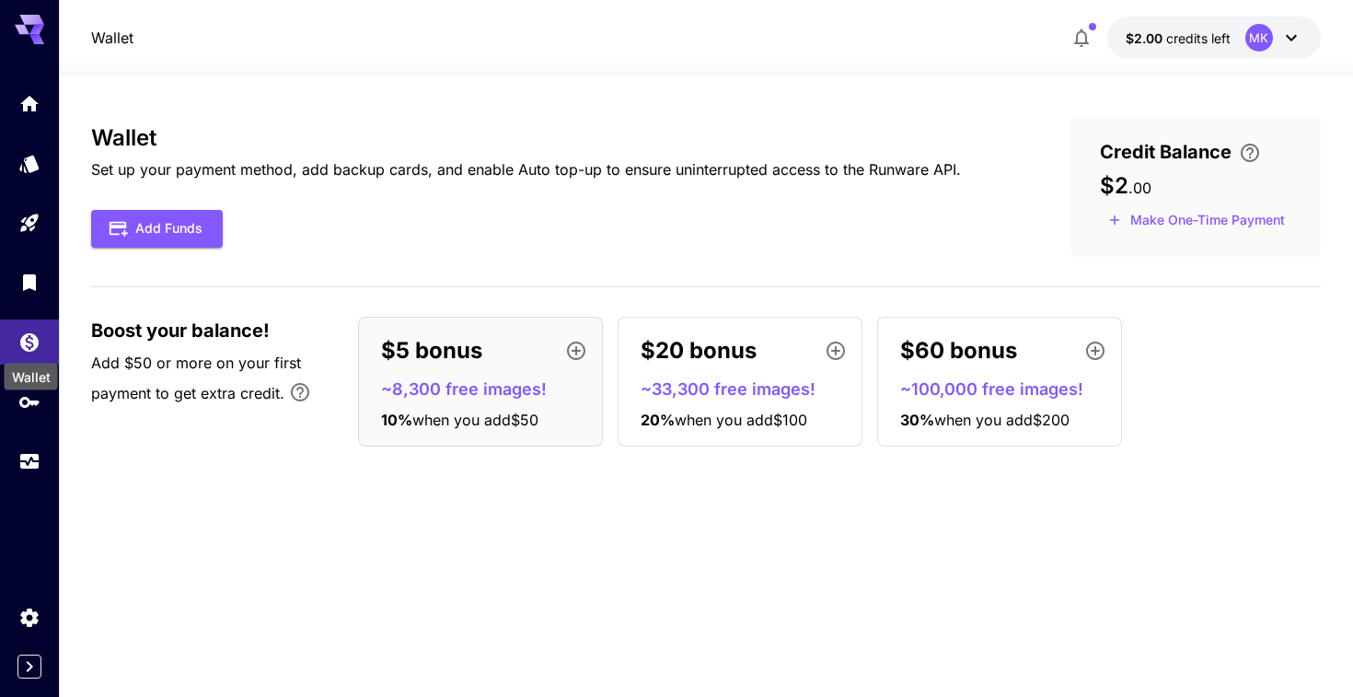
click at [26, 377] on div "Wallet" at bounding box center [31, 377] width 53 height 27
click at [29, 428] on div "API Keys" at bounding box center [37, 436] width 70 height 27
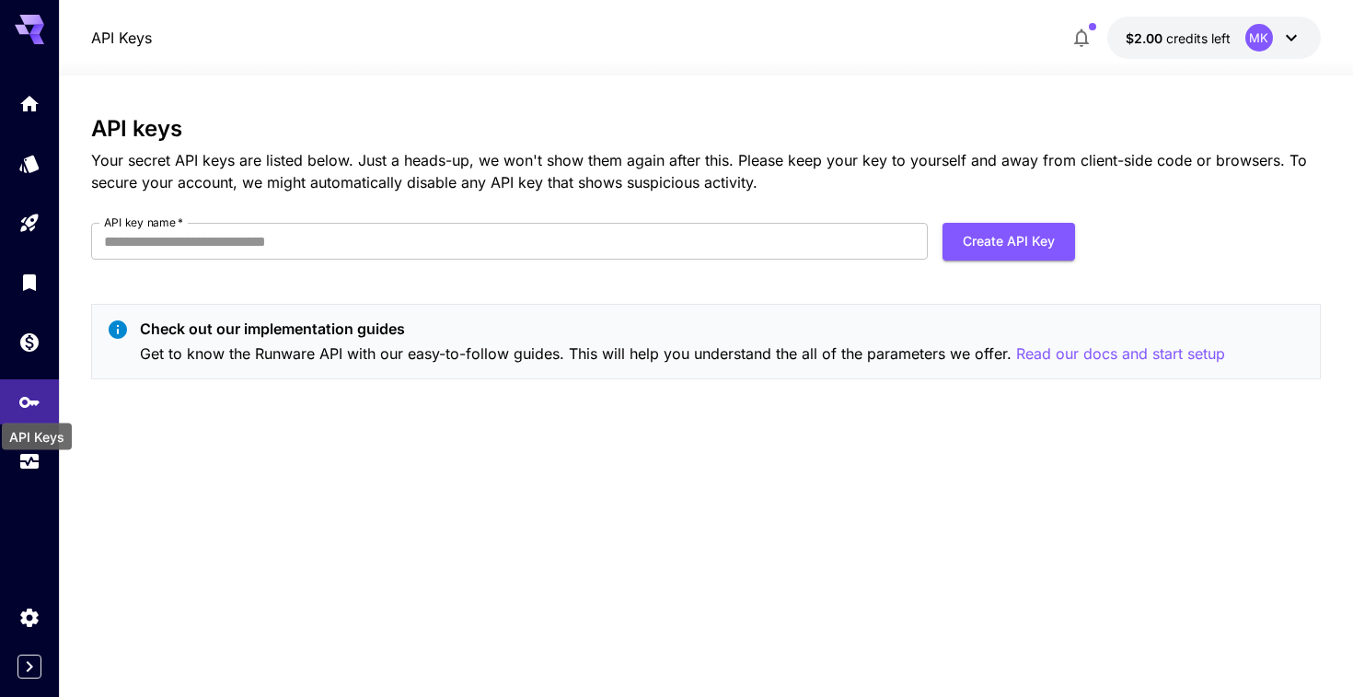
click at [24, 376] on div at bounding box center [29, 282] width 59 height 402
click at [29, 331] on icon "Wallet" at bounding box center [31, 337] width 22 height 22
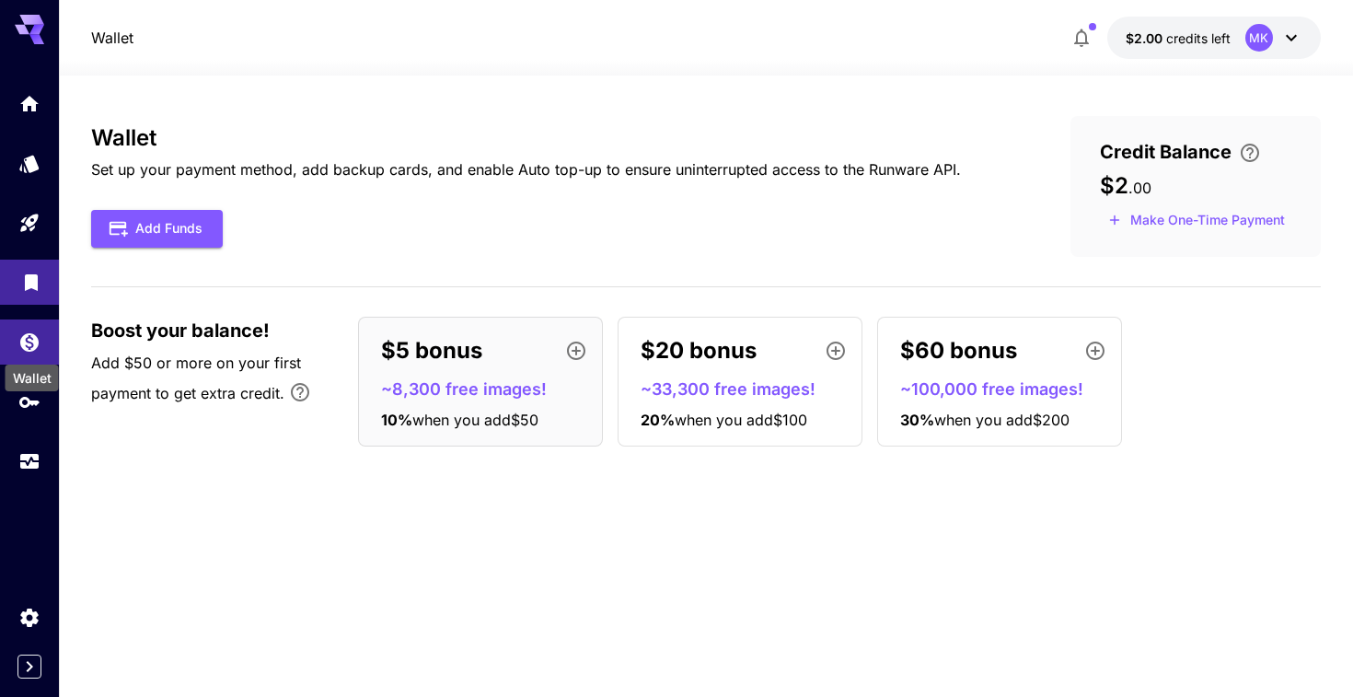
click at [29, 283] on icon "Library" at bounding box center [31, 277] width 13 height 17
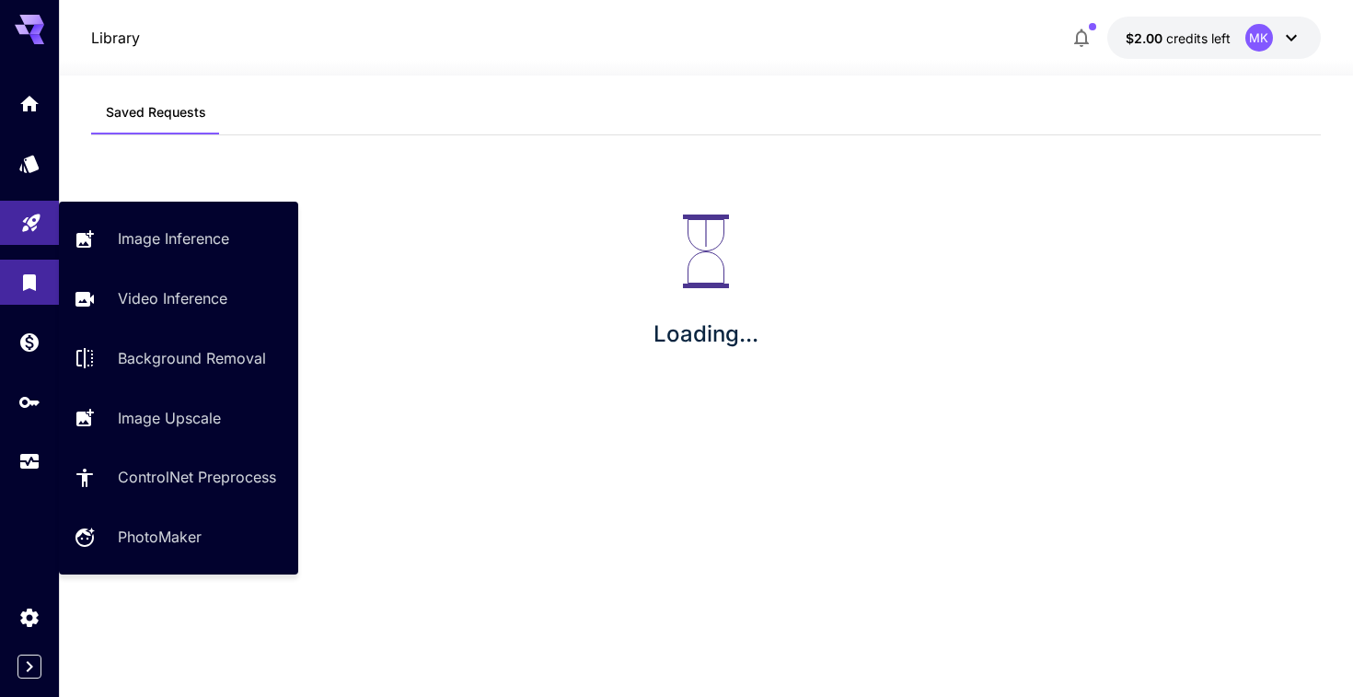
click at [34, 238] on link at bounding box center [29, 223] width 59 height 45
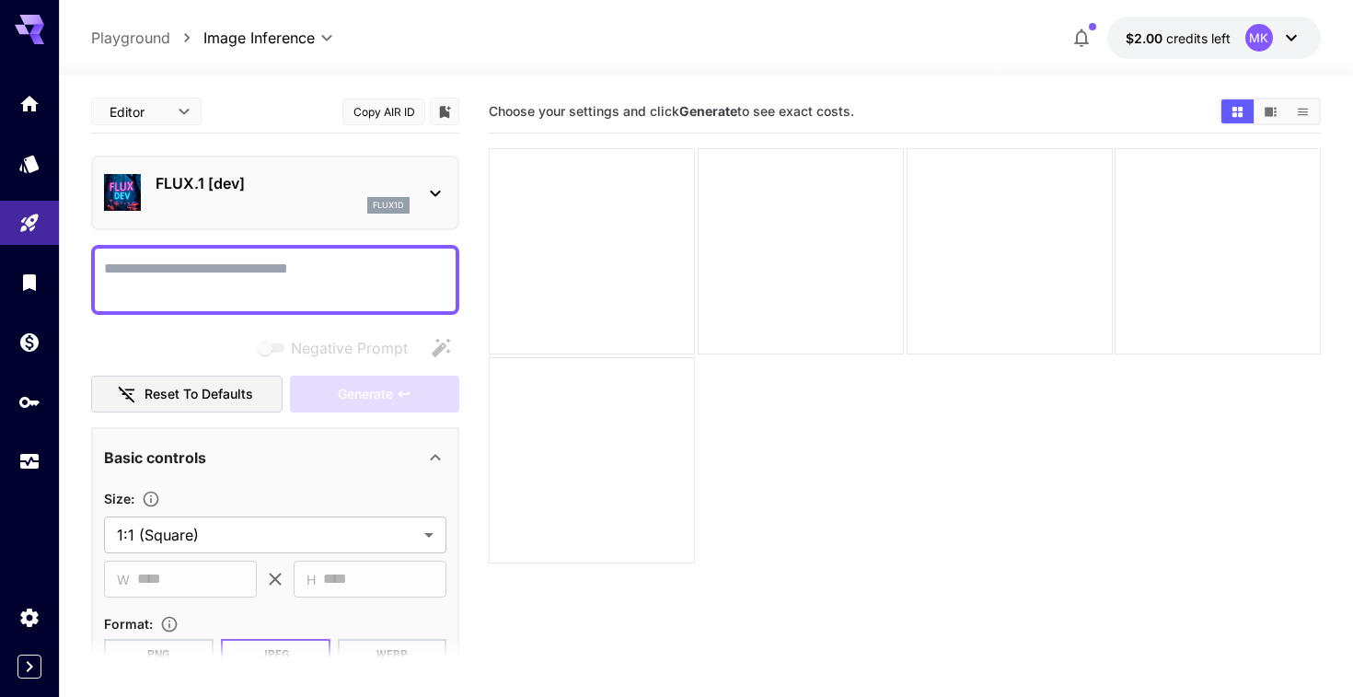
click at [34, 190] on div at bounding box center [29, 282] width 59 height 402
click at [38, 132] on div at bounding box center [29, 282] width 59 height 402
click at [35, 99] on icon "Home" at bounding box center [31, 98] width 18 height 16
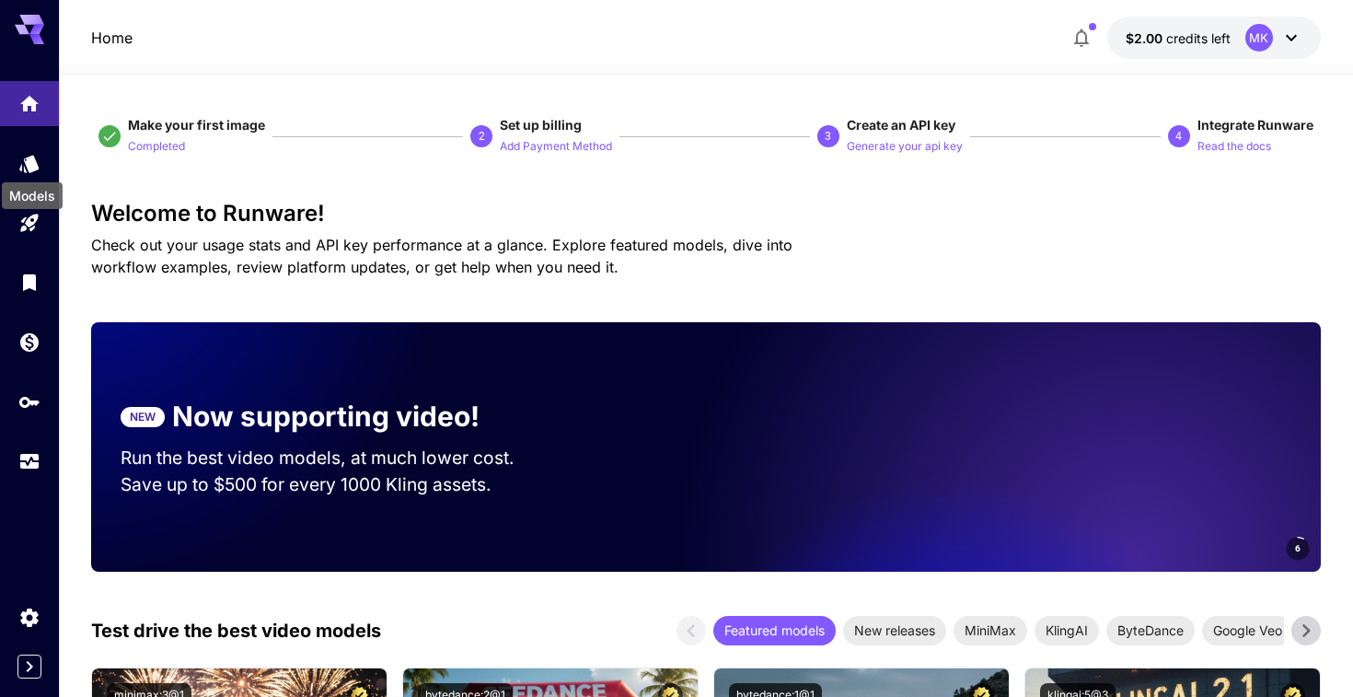
click at [36, 173] on div "Models" at bounding box center [32, 189] width 64 height 41
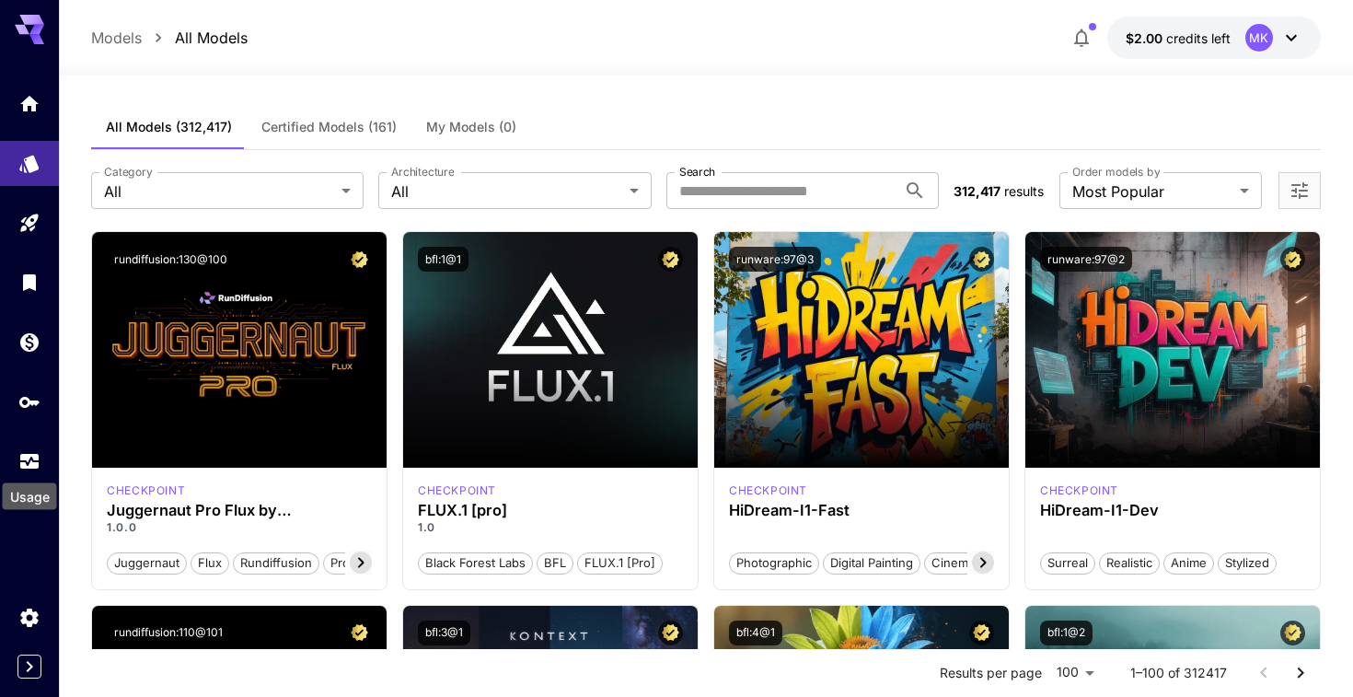
click at [32, 488] on div "Usage" at bounding box center [30, 496] width 54 height 27
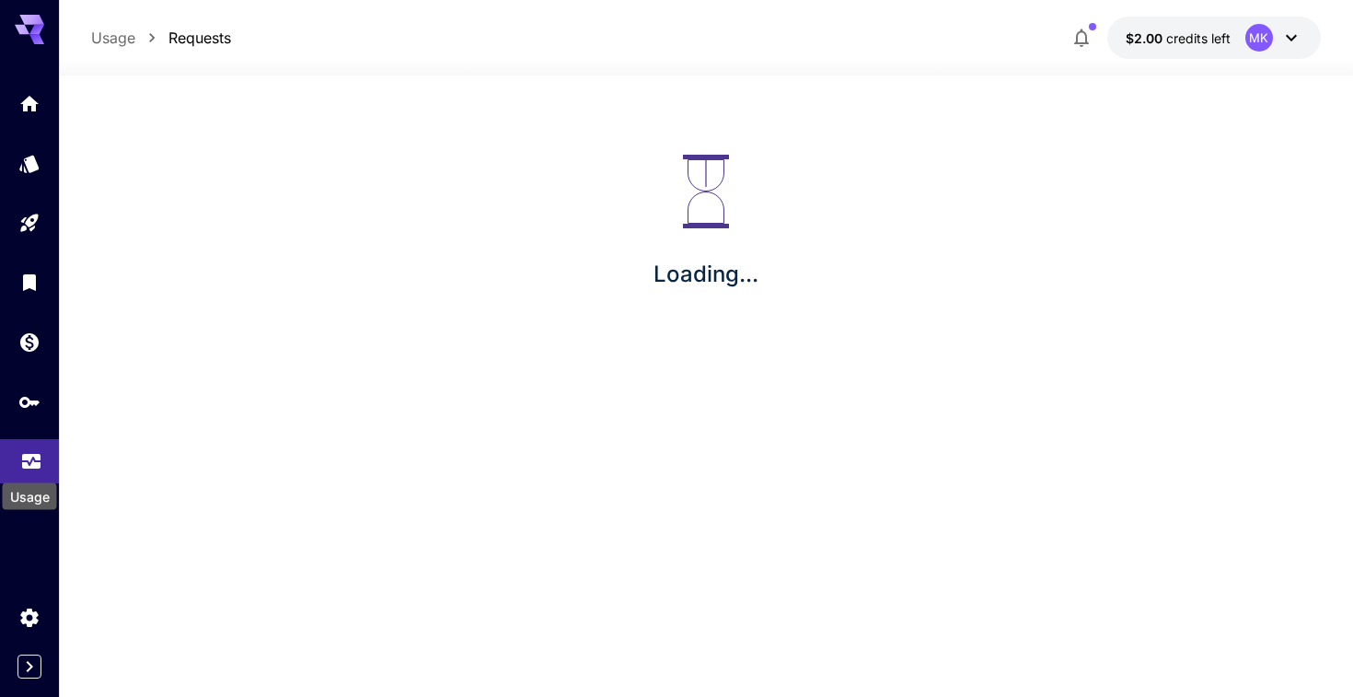
click at [32, 458] on icon "Usage" at bounding box center [31, 456] width 22 height 22
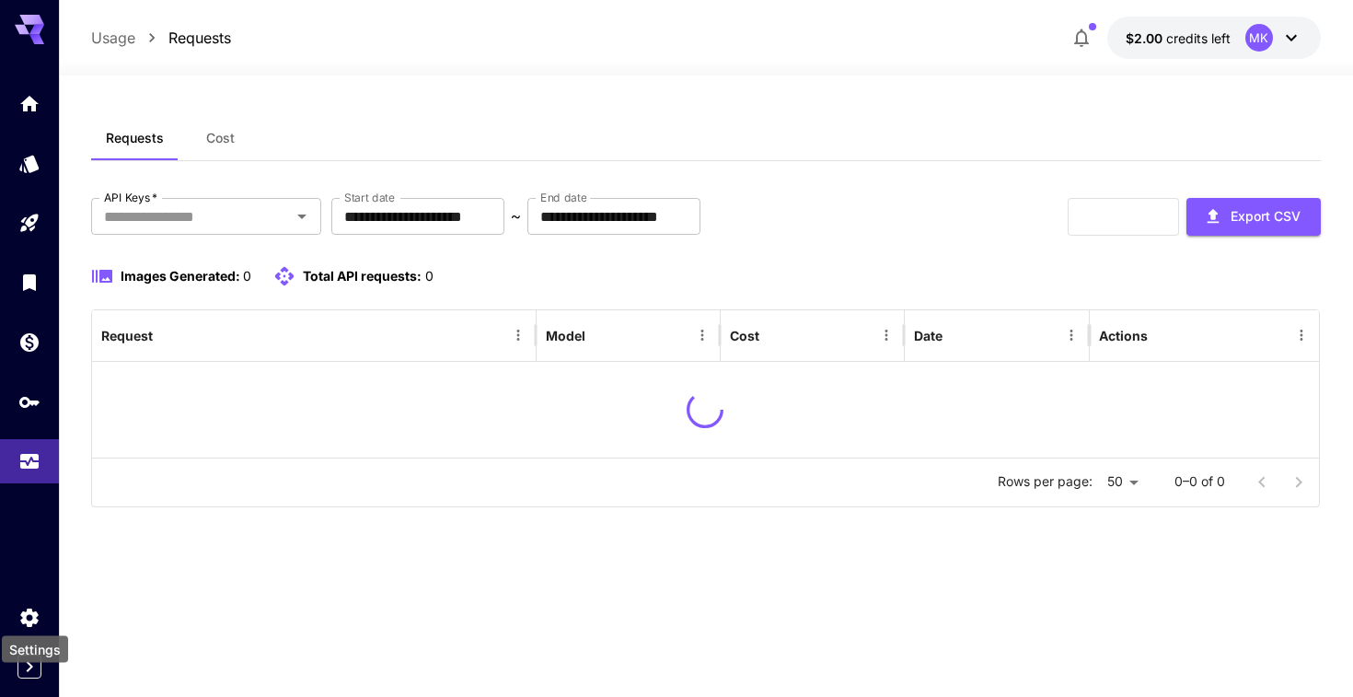
click at [30, 623] on div "Settings" at bounding box center [35, 643] width 70 height 41
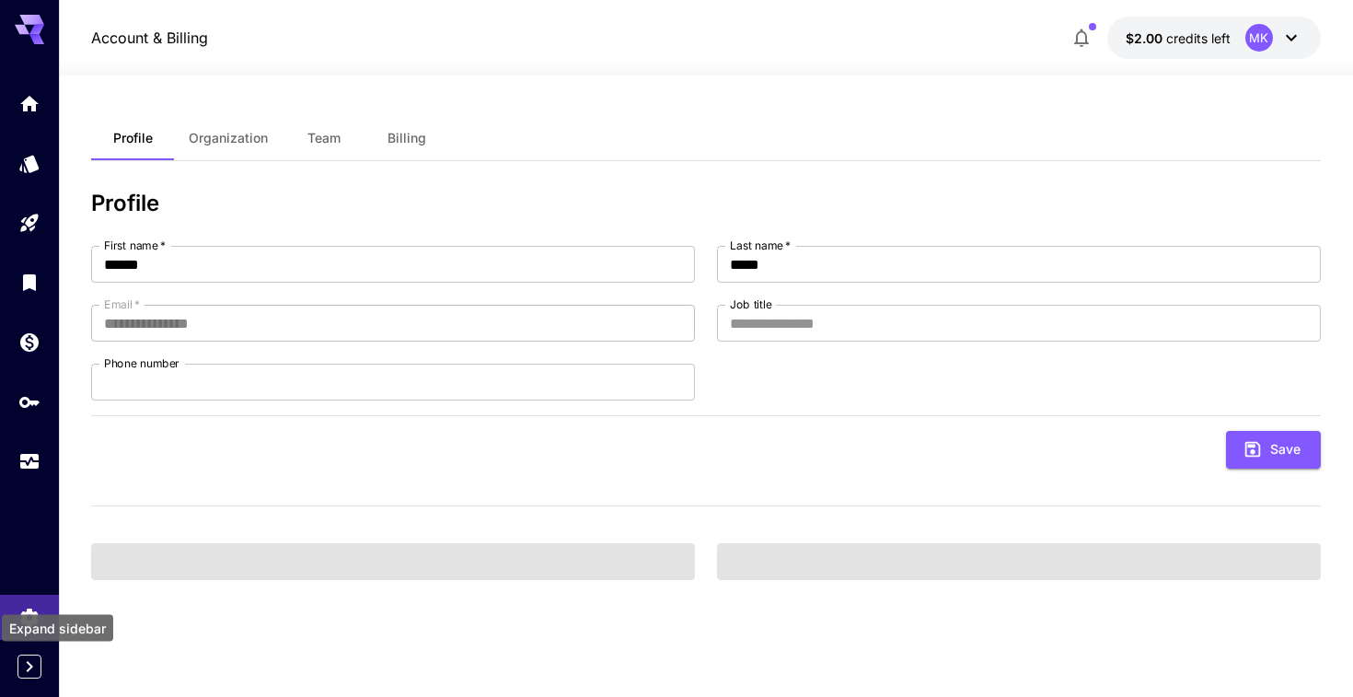
click at [28, 668] on icon "Expand sidebar" at bounding box center [29, 666] width 22 height 22
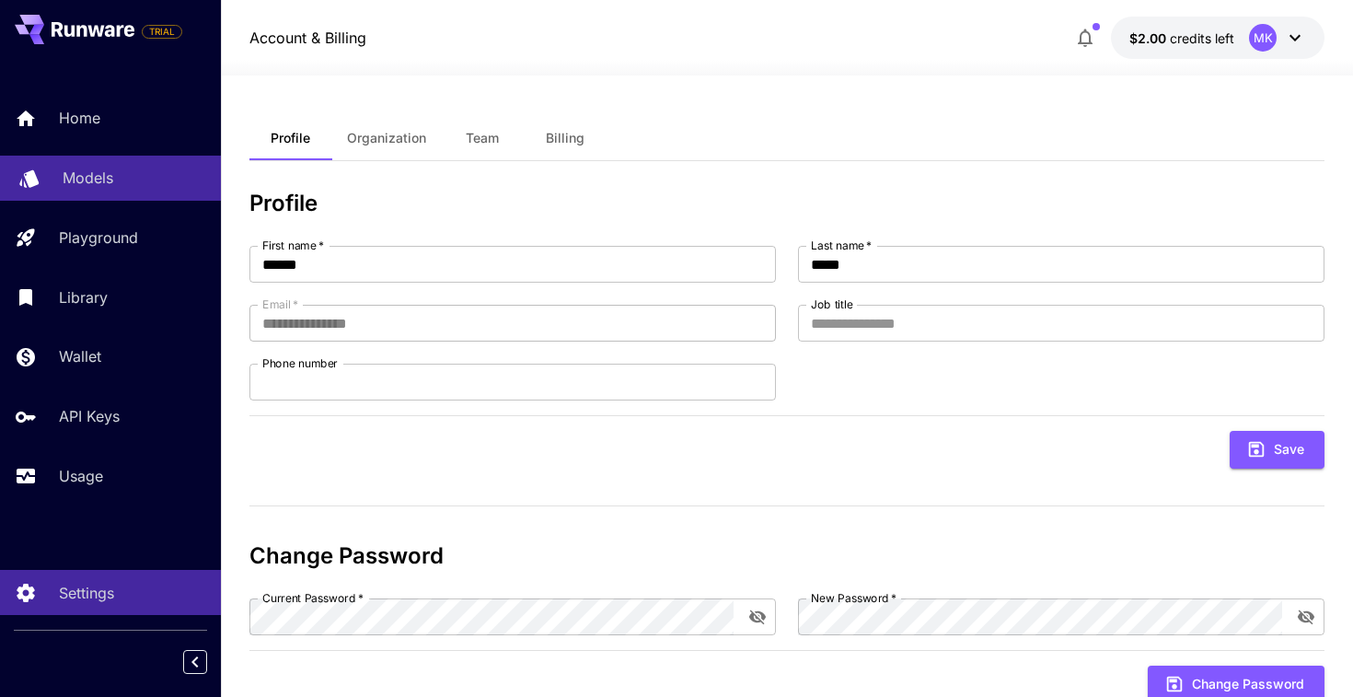
click at [90, 192] on link "Models" at bounding box center [110, 178] width 221 height 45
